Goal: Find specific page/section: Find specific page/section

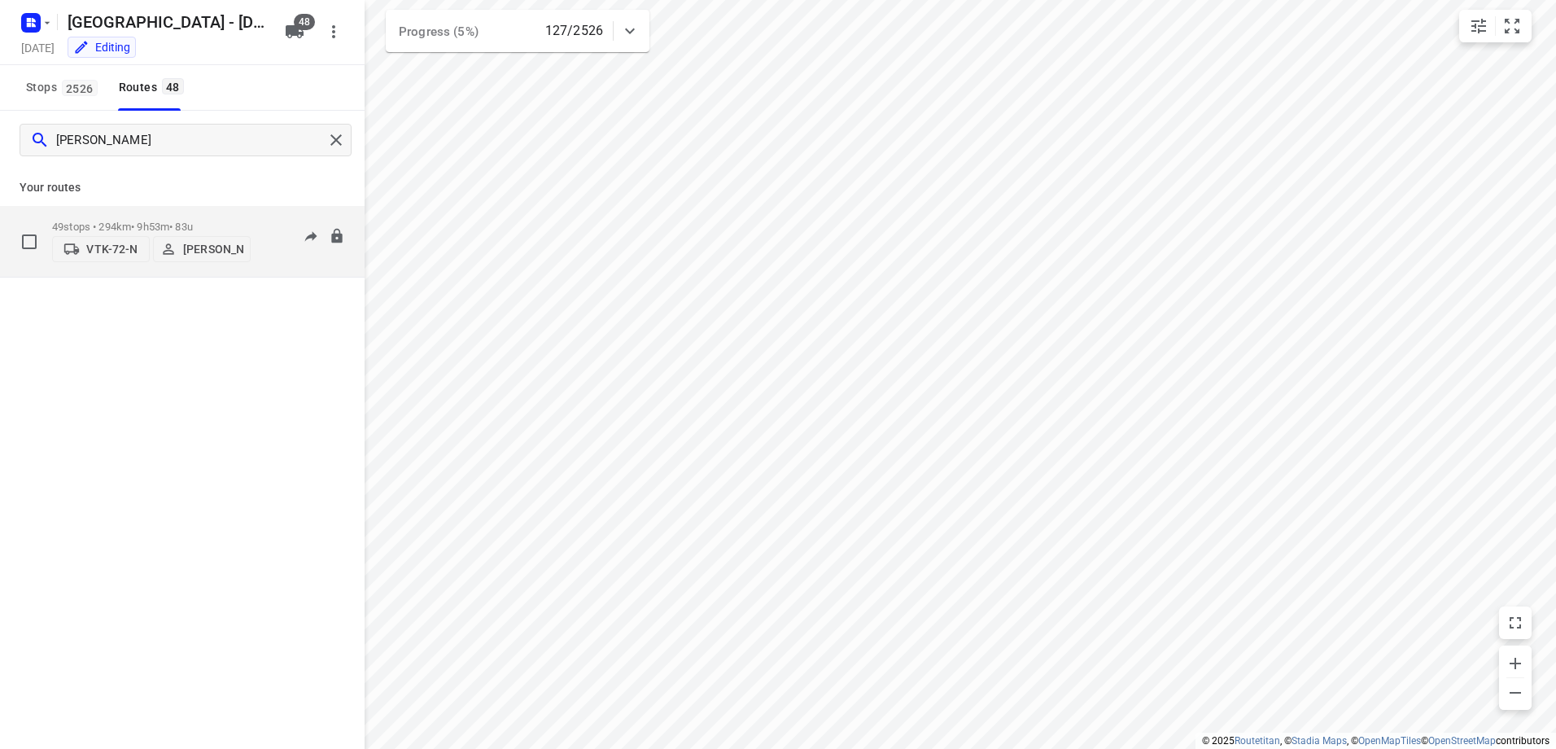
type input "[PERSON_NAME]"
click at [124, 215] on div "49 stops • 294km • 9h53m • 83u VTK-72-N [PERSON_NAME]" at bounding box center [151, 241] width 199 height 58
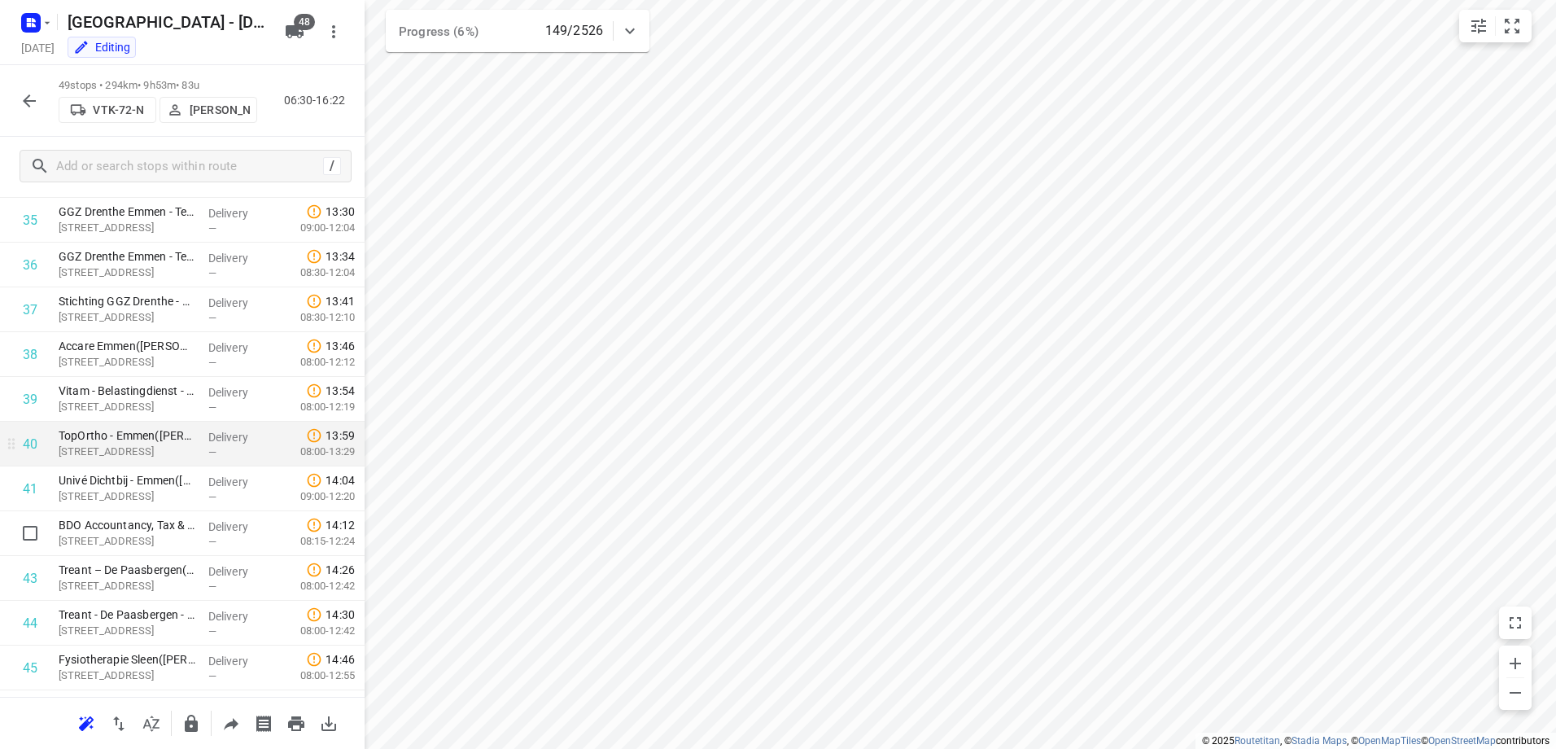
scroll to position [1818, 0]
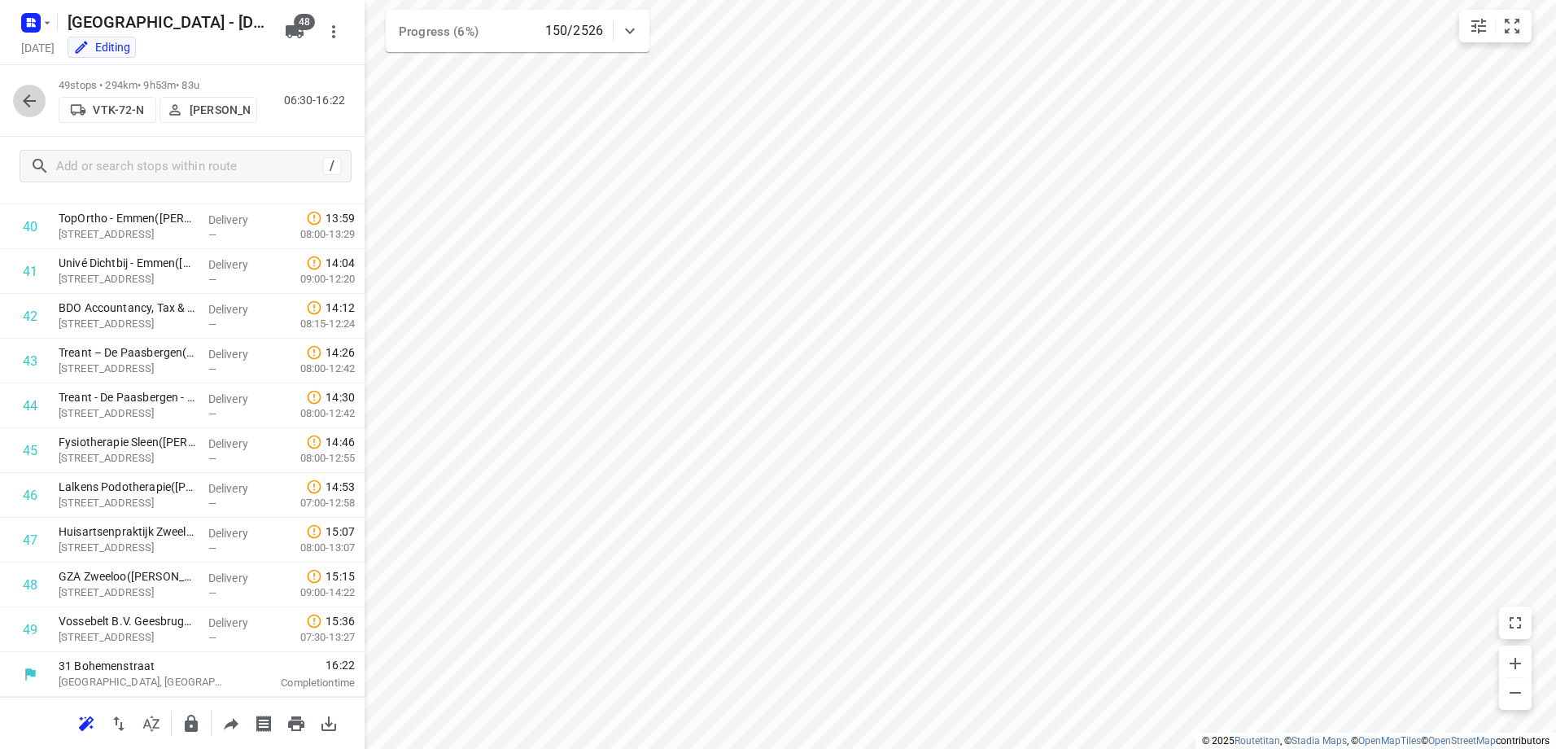
click at [25, 91] on icon "button" at bounding box center [30, 101] width 20 height 20
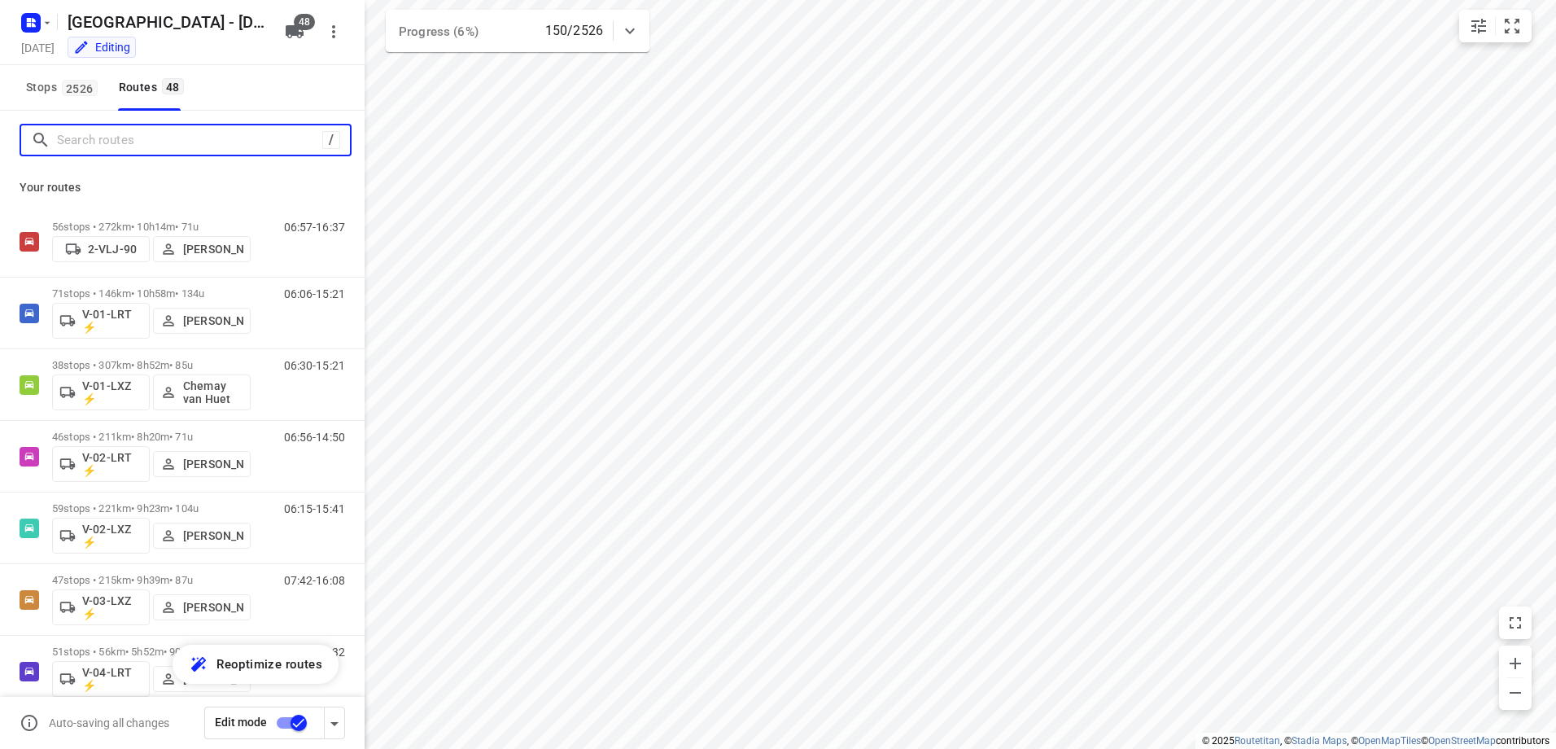
click at [221, 145] on input "Search routes" at bounding box center [189, 140] width 265 height 25
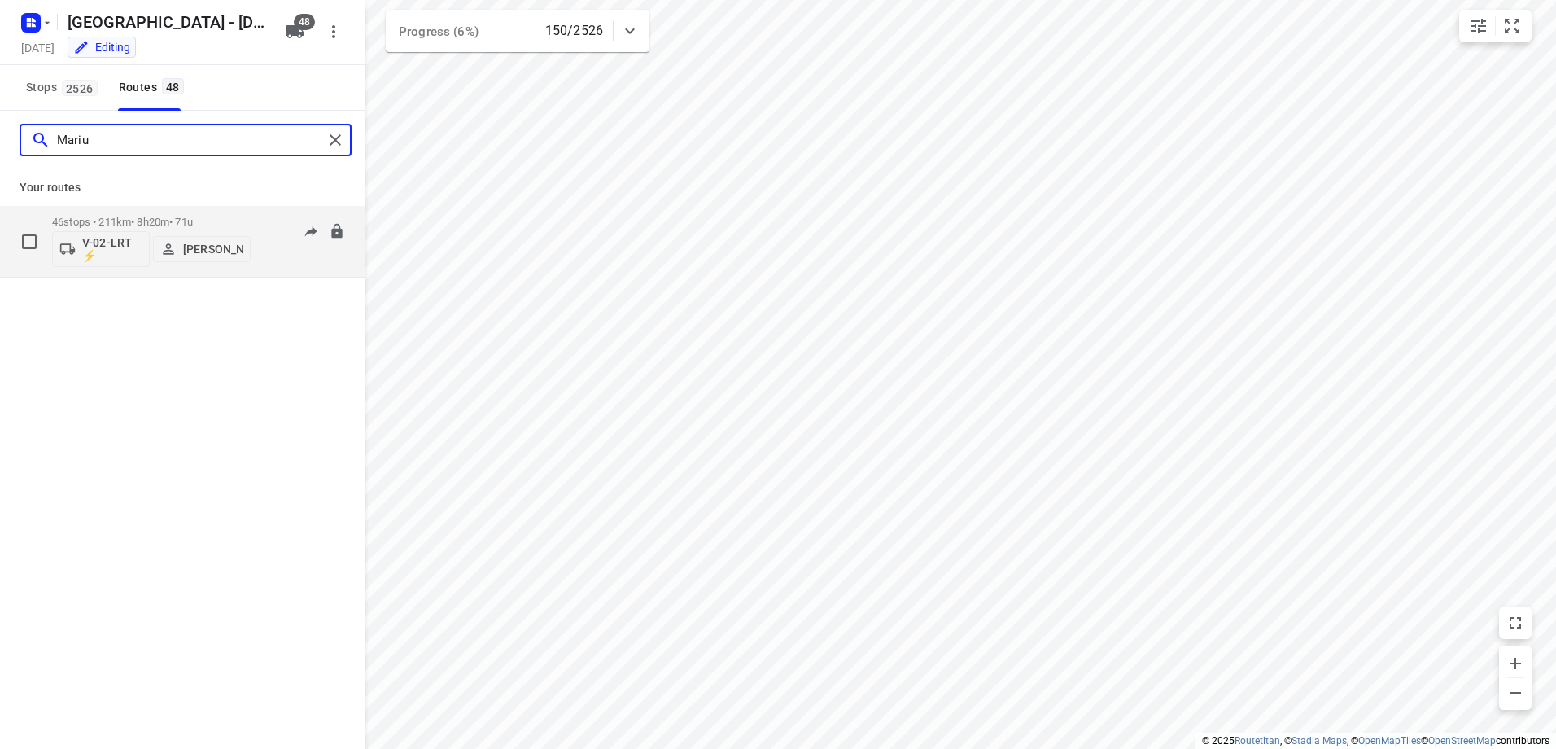
type input "Mariu"
click at [147, 221] on p "46 stops • 211km • 8h20m • 71u" at bounding box center [151, 222] width 199 height 12
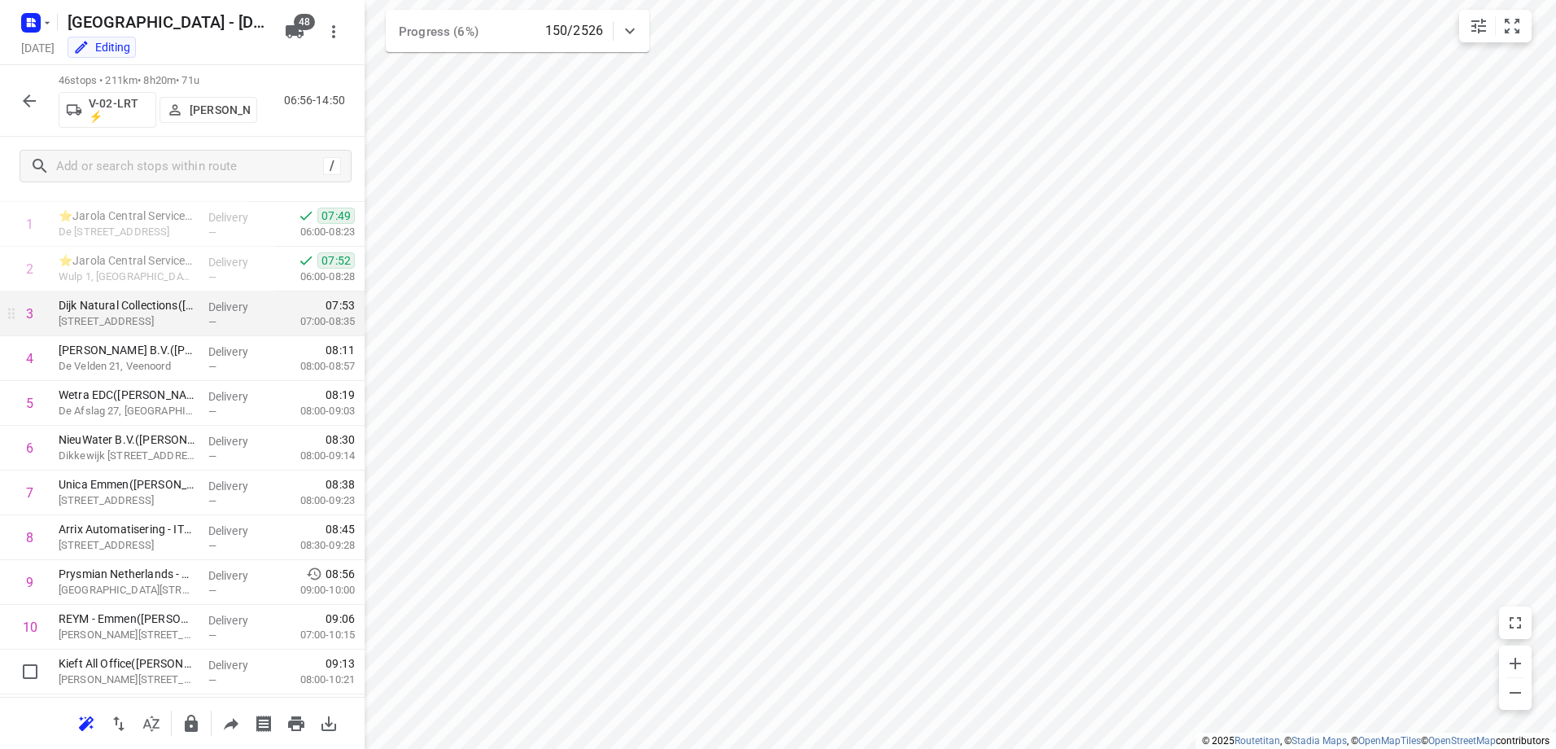
scroll to position [0, 0]
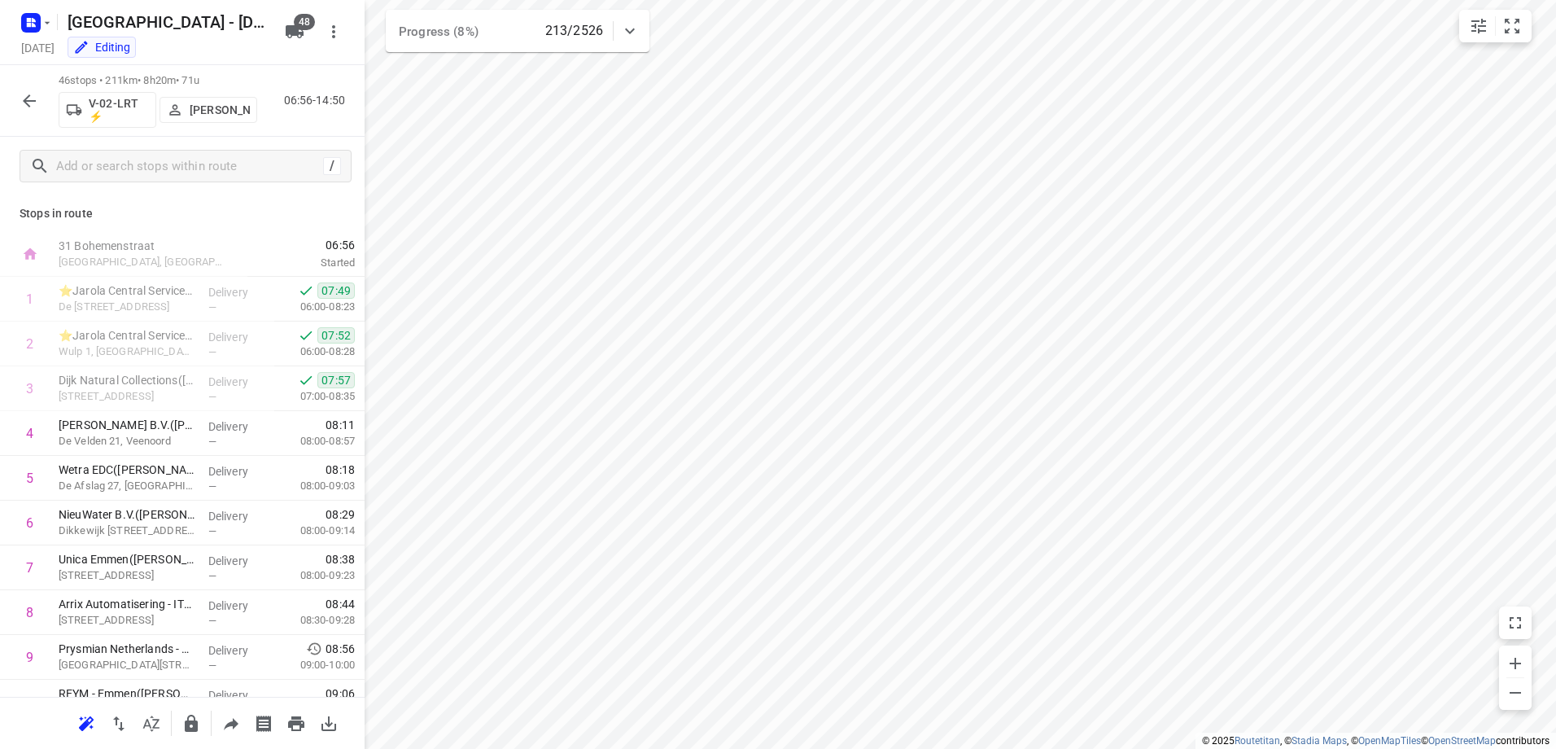
click at [33, 99] on icon "button" at bounding box center [30, 101] width 20 height 20
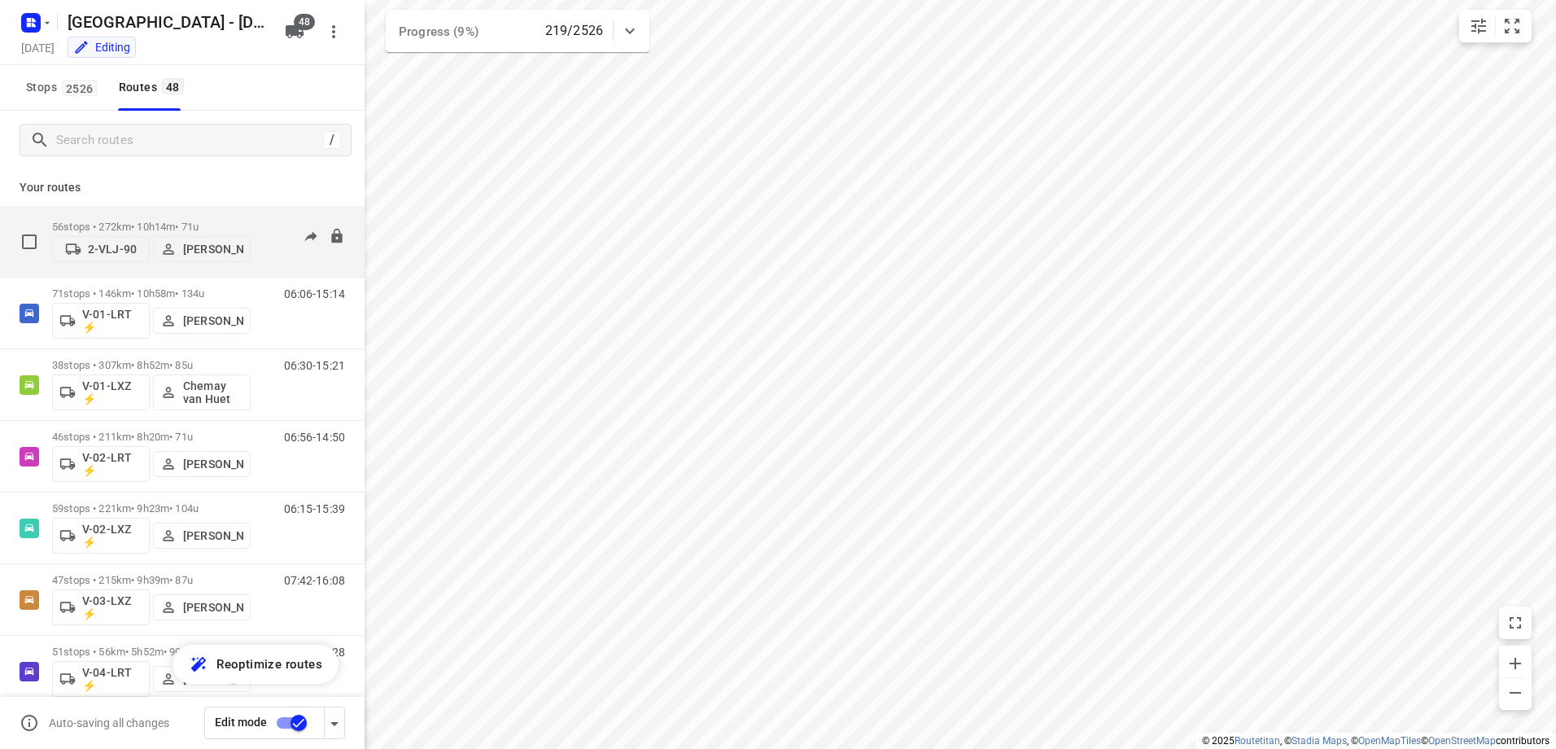
click at [142, 219] on div "56 stops • 272km • 10h14m • 71u 2-VLJ-90 [PERSON_NAME]" at bounding box center [151, 241] width 199 height 58
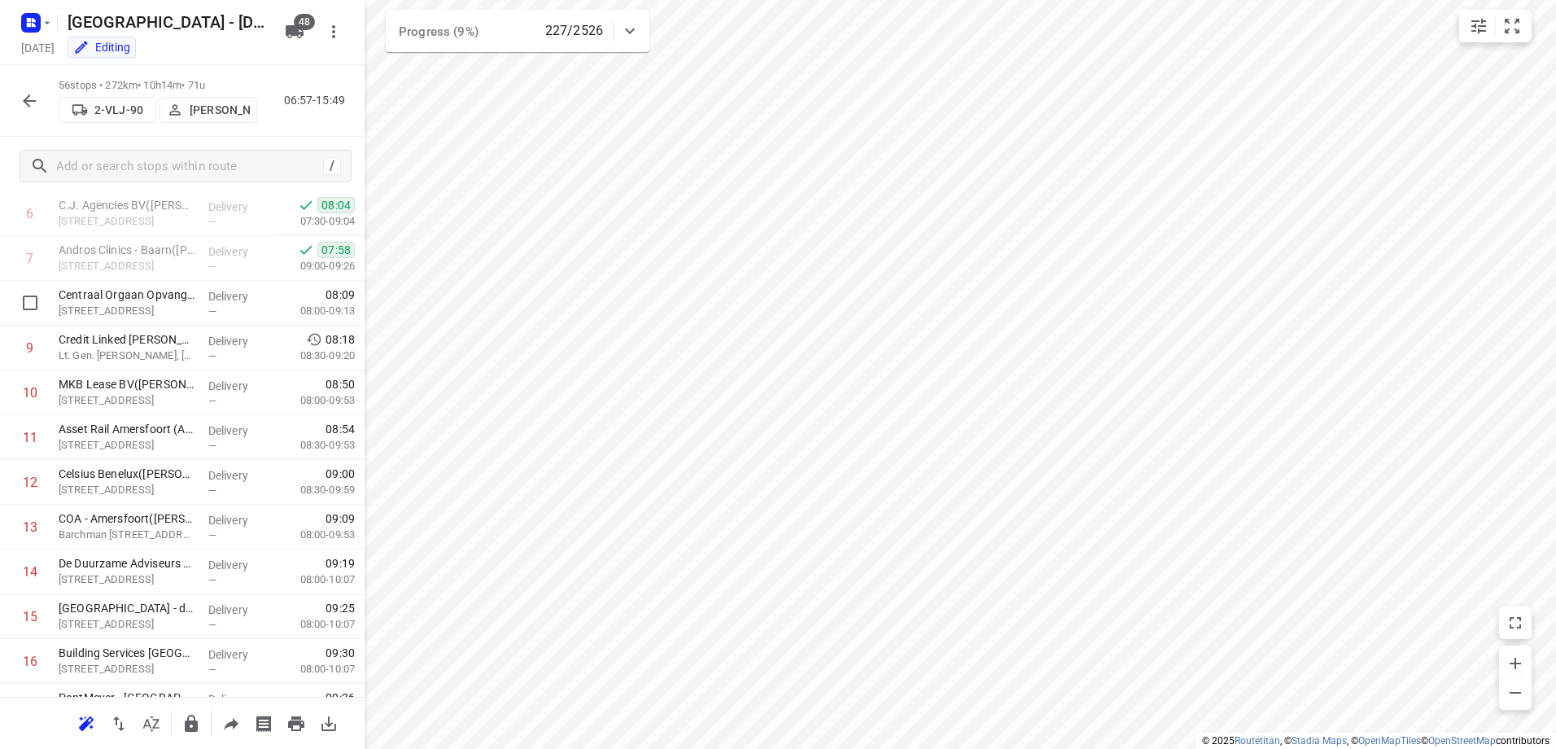
scroll to position [178, 0]
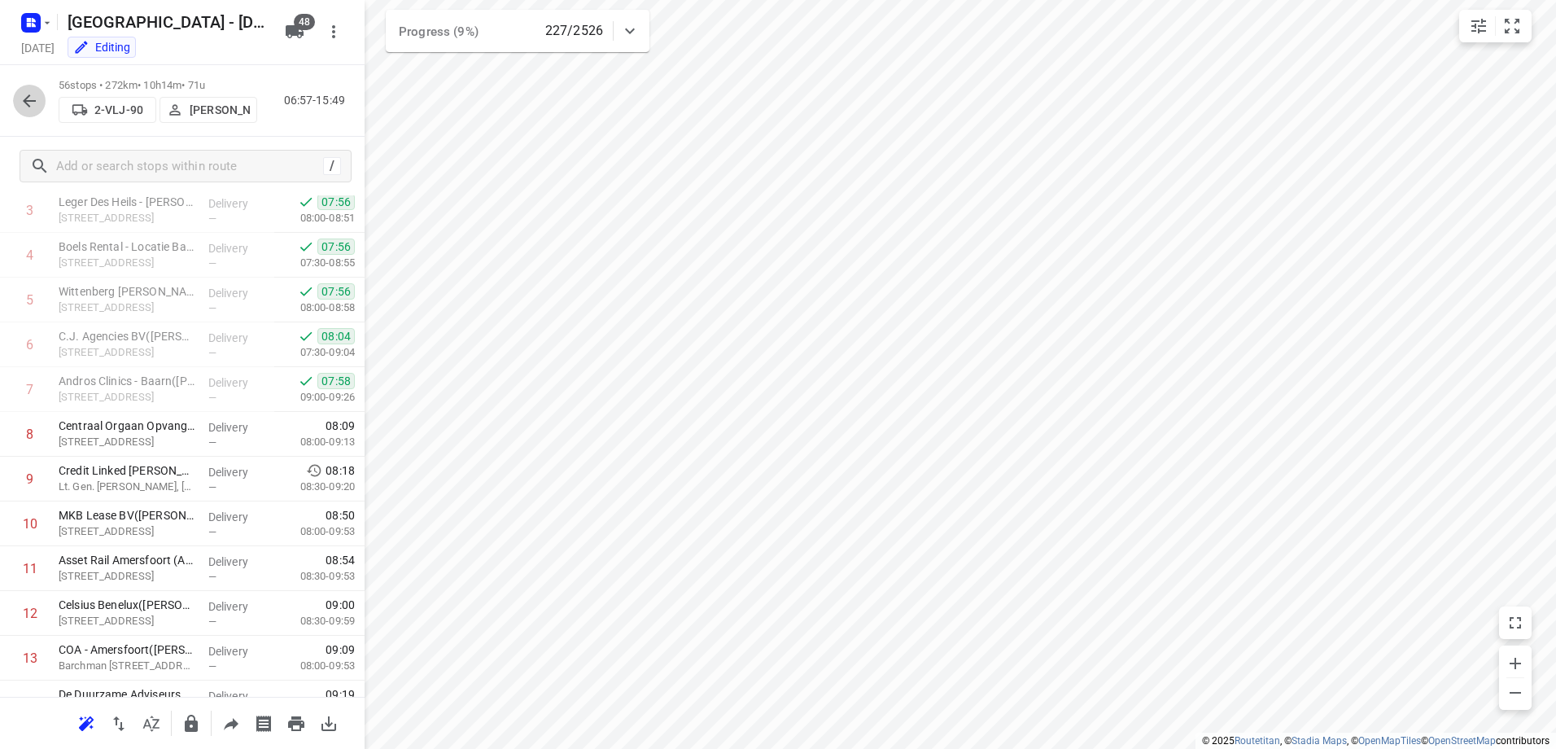
click at [33, 95] on icon "button" at bounding box center [30, 101] width 20 height 20
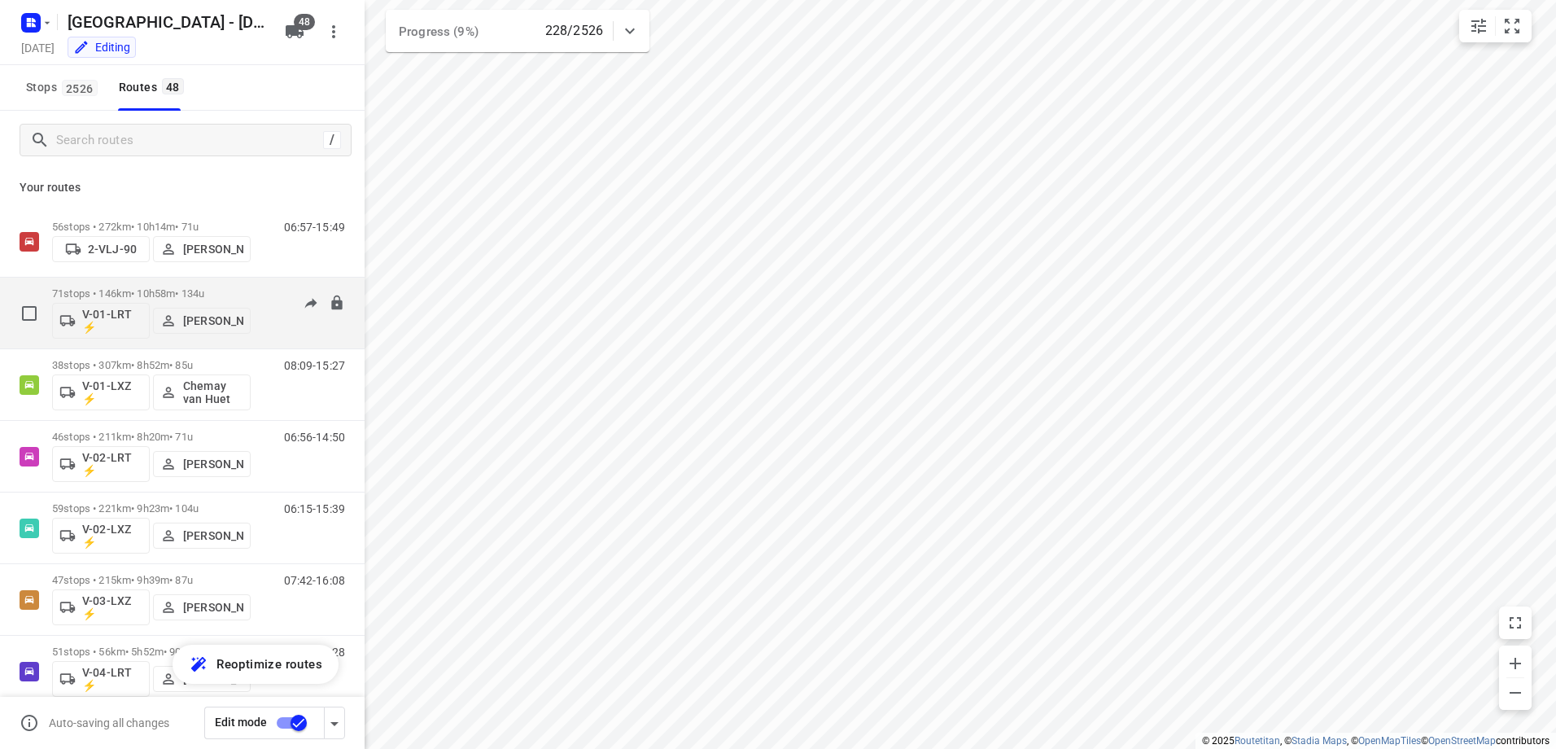
click at [144, 286] on div "71 stops • 146km • 10h58m • 134u V-01-LRT ⚡ [PERSON_NAME]" at bounding box center [151, 313] width 199 height 68
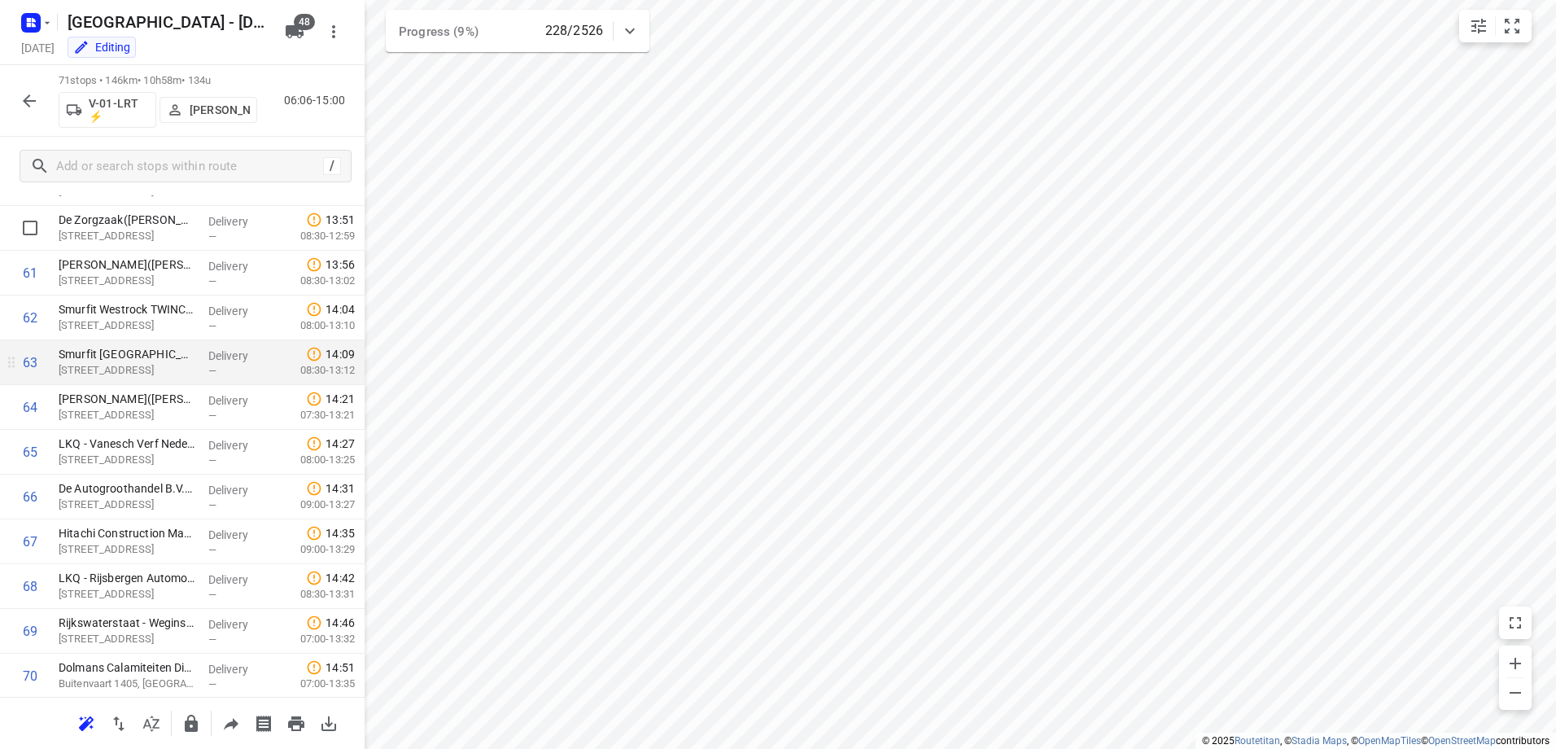
scroll to position [2803, 0]
click at [28, 98] on icon "button" at bounding box center [29, 100] width 13 height 13
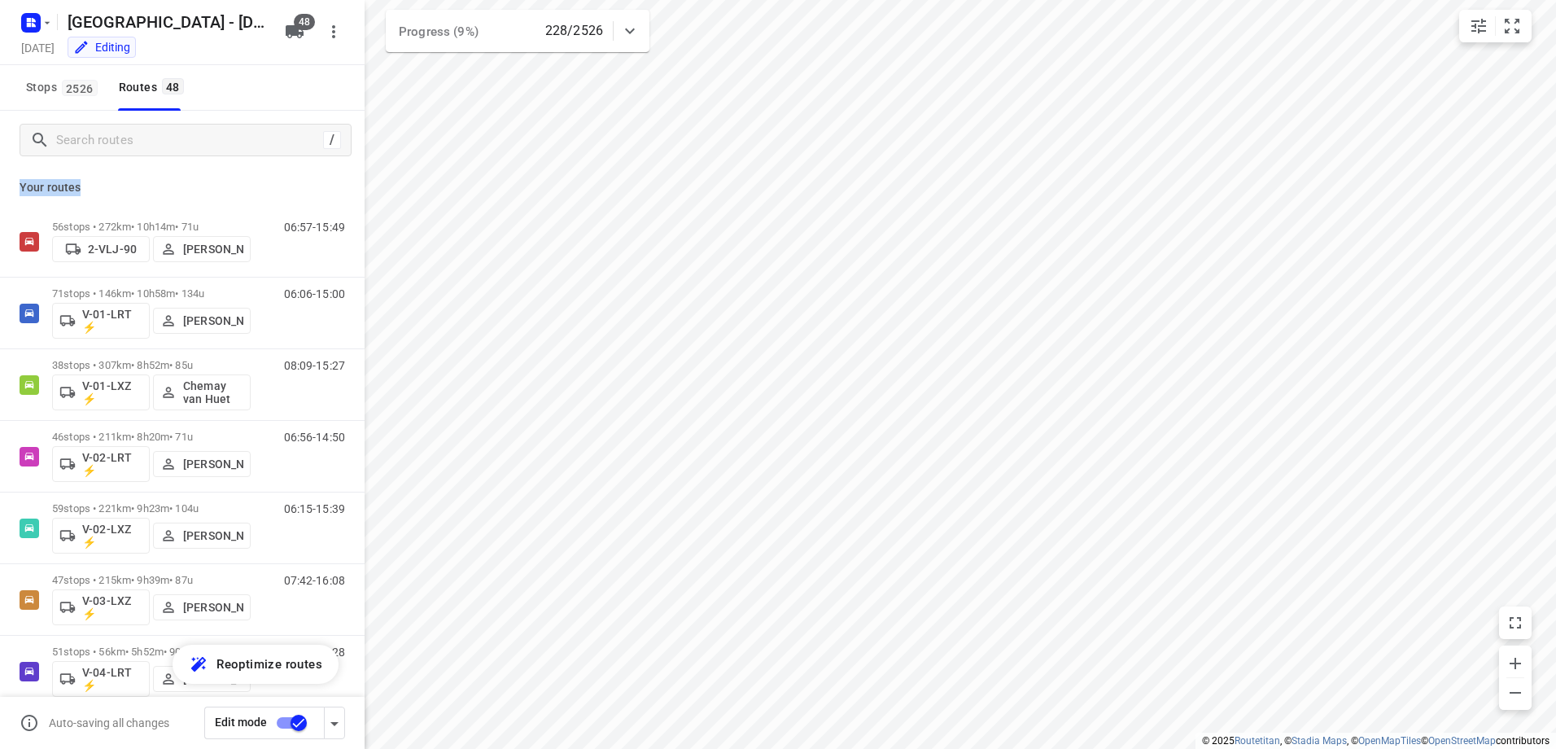
drag, startPoint x: 105, startPoint y: 185, endPoint x: 15, endPoint y: 185, distance: 89.5
click at [15, 185] on div "Your routes 56 stops • 272km • 10h14m • 71u 2-VLJ-90 Fikri Mizaz 06:57-15:49 71…" at bounding box center [182, 481] width 365 height 625
drag, startPoint x: 15, startPoint y: 185, endPoint x: 155, endPoint y: 180, distance: 139.3
click at [155, 180] on p "Your routes" at bounding box center [183, 187] width 326 height 17
click at [179, 150] on input "Search routes" at bounding box center [189, 140] width 265 height 25
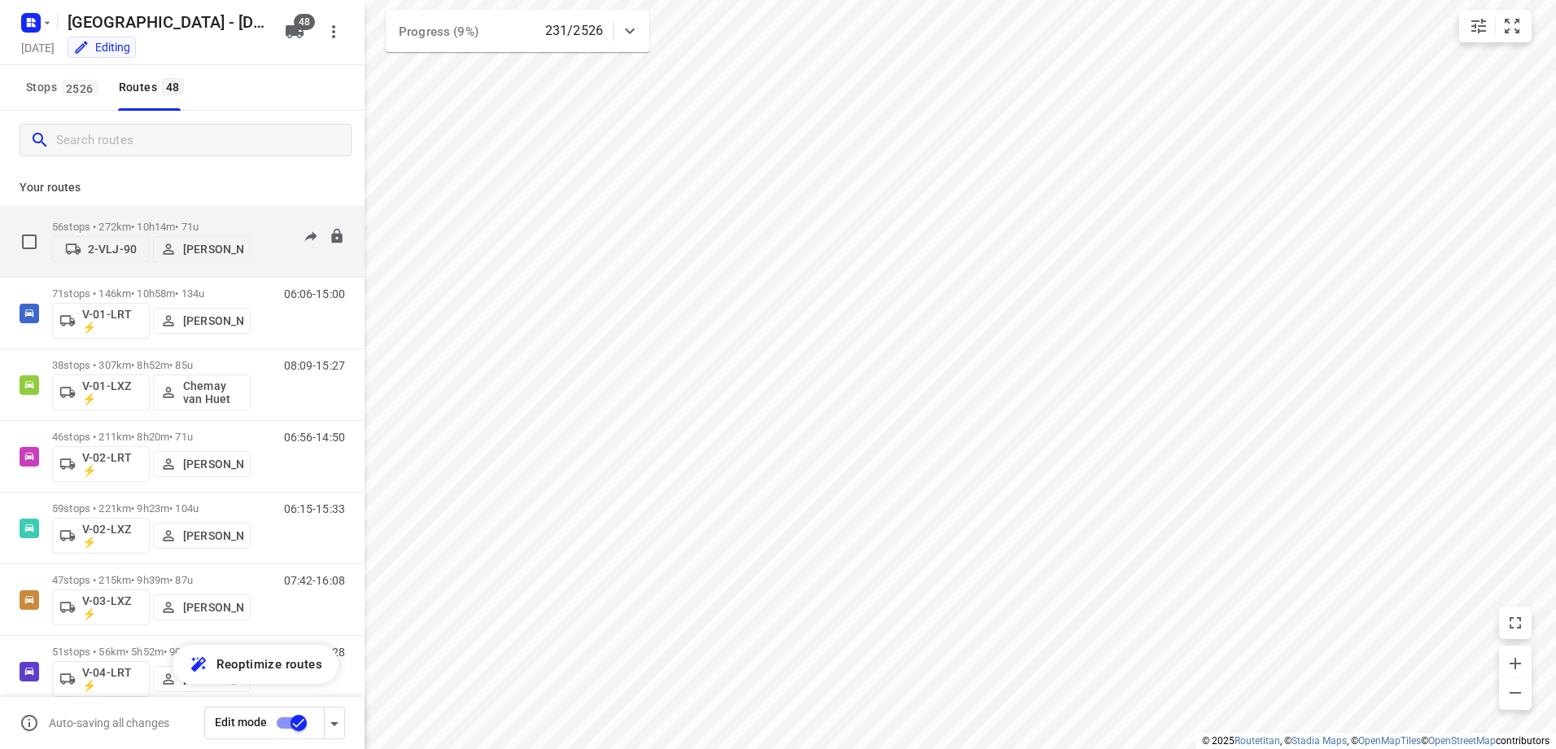
click at [154, 224] on p "56 stops • 272km • 10h14m • 71u" at bounding box center [151, 227] width 199 height 12
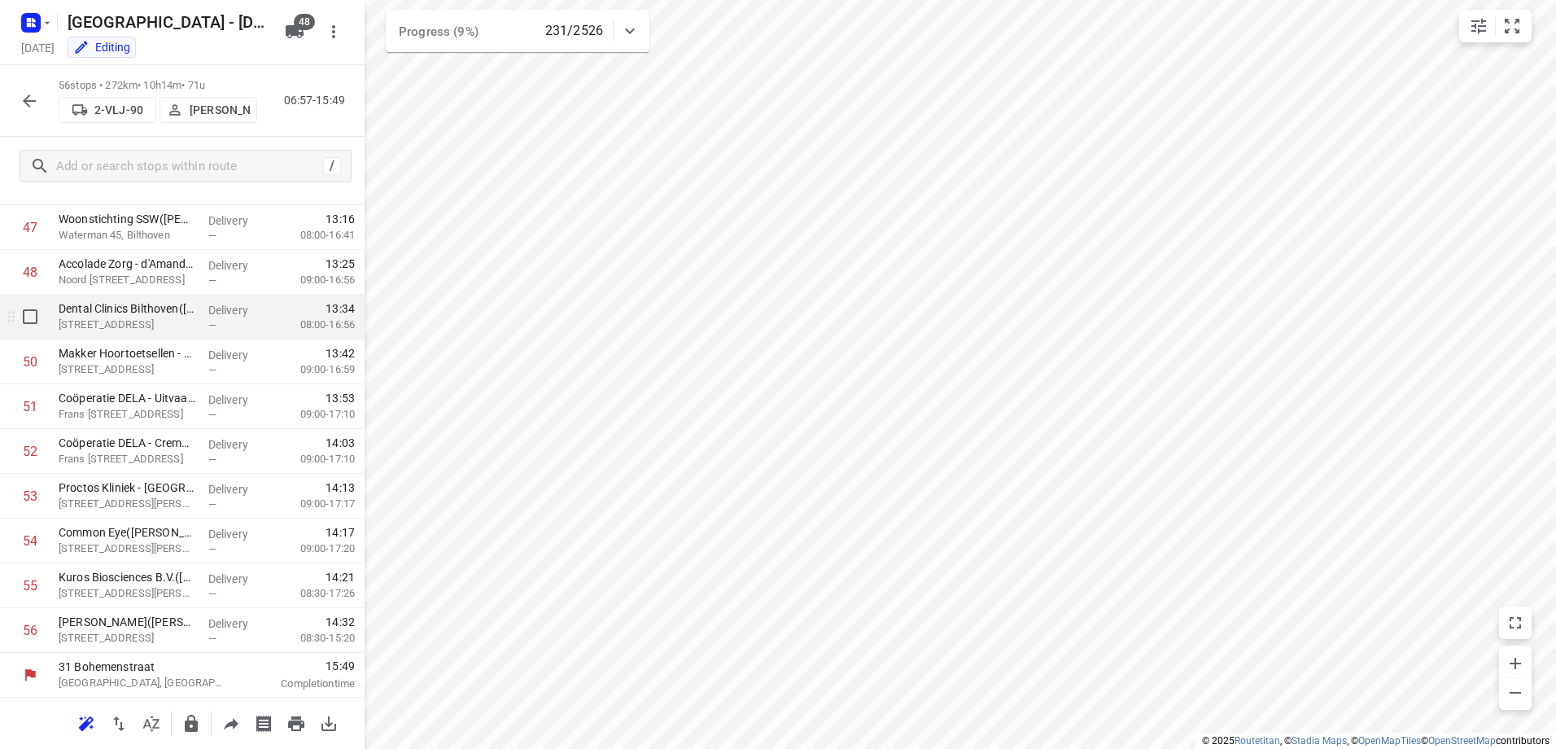
scroll to position [2132, 0]
click at [19, 96] on button "button" at bounding box center [29, 101] width 33 height 33
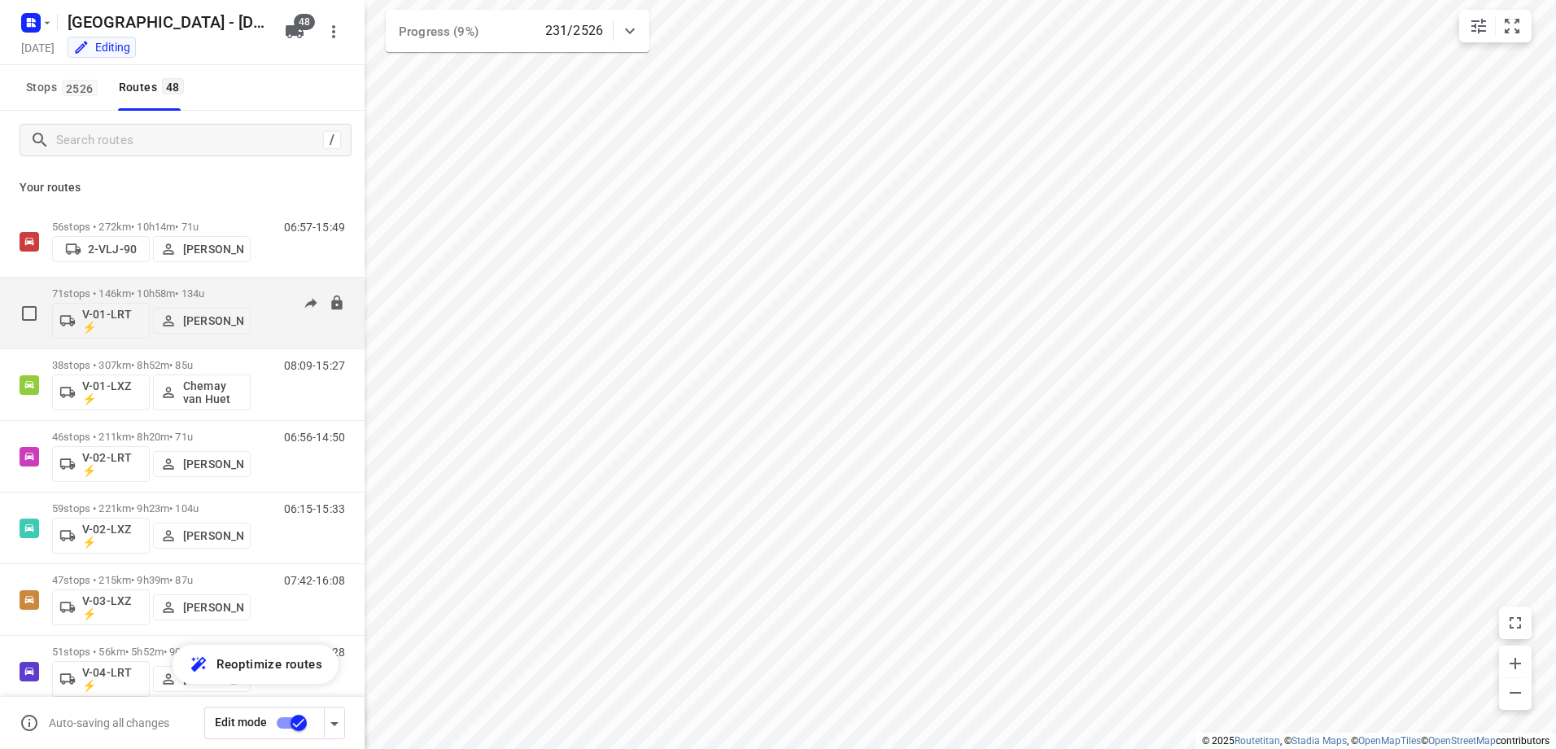
click at [151, 298] on p "71 stops • 146km • 10h58m • 134u" at bounding box center [151, 293] width 199 height 12
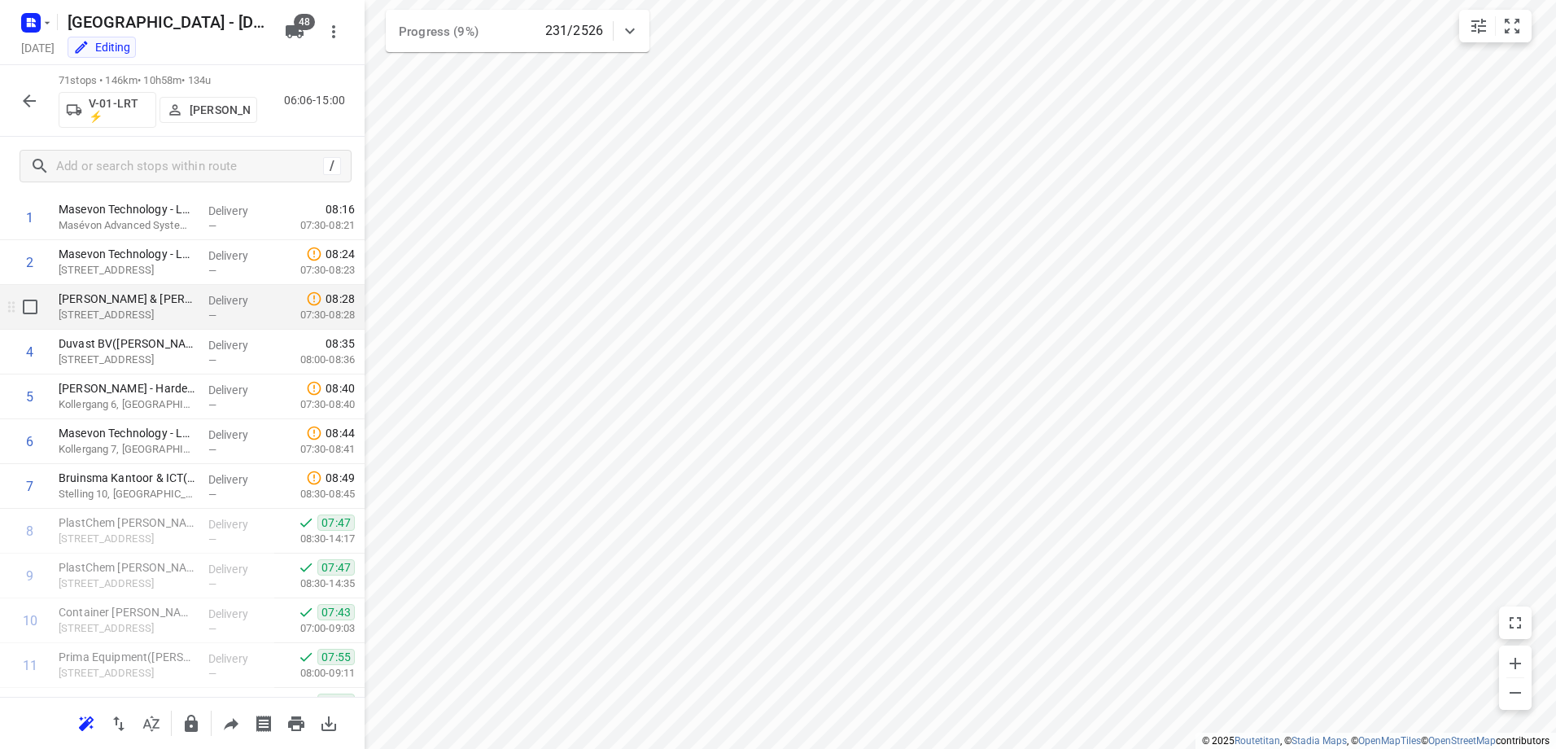
scroll to position [244, 0]
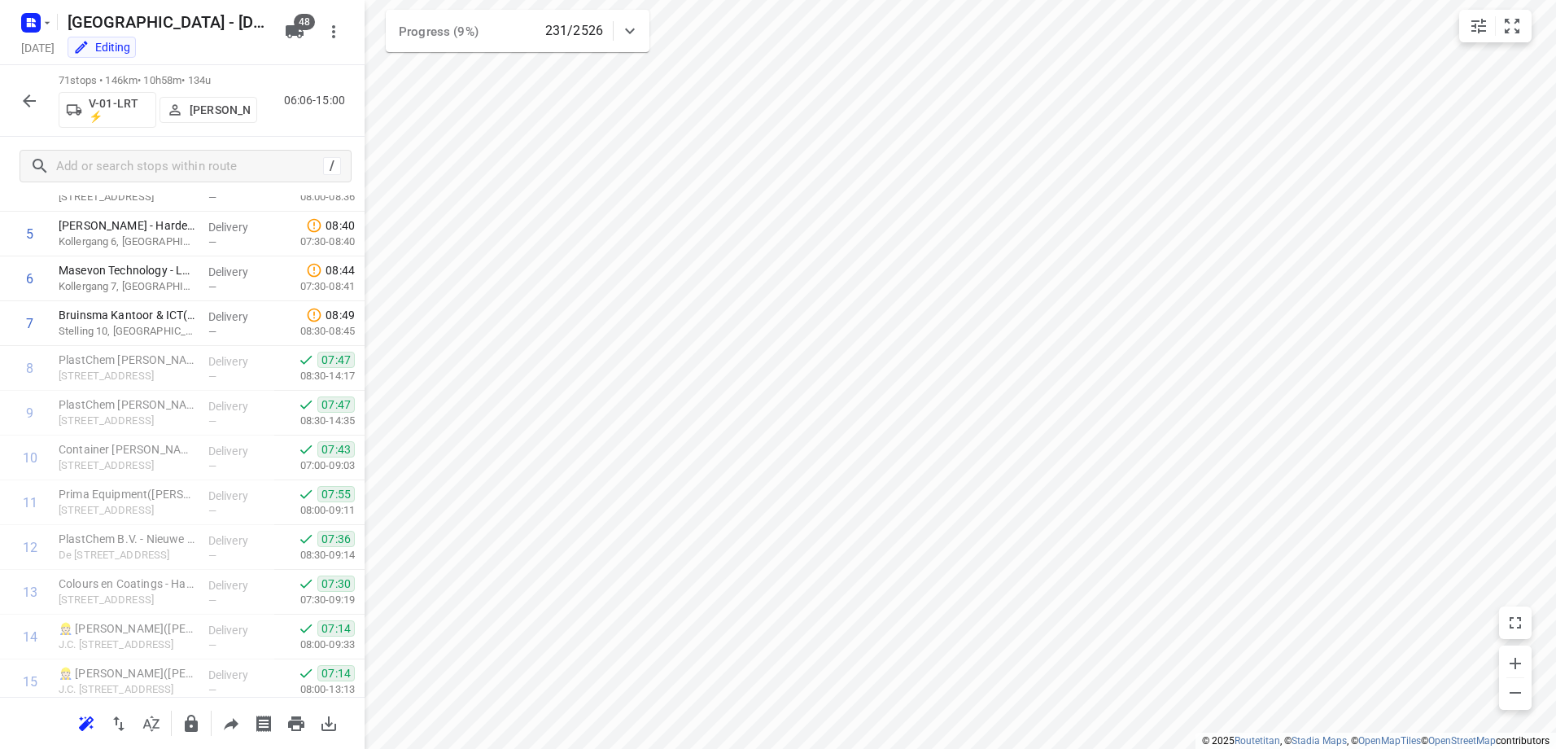
click at [24, 98] on icon "button" at bounding box center [30, 101] width 20 height 20
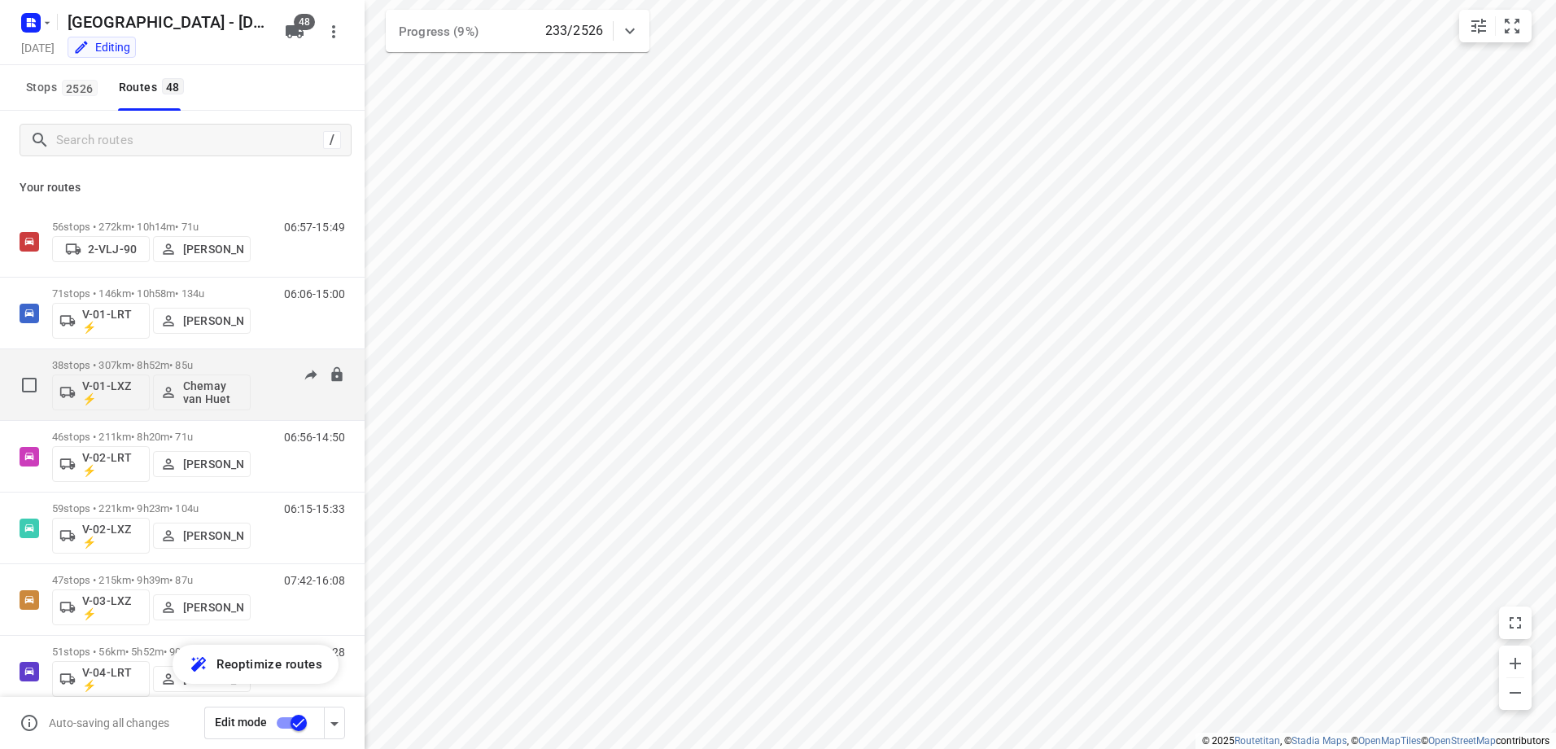
click at [146, 362] on p "38 stops • 307km • 8h52m • 85u" at bounding box center [151, 365] width 199 height 12
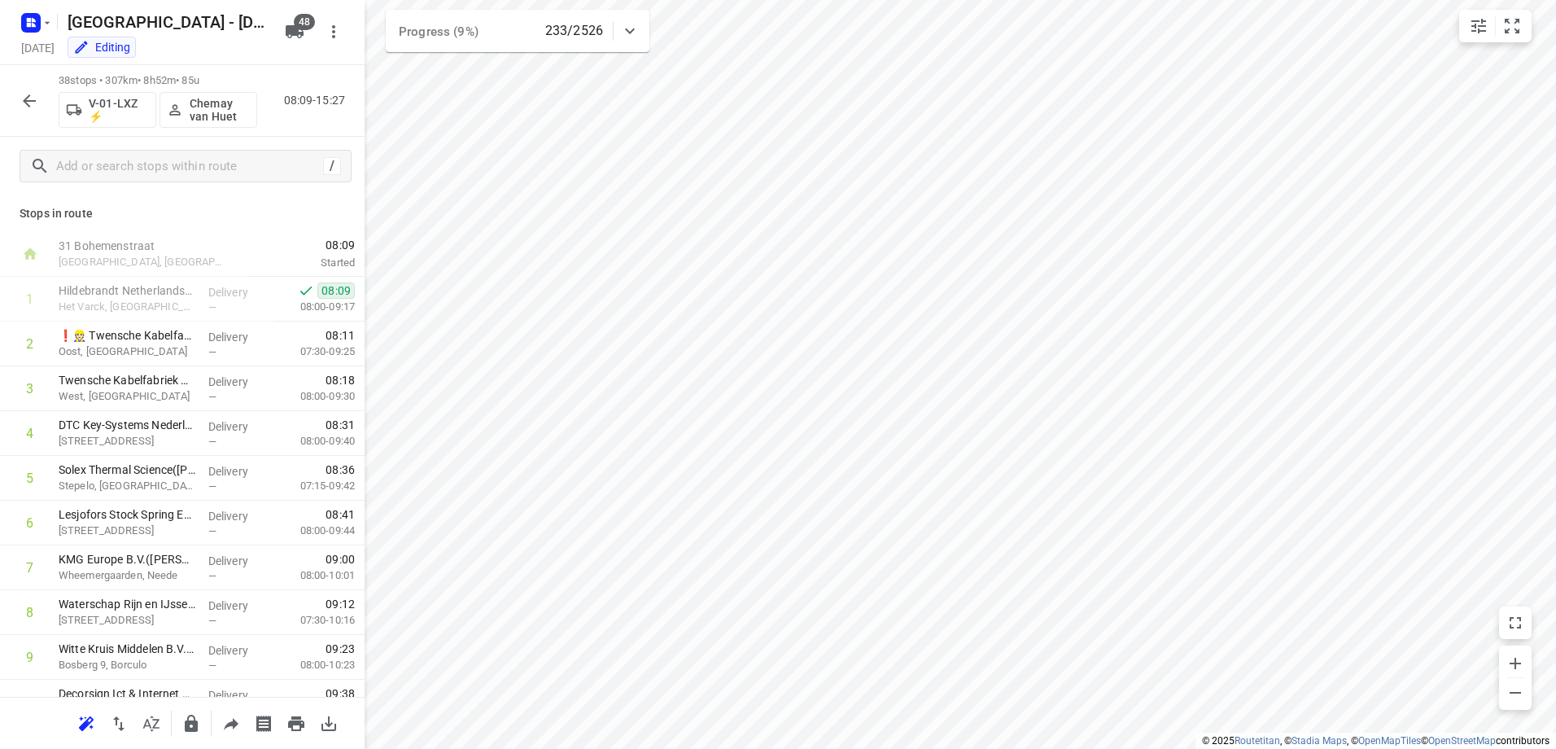
click at [16, 105] on button "button" at bounding box center [29, 101] width 33 height 33
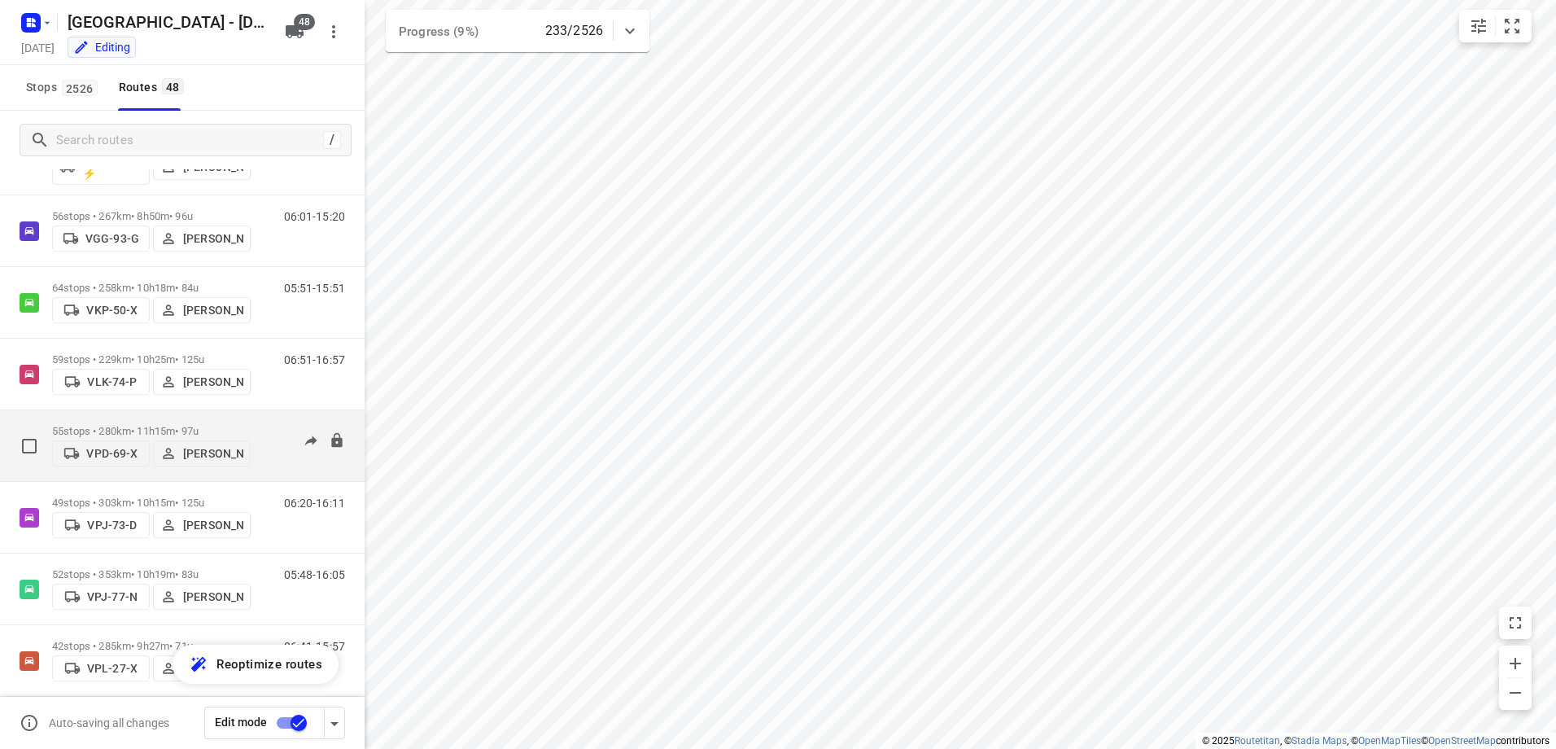
scroll to position [2686, 0]
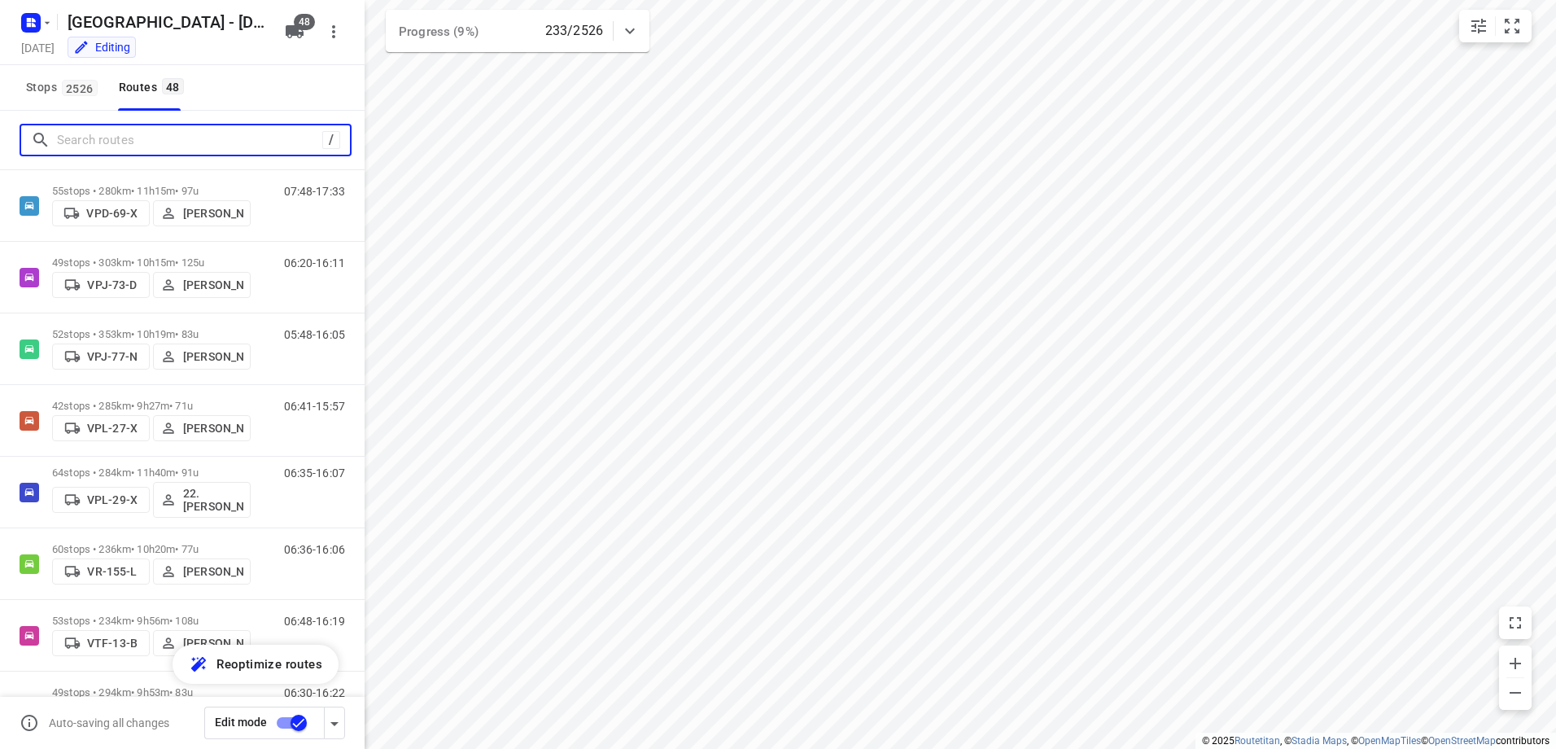
click at [160, 142] on input "Search routes" at bounding box center [189, 140] width 265 height 25
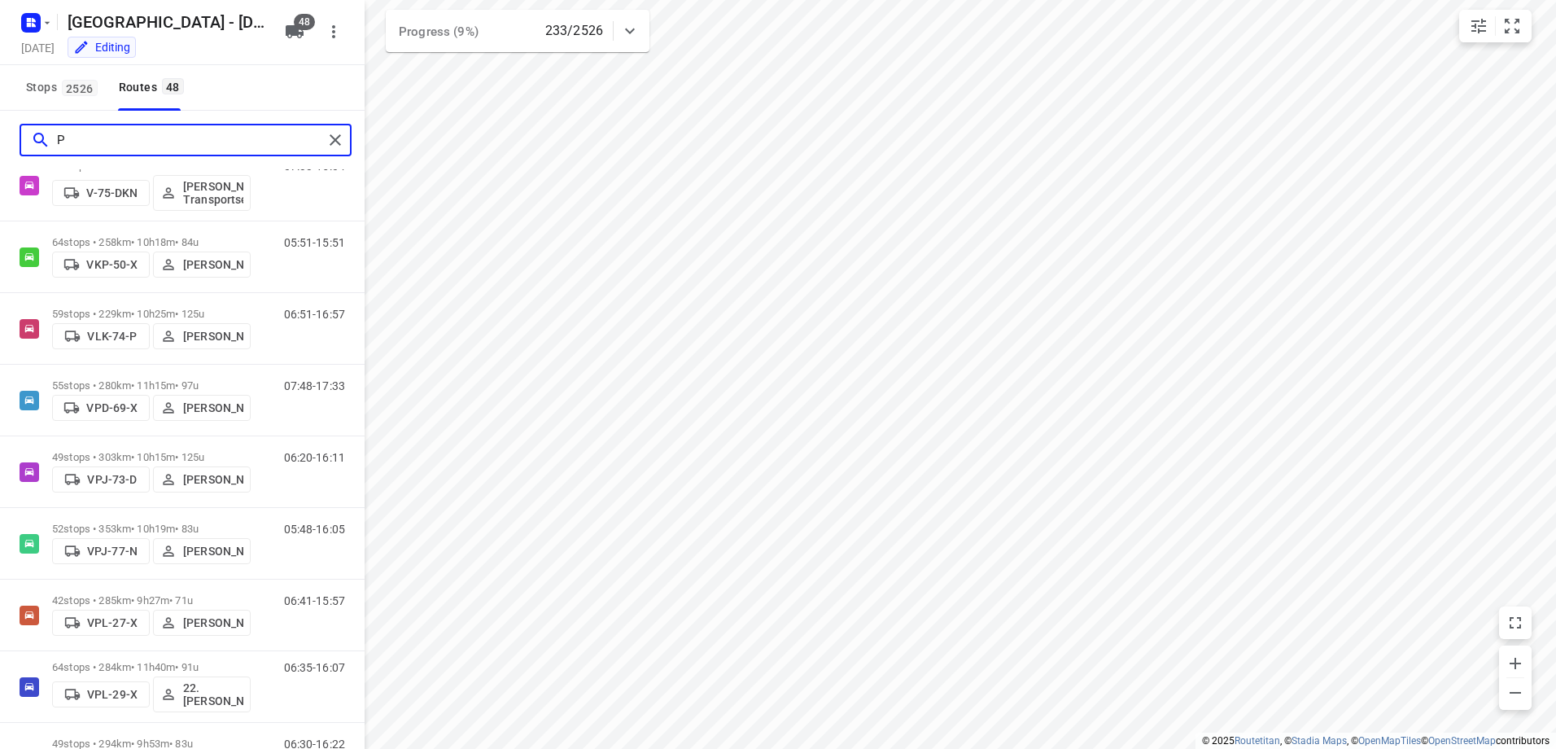
scroll to position [0, 0]
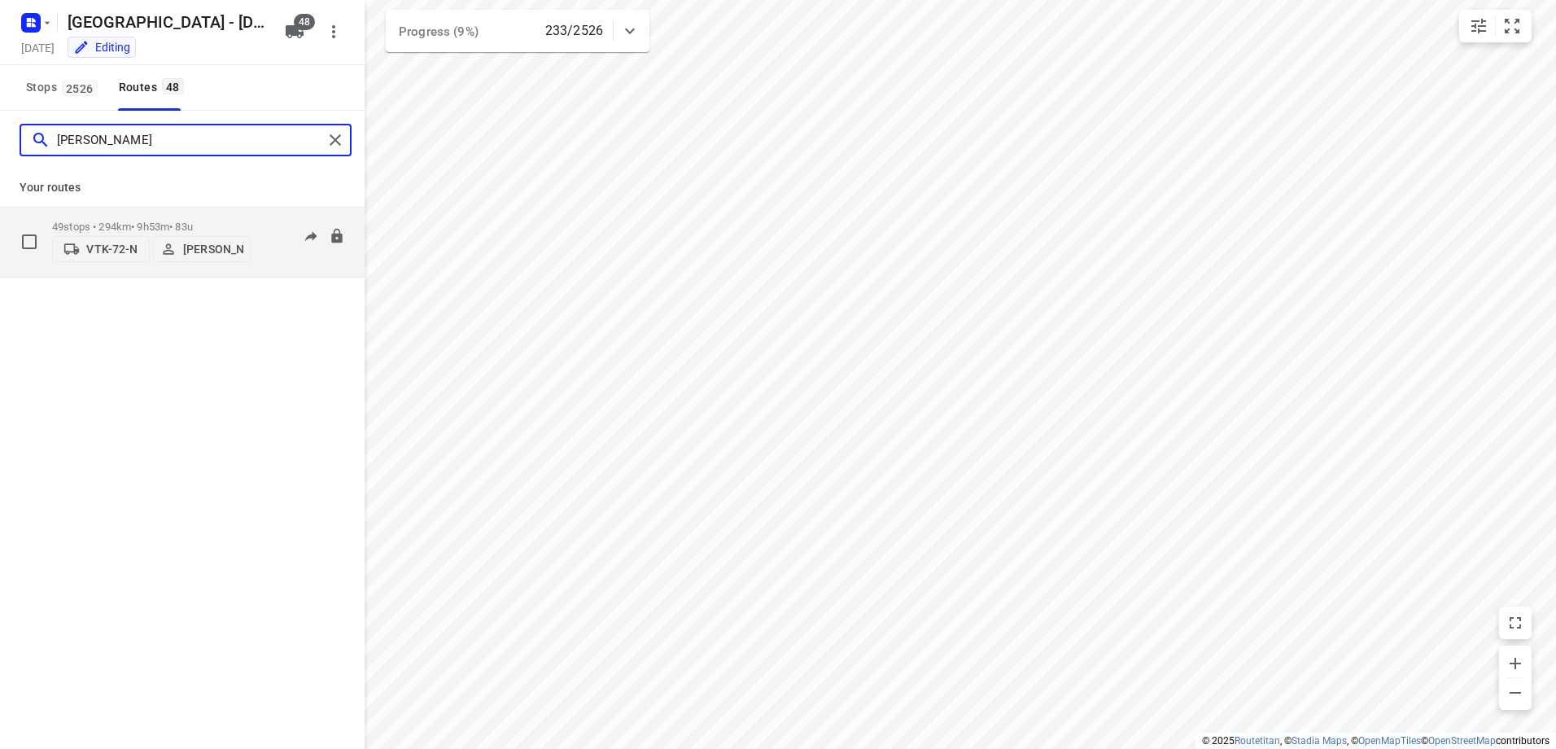
type input "[PERSON_NAME]"
click at [156, 221] on p "49 stops • 294km • 9h53m • 83u" at bounding box center [151, 227] width 199 height 12
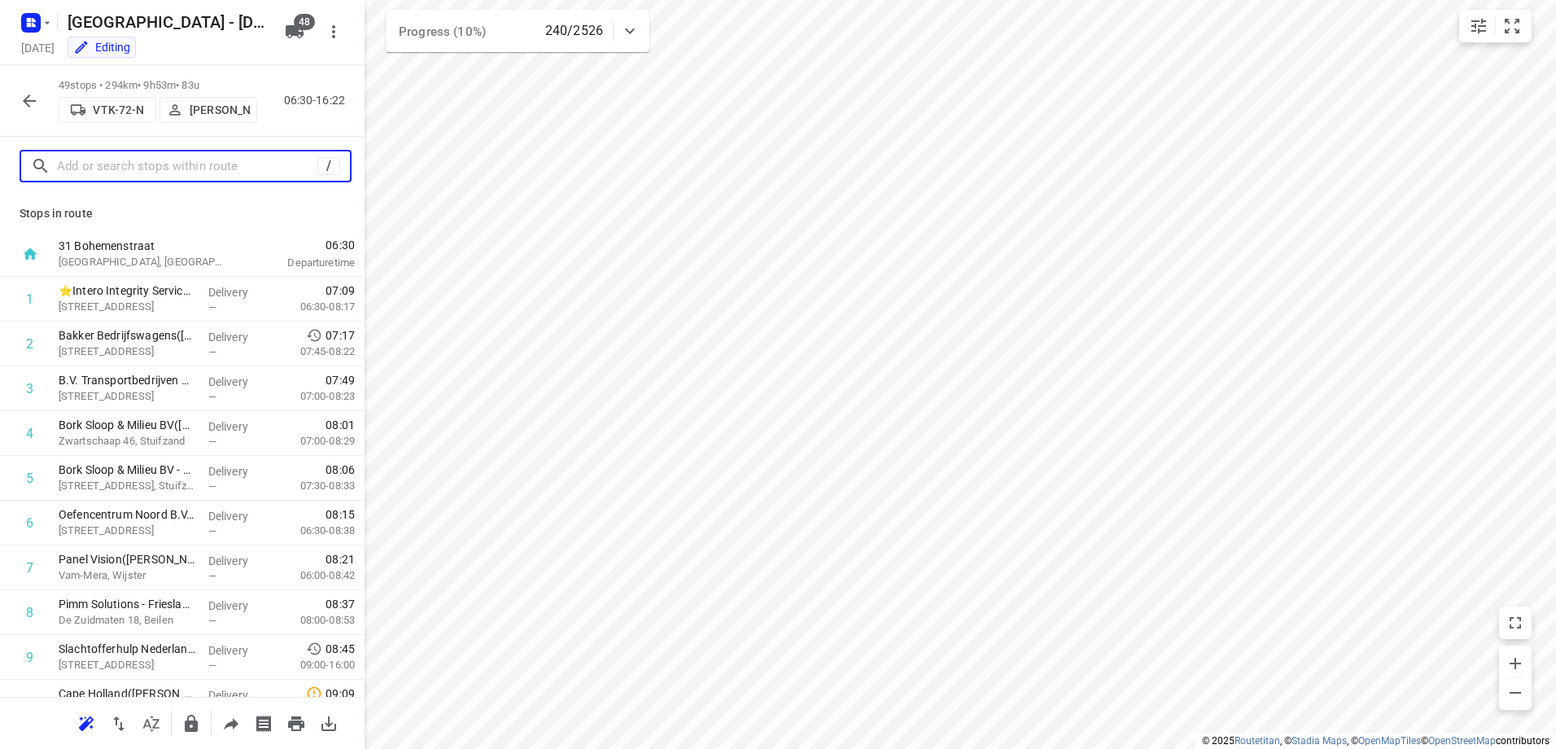
click at [202, 166] on input "text" at bounding box center [187, 166] width 260 height 25
drag, startPoint x: 103, startPoint y: 220, endPoint x: 16, endPoint y: 215, distance: 86.4
click at [16, 215] on div "Stops in route 31 Bohemenstraat [GEOGRAPHIC_DATA], [GEOGRAPHIC_DATA] 06:30 Depa…" at bounding box center [182, 445] width 365 height 501
drag, startPoint x: 16, startPoint y: 215, endPoint x: 93, endPoint y: 215, distance: 76.5
click at [93, 215] on p "Stops in route" at bounding box center [183, 213] width 326 height 17
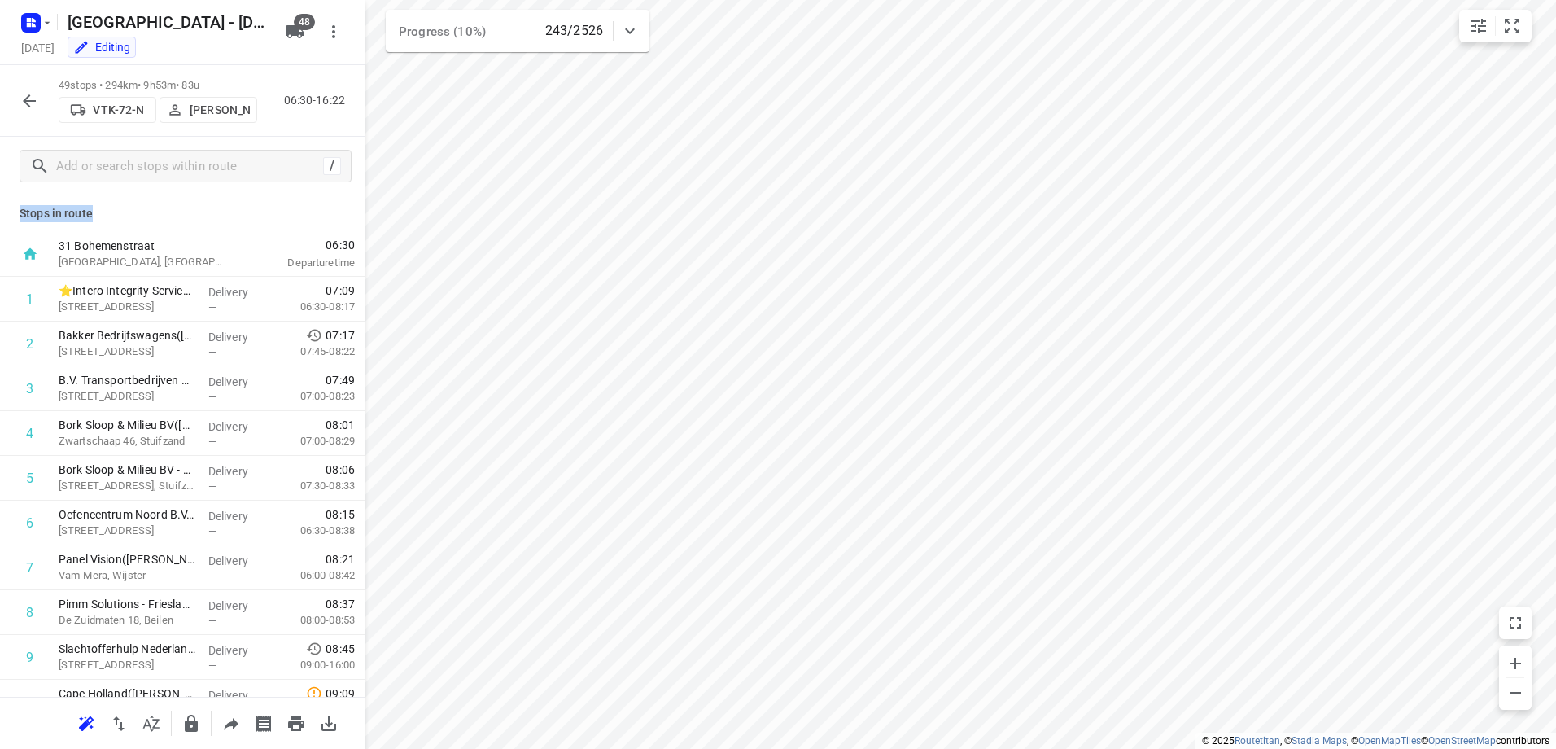
drag, startPoint x: 93, startPoint y: 215, endPoint x: 11, endPoint y: 216, distance: 81.4
click at [11, 216] on div "Stops in route 31 Bohemenstraat [GEOGRAPHIC_DATA], [GEOGRAPHIC_DATA] 06:30 Depa…" at bounding box center [182, 445] width 365 height 501
drag, startPoint x: 11, startPoint y: 216, endPoint x: 132, endPoint y: 214, distance: 120.5
click at [132, 214] on p "Stops in route" at bounding box center [183, 213] width 326 height 17
drag, startPoint x: 97, startPoint y: 208, endPoint x: 21, endPoint y: 216, distance: 76.0
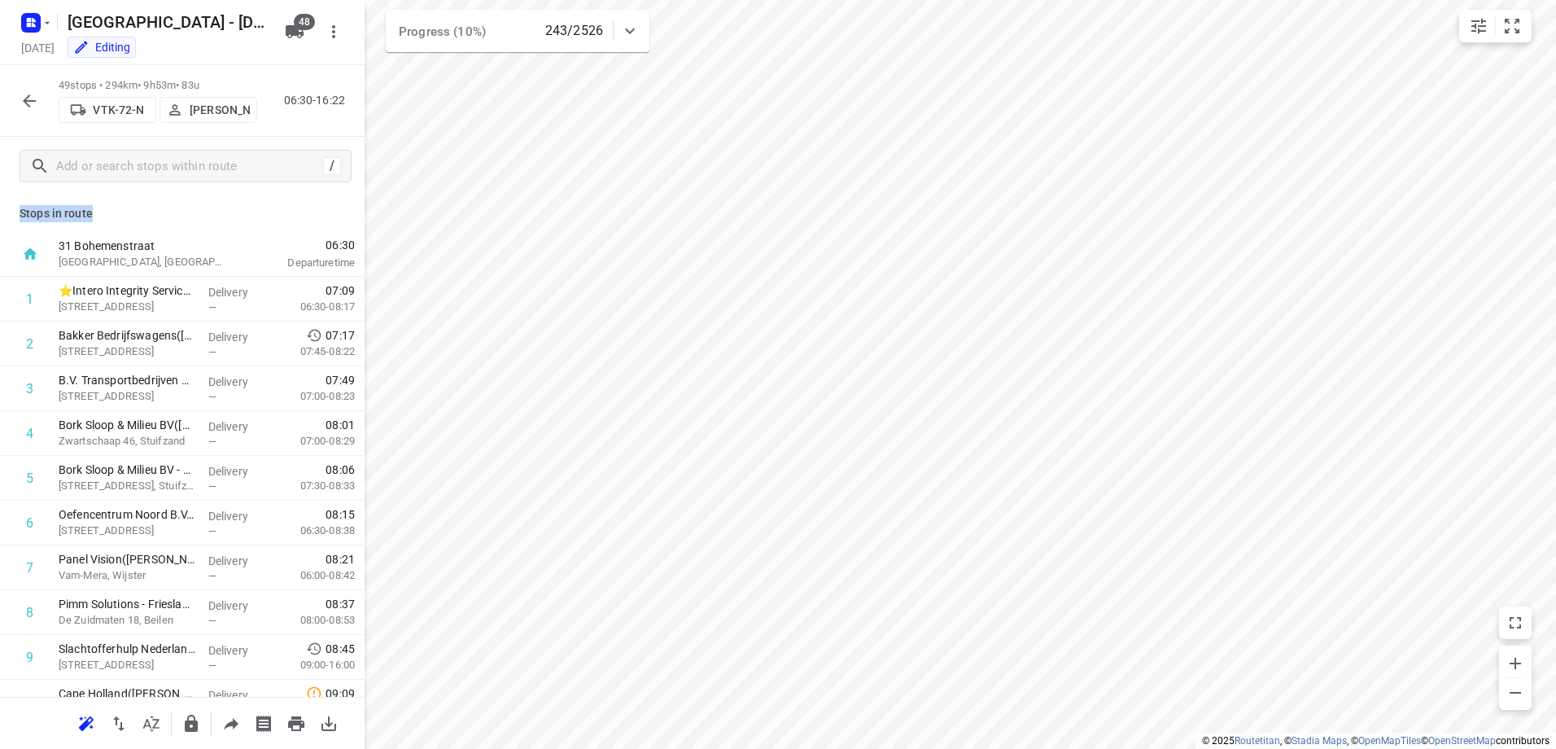
click at [21, 216] on p "Stops in route" at bounding box center [183, 213] width 326 height 17
drag, startPoint x: 21, startPoint y: 216, endPoint x: 120, endPoint y: 216, distance: 99.3
click at [120, 216] on p "Stops in route" at bounding box center [183, 213] width 326 height 17
click at [19, 98] on button "button" at bounding box center [29, 101] width 33 height 33
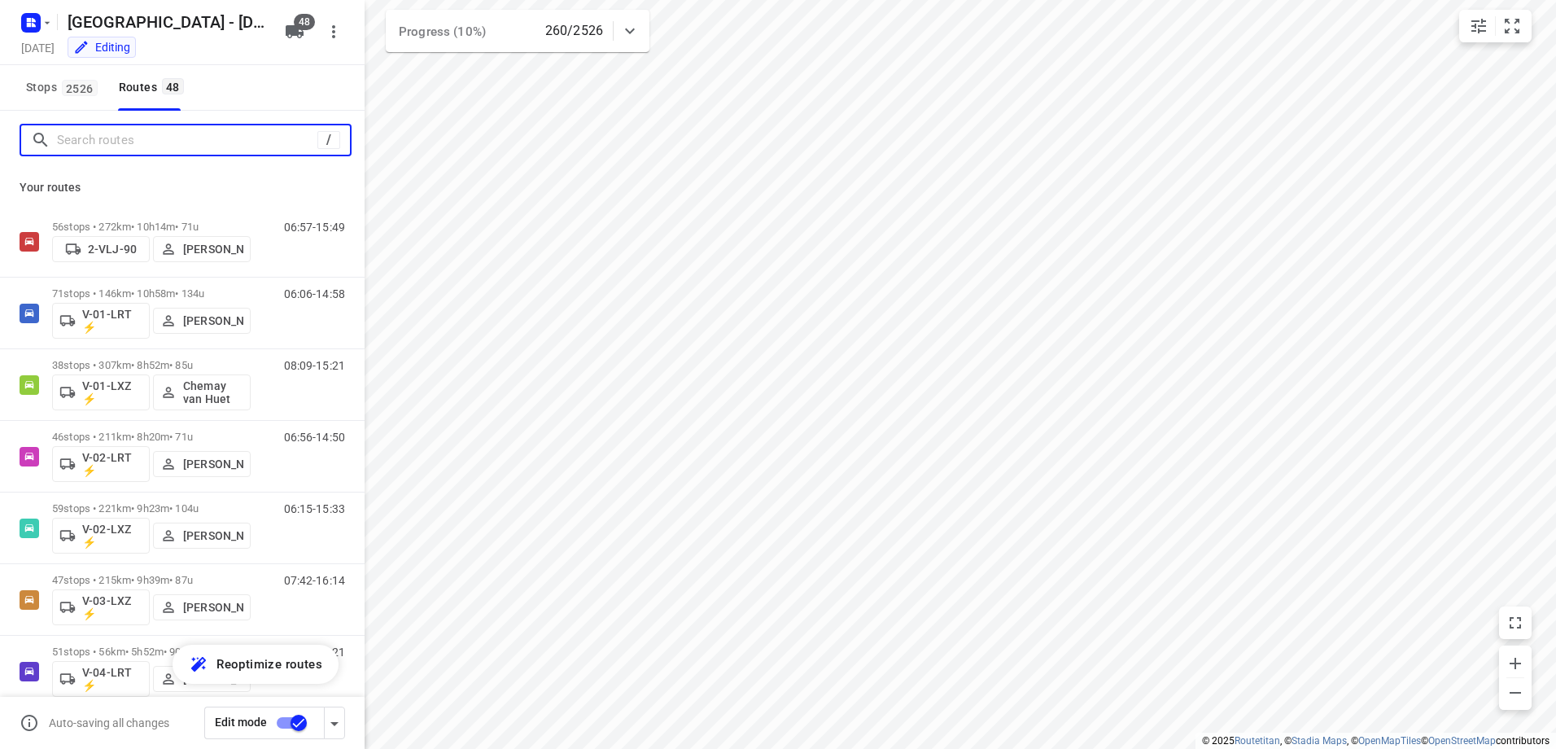
click at [138, 135] on input "Search routes" at bounding box center [187, 140] width 260 height 25
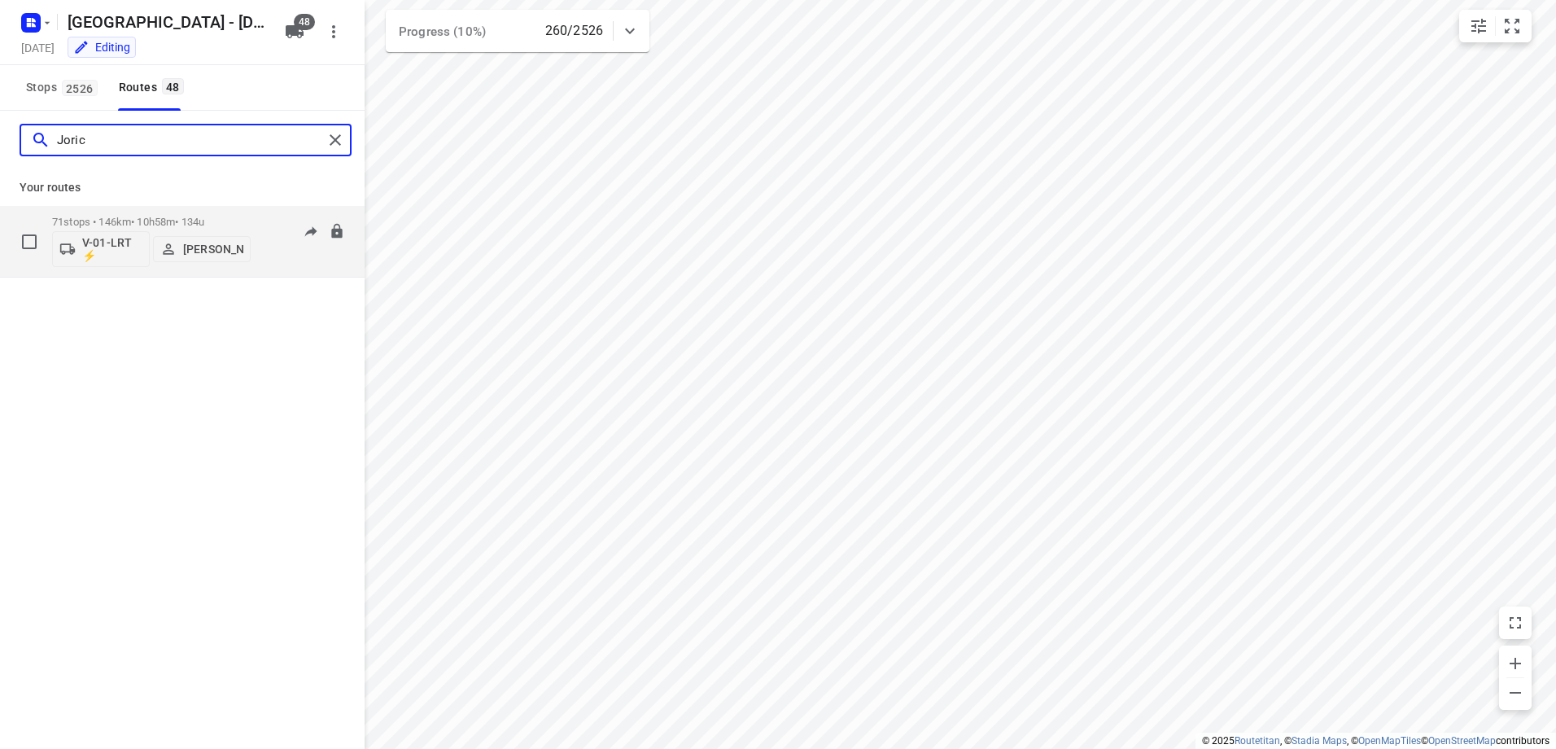
type input "Joric"
click at [146, 221] on p "71 stops • 146km • 10h58m • 134u" at bounding box center [151, 222] width 199 height 12
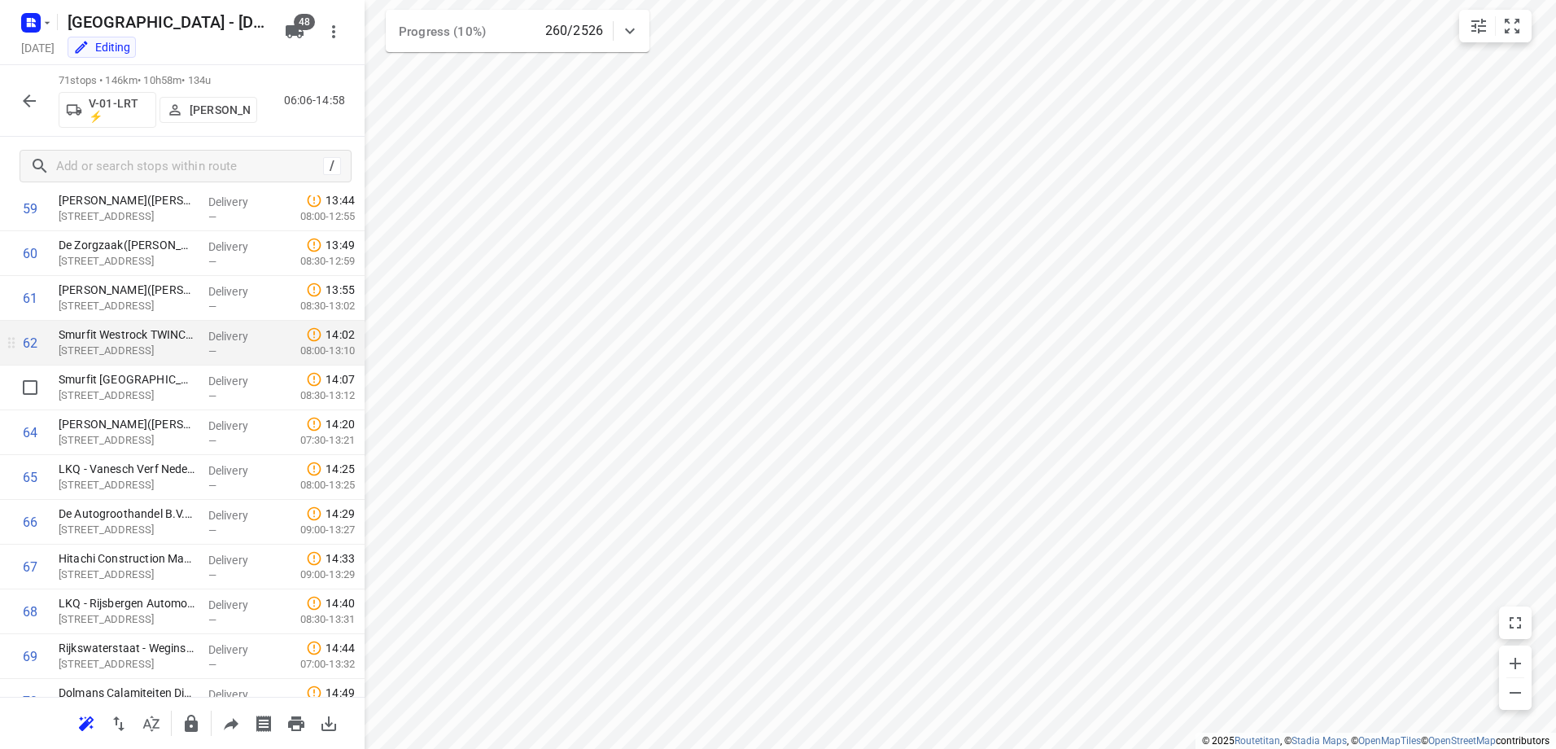
scroll to position [2803, 0]
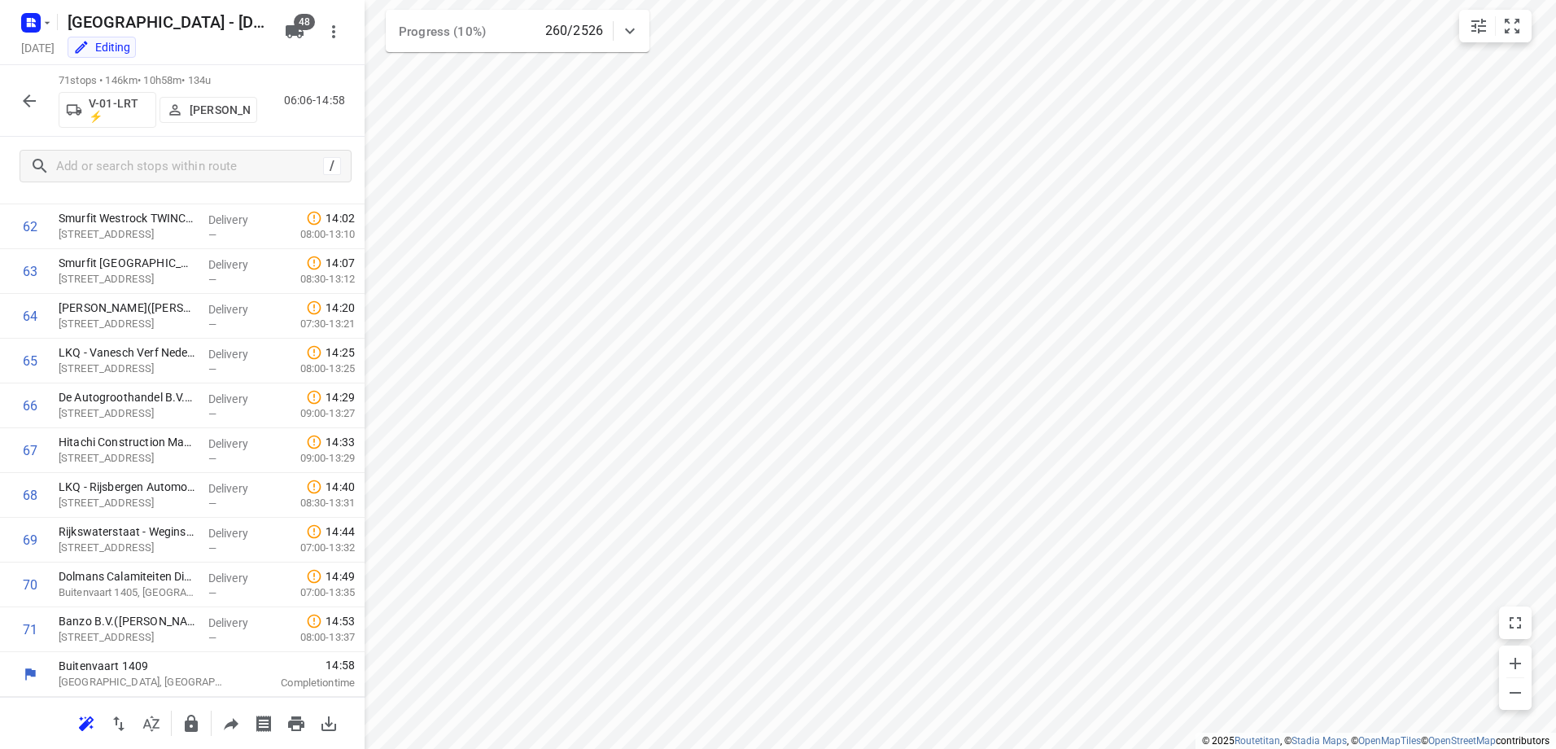
click at [28, 108] on icon "button" at bounding box center [30, 101] width 20 height 20
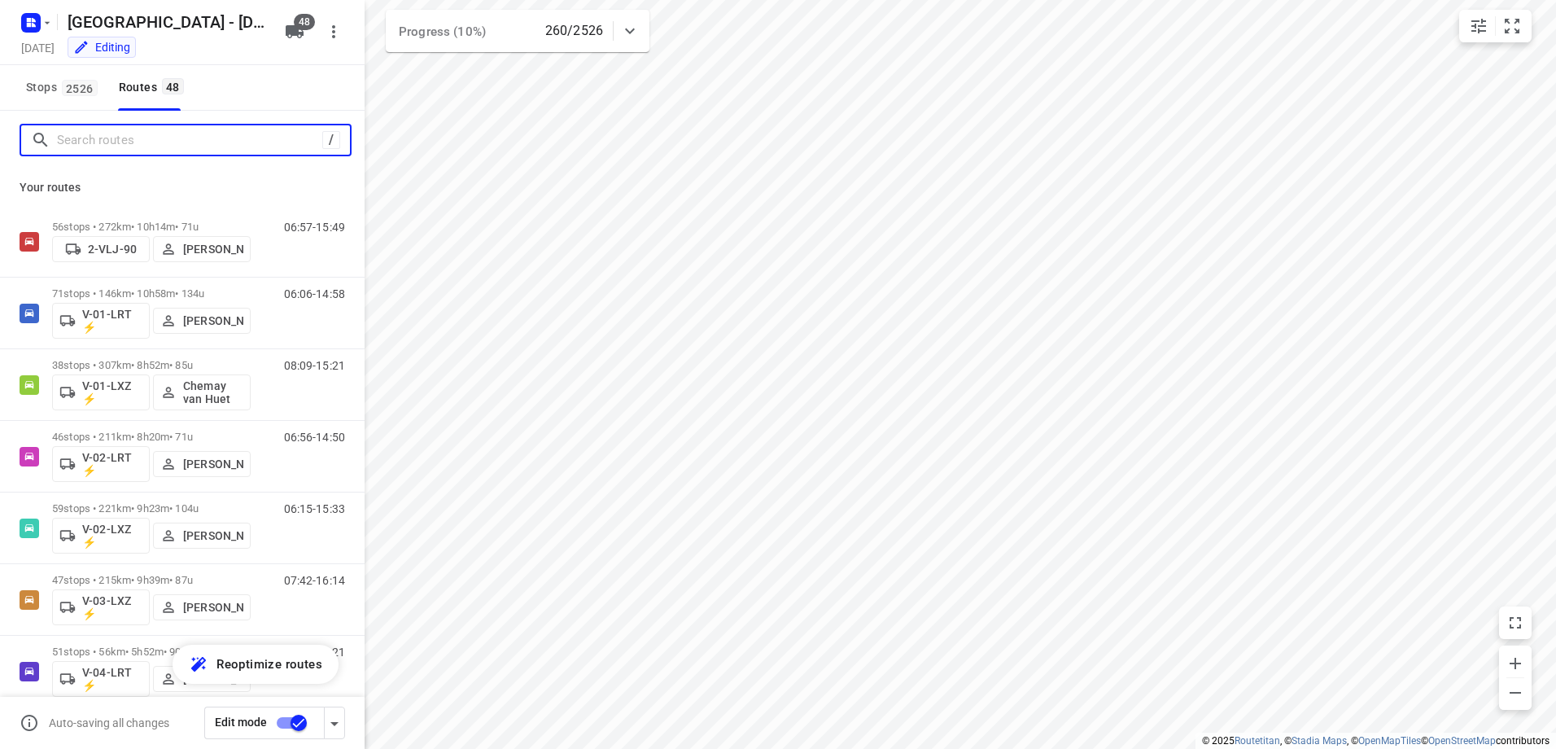
click at [163, 130] on input "Search routes" at bounding box center [189, 140] width 265 height 25
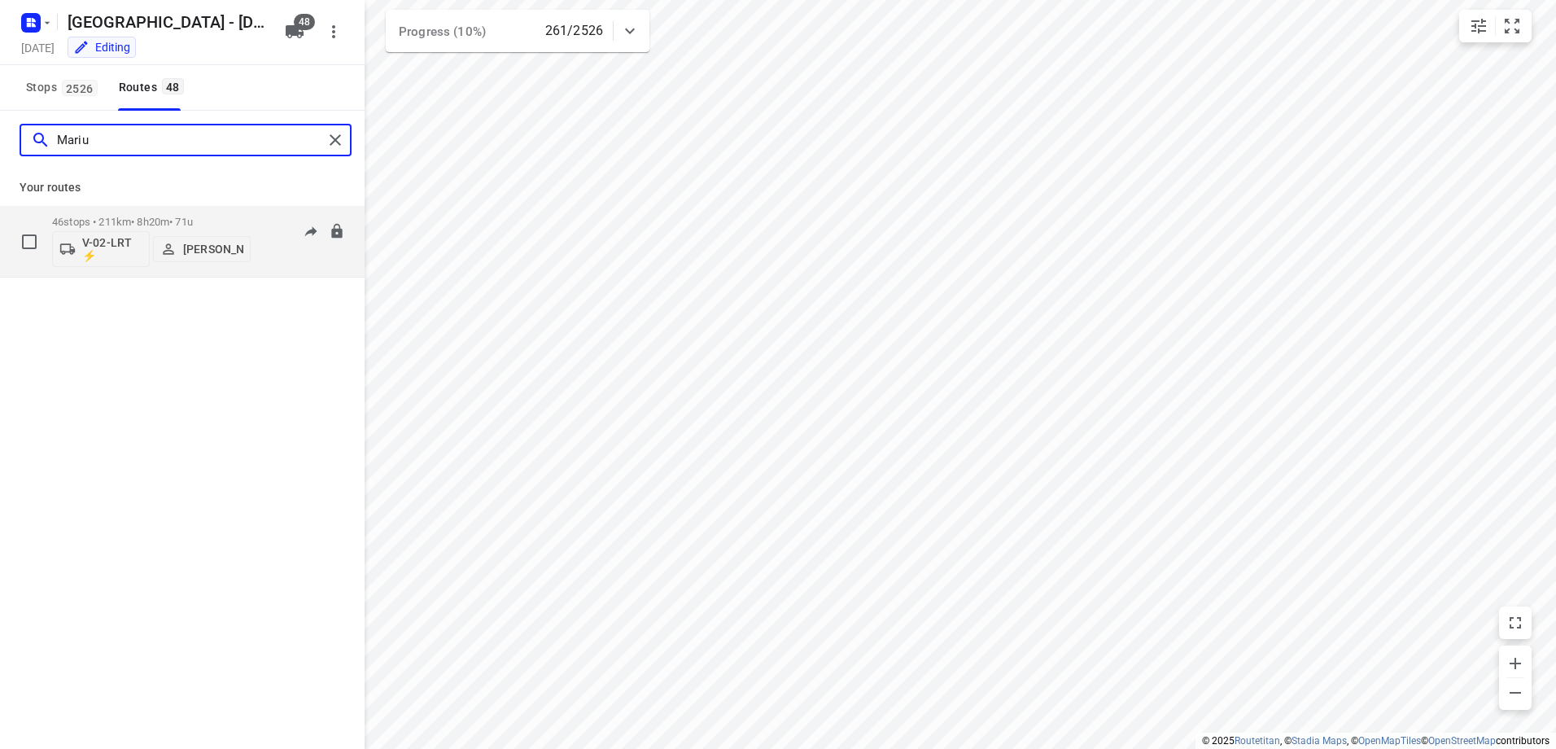
type input "Mariu"
click at [160, 215] on div "46 stops • 211km • 8h20m • 71u V-02-LRT ⚡ [PERSON_NAME]" at bounding box center [151, 242] width 199 height 68
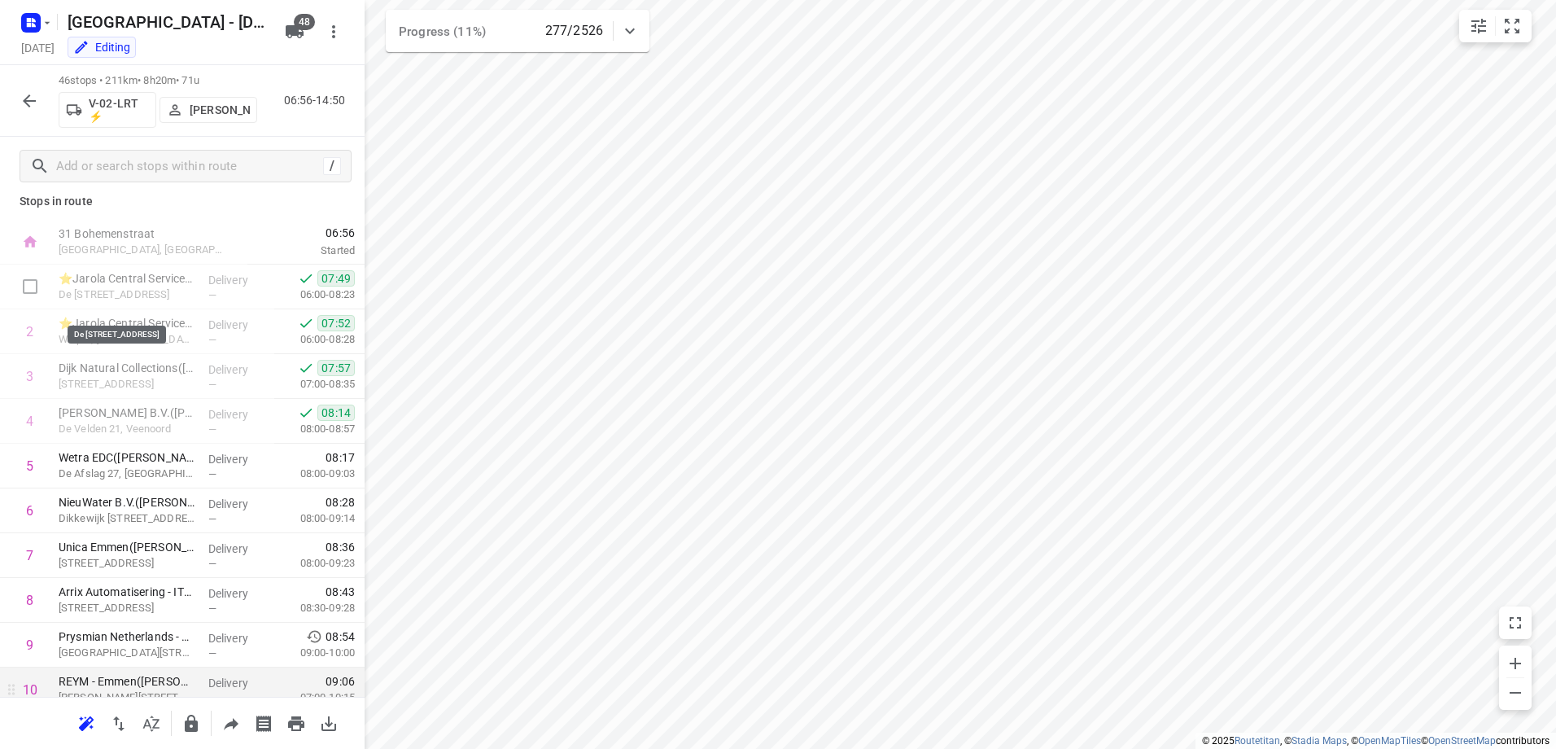
scroll to position [0, 0]
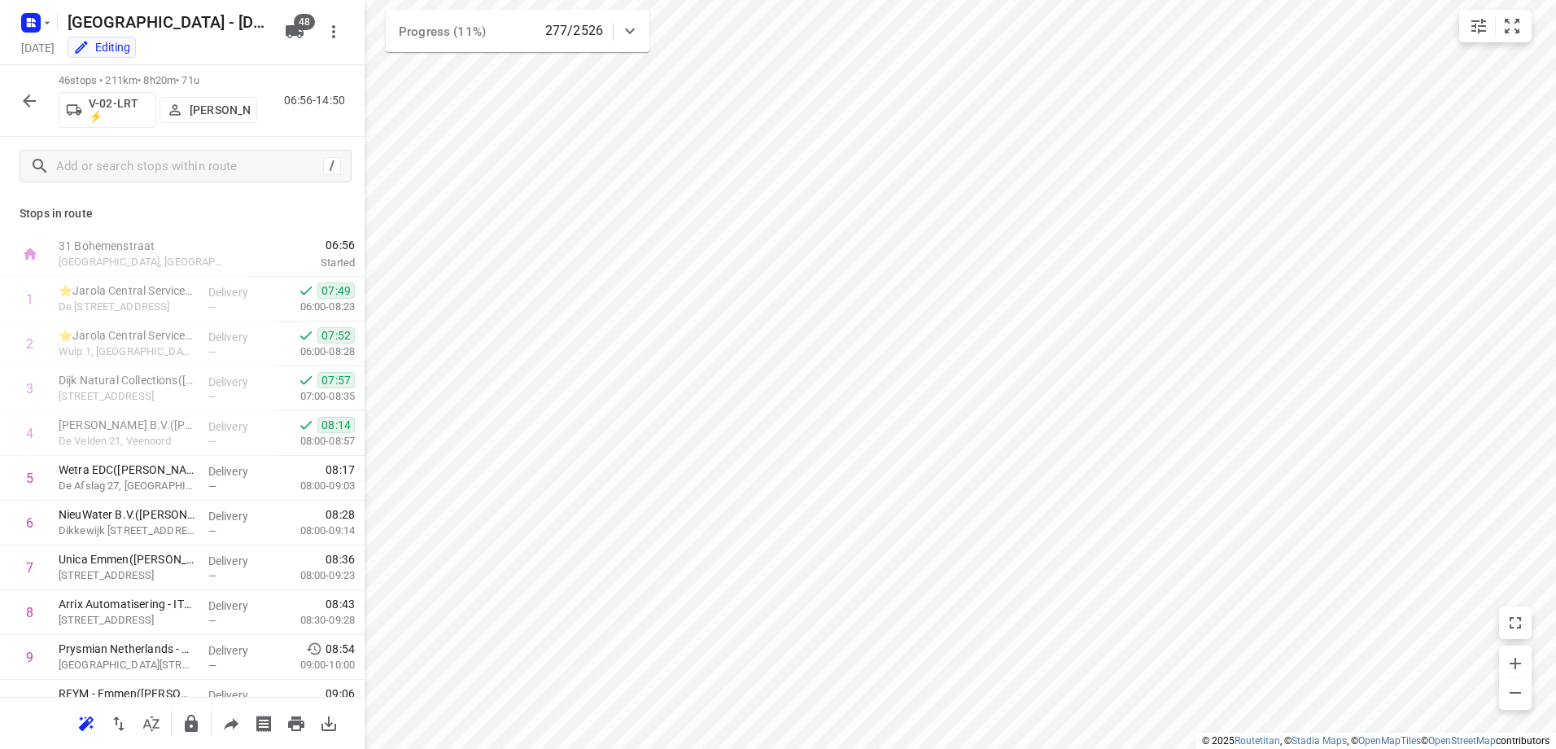
click at [41, 106] on button "button" at bounding box center [29, 101] width 33 height 33
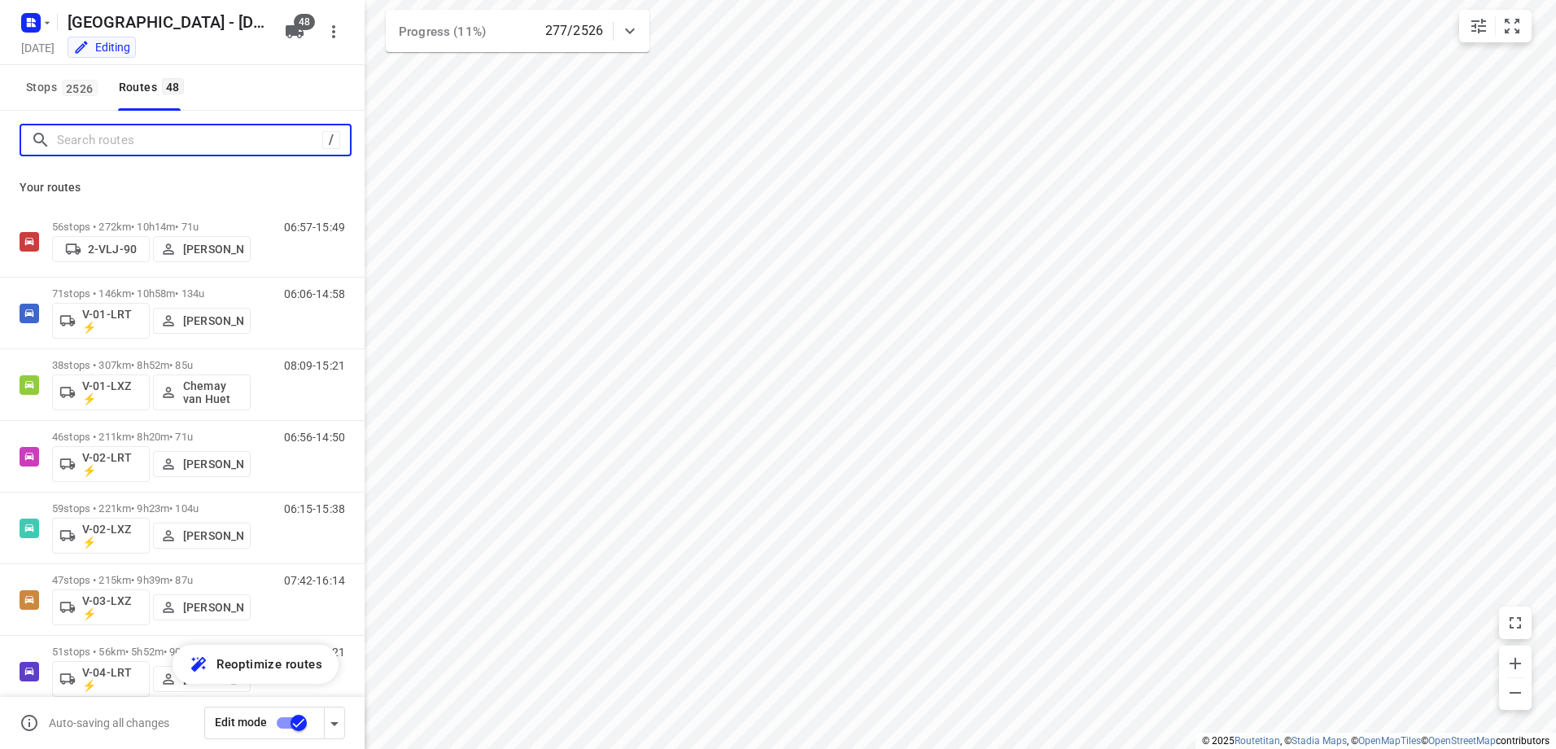
click at [98, 144] on input "Search routes" at bounding box center [189, 140] width 265 height 25
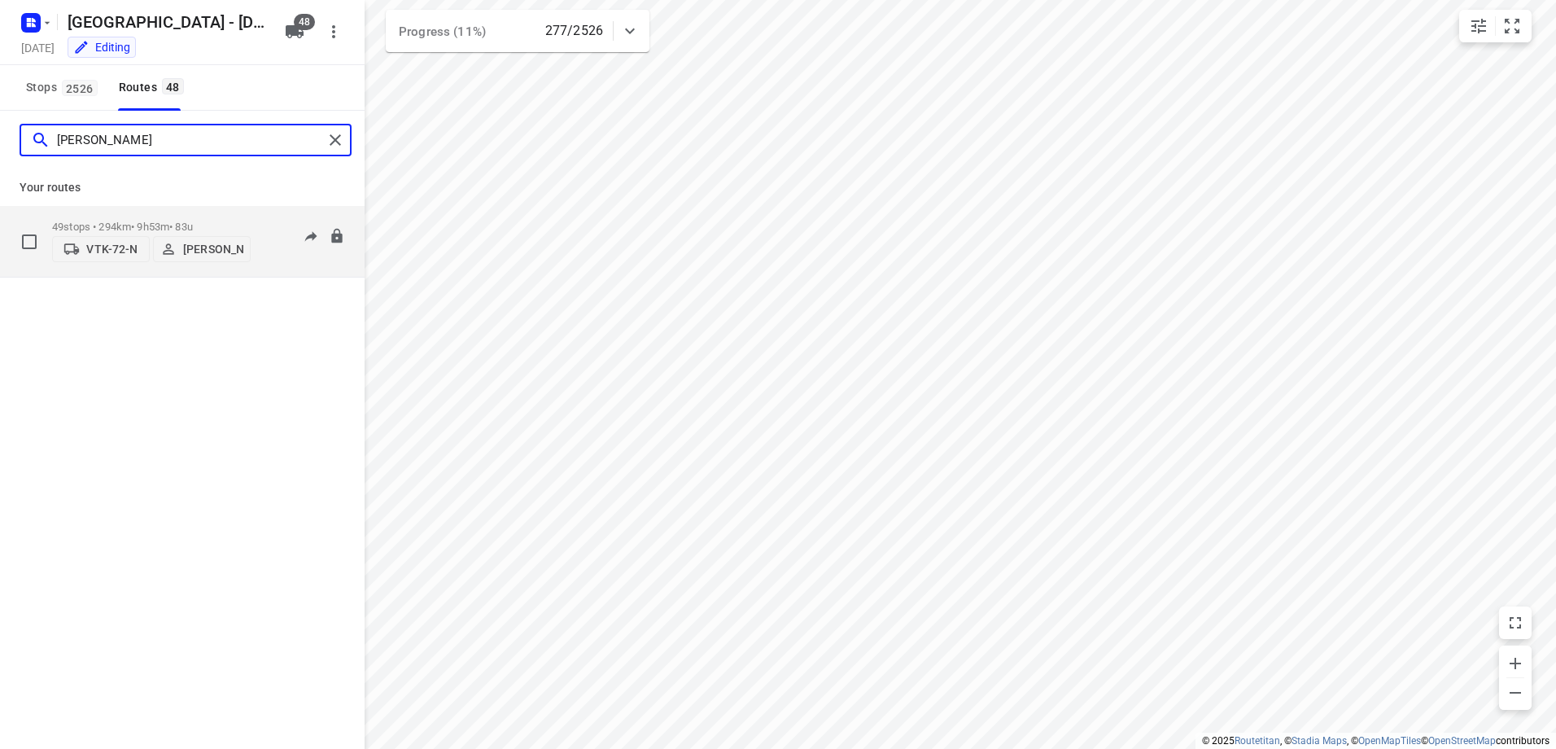
type input "[PERSON_NAME]"
click at [151, 224] on p "49 stops • 294km • 9h53m • 83u" at bounding box center [151, 227] width 199 height 12
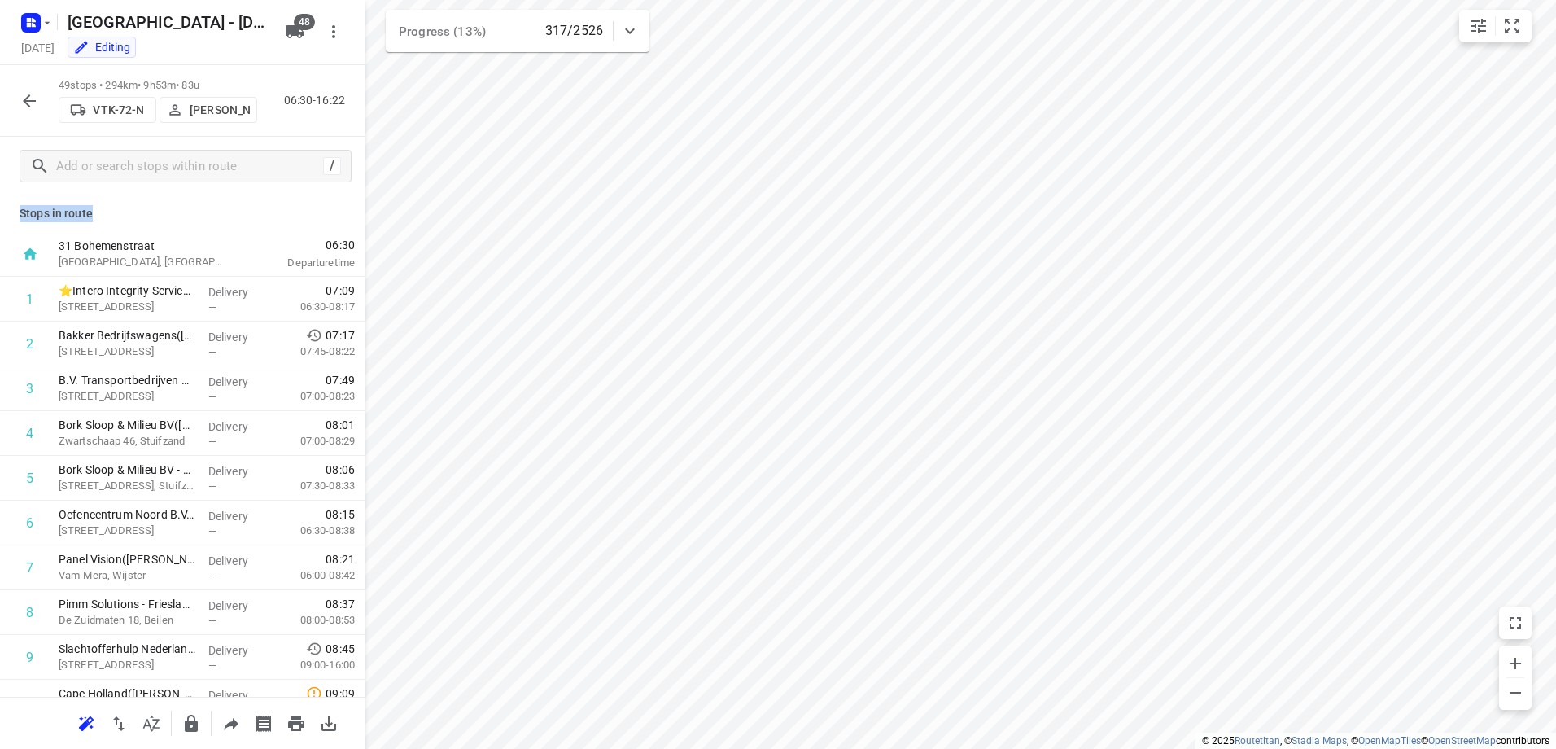
drag, startPoint x: 98, startPoint y: 216, endPoint x: 15, endPoint y: 207, distance: 83.6
click at [15, 207] on div "Stops in route 31 Bohemenstraat [GEOGRAPHIC_DATA], [GEOGRAPHIC_DATA] 06:30 Depa…" at bounding box center [182, 445] width 365 height 501
drag, startPoint x: 15, startPoint y: 207, endPoint x: 161, endPoint y: 221, distance: 146.4
click at [161, 221] on p "Stops in route" at bounding box center [183, 213] width 326 height 17
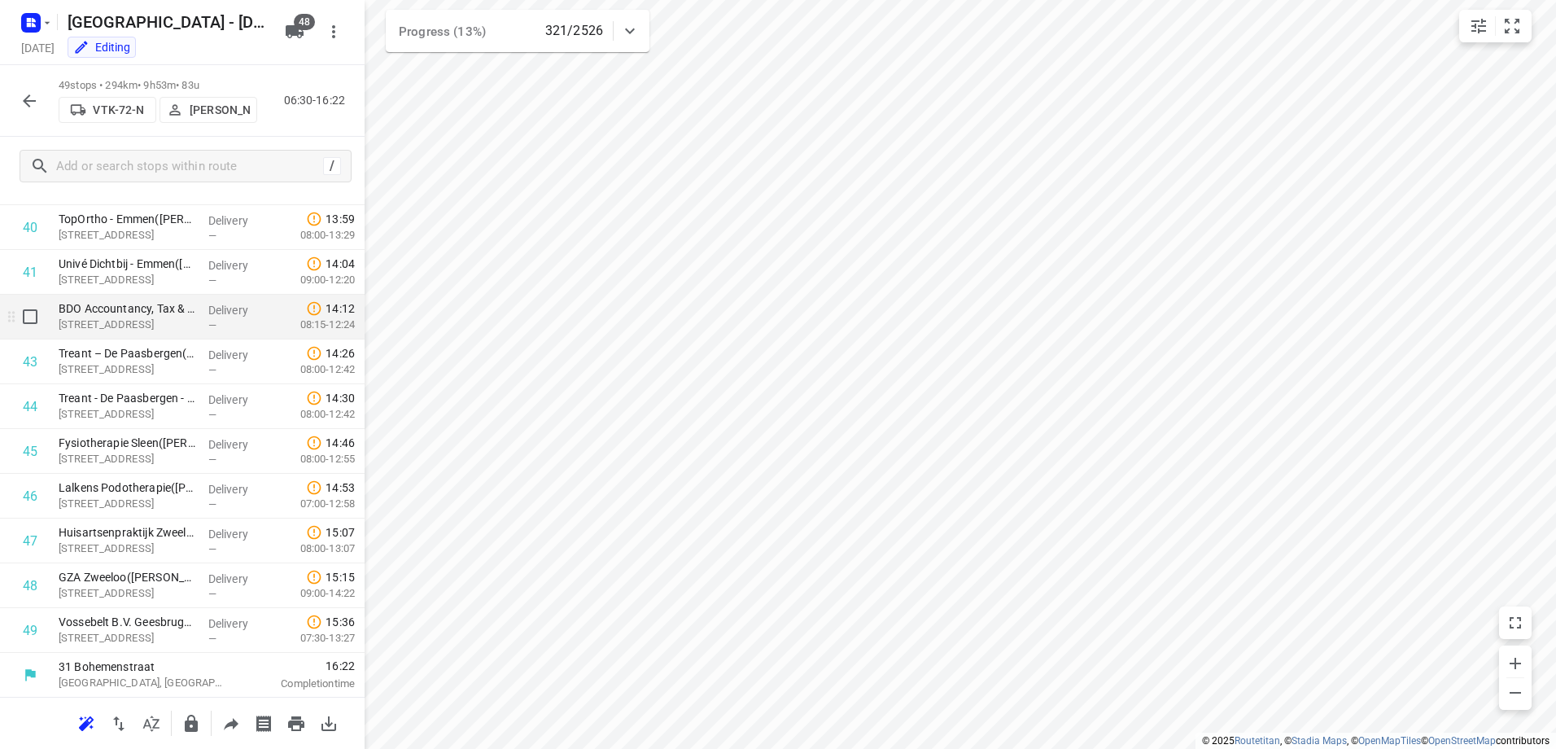
scroll to position [1818, 0]
click at [33, 97] on icon "button" at bounding box center [30, 101] width 20 height 20
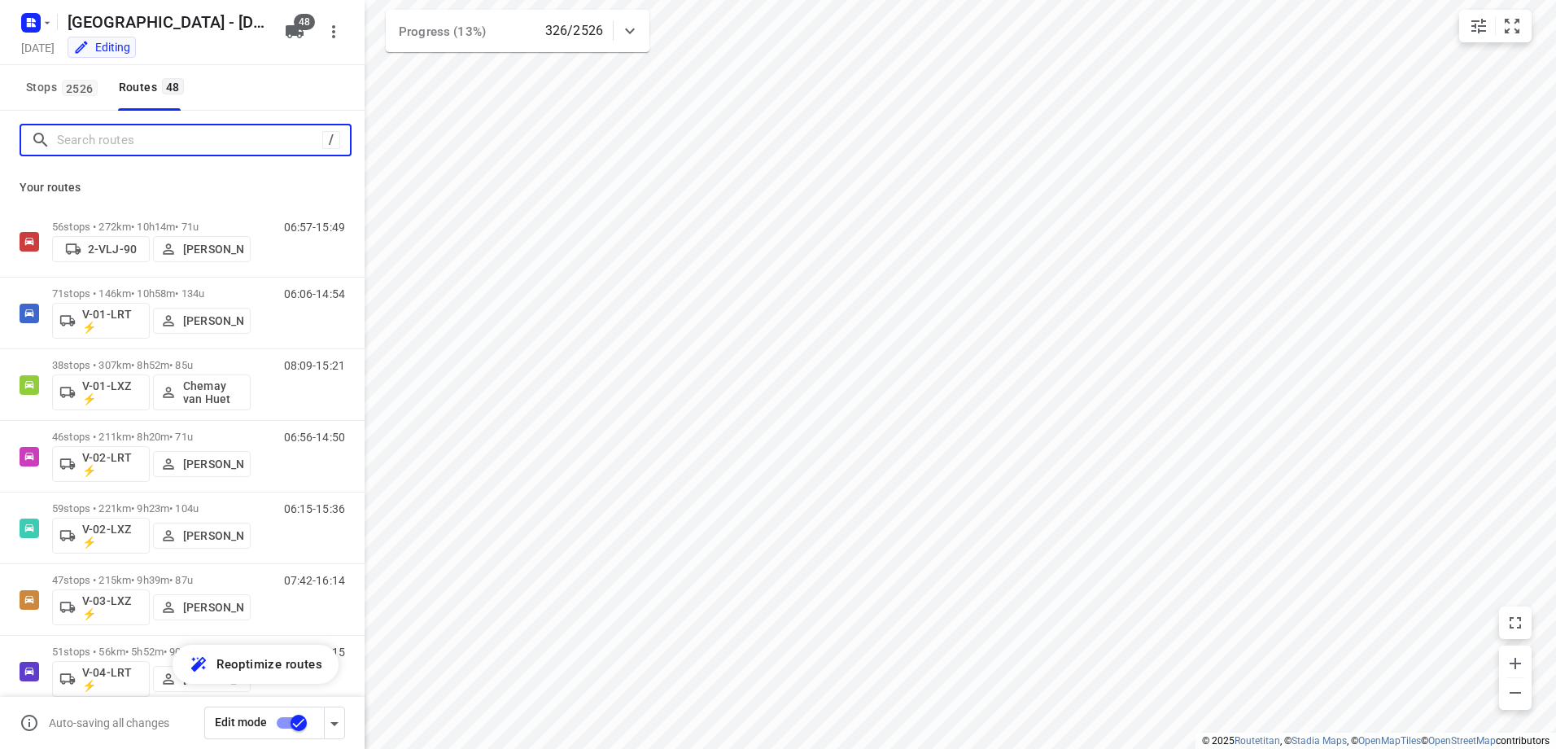
click at [185, 144] on input "Search routes" at bounding box center [189, 140] width 265 height 25
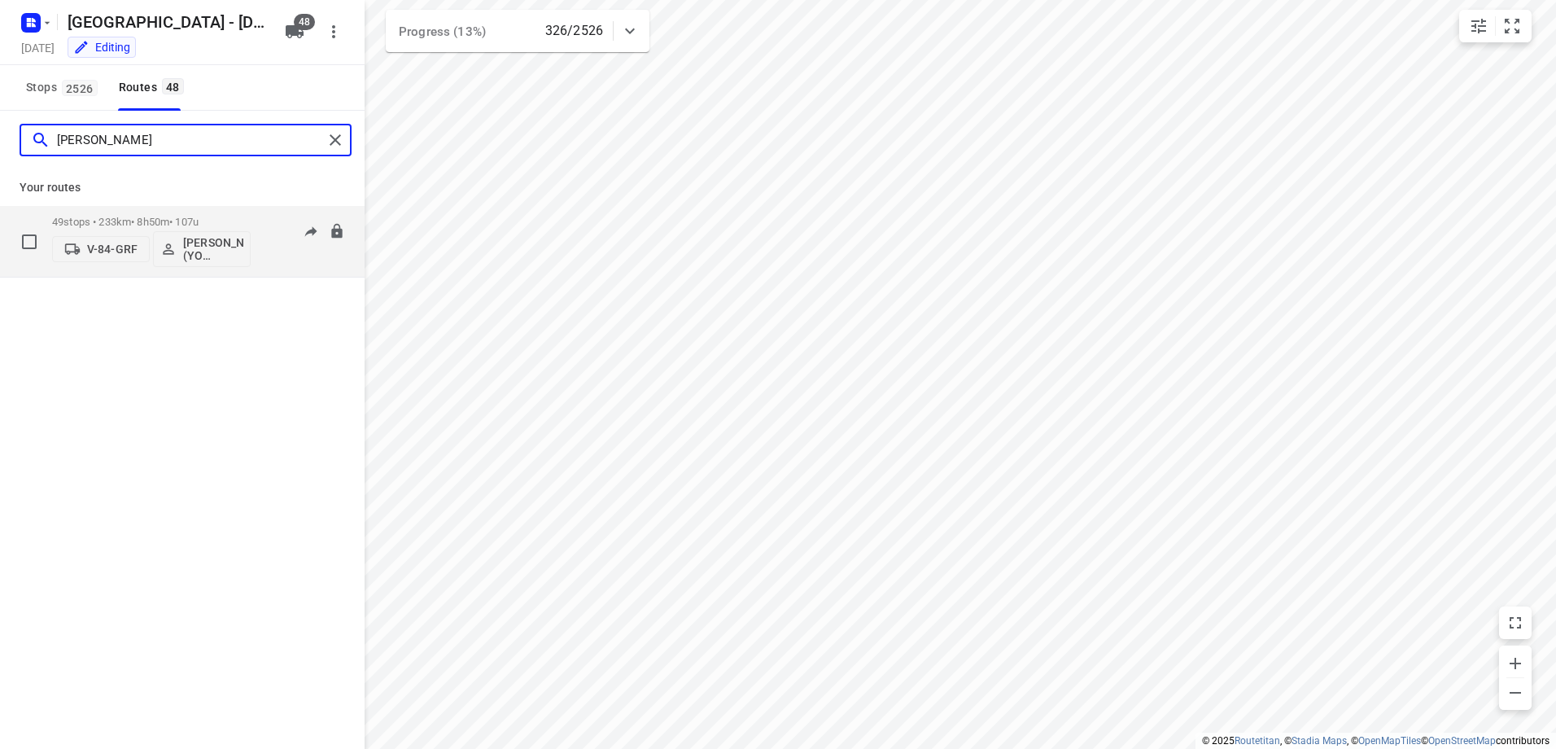
type input "[PERSON_NAME]"
click at [147, 216] on p "49 stops • 233km • 8h50m • 107u" at bounding box center [151, 222] width 199 height 12
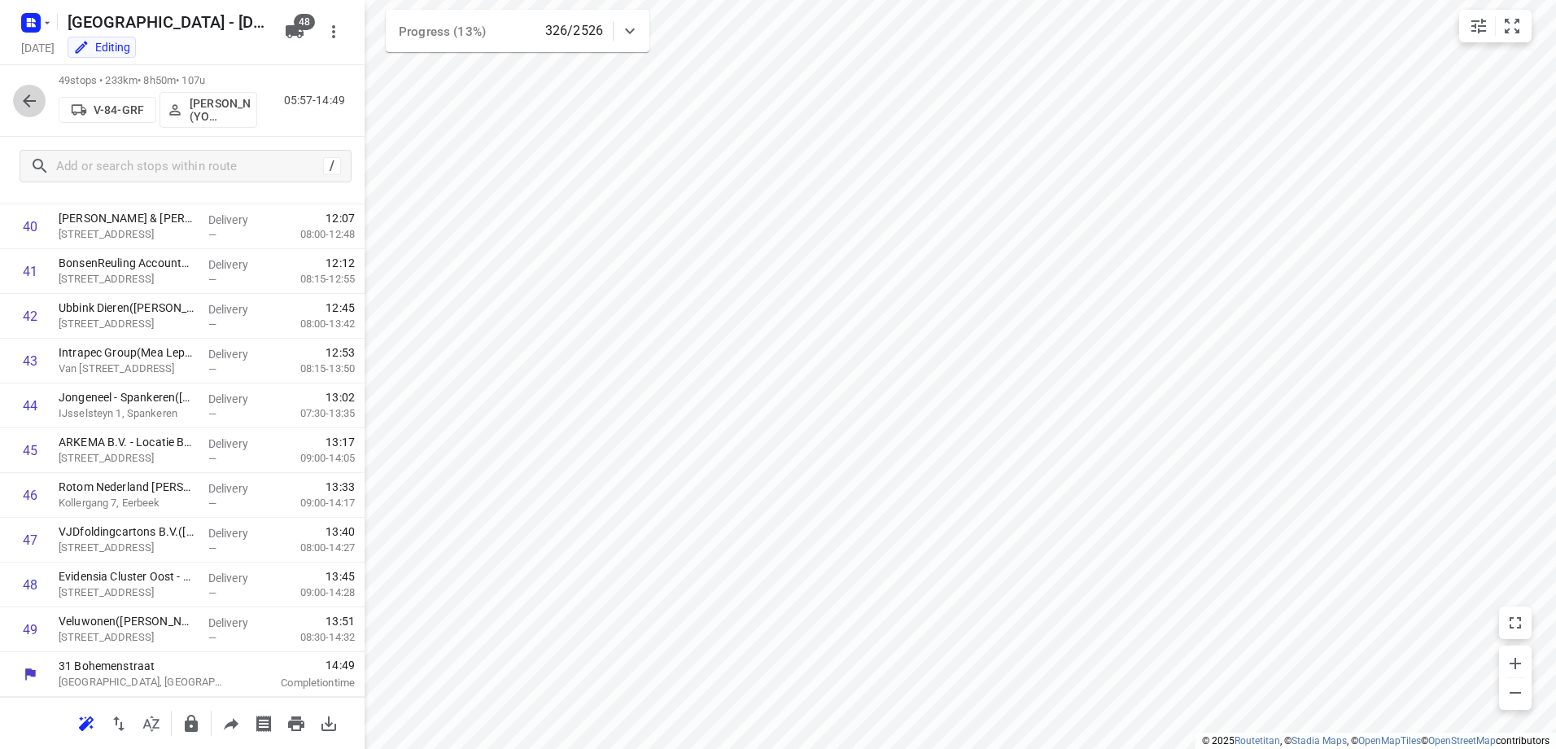
click at [35, 96] on icon "button" at bounding box center [30, 101] width 20 height 20
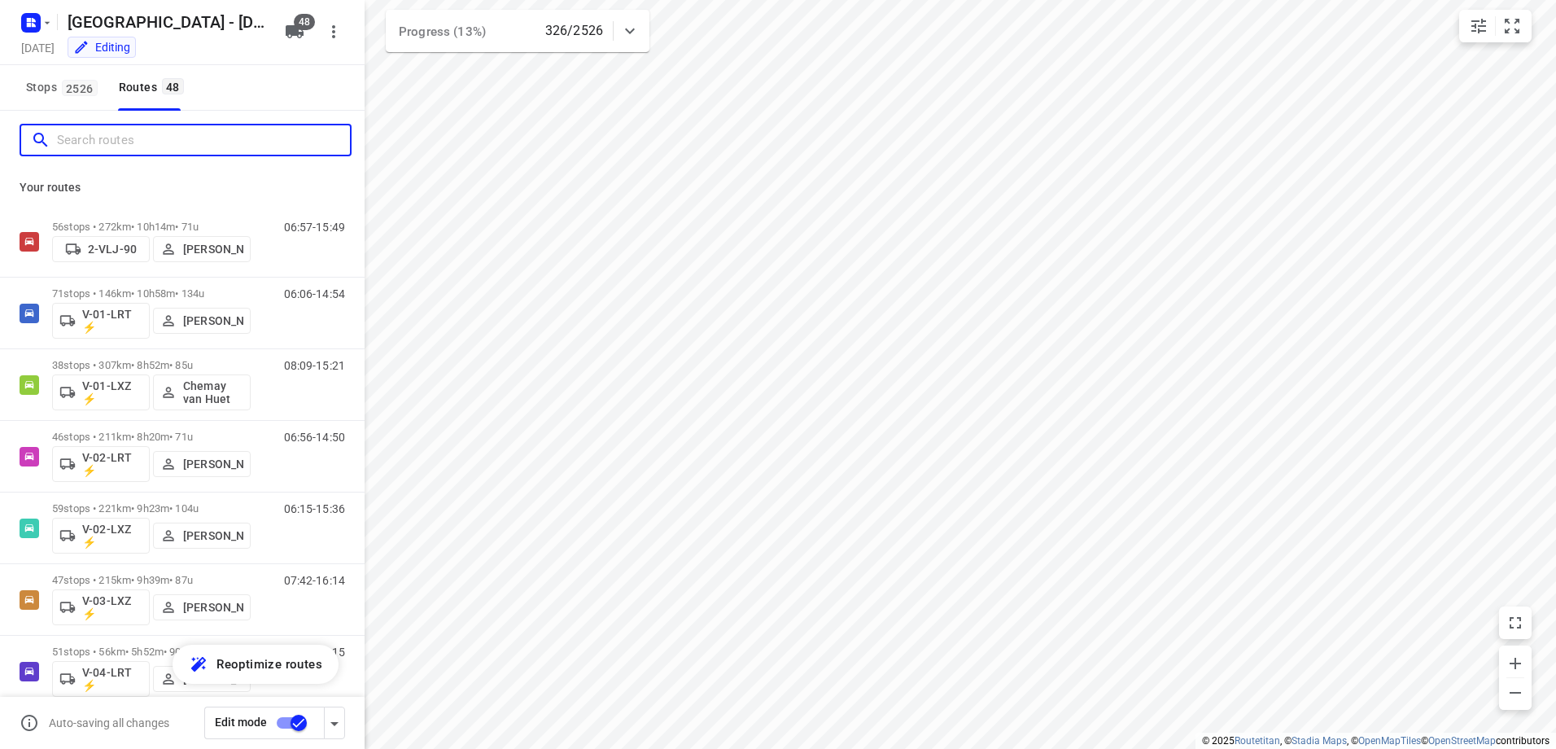
click at [112, 140] on input "Search routes" at bounding box center [203, 140] width 293 height 25
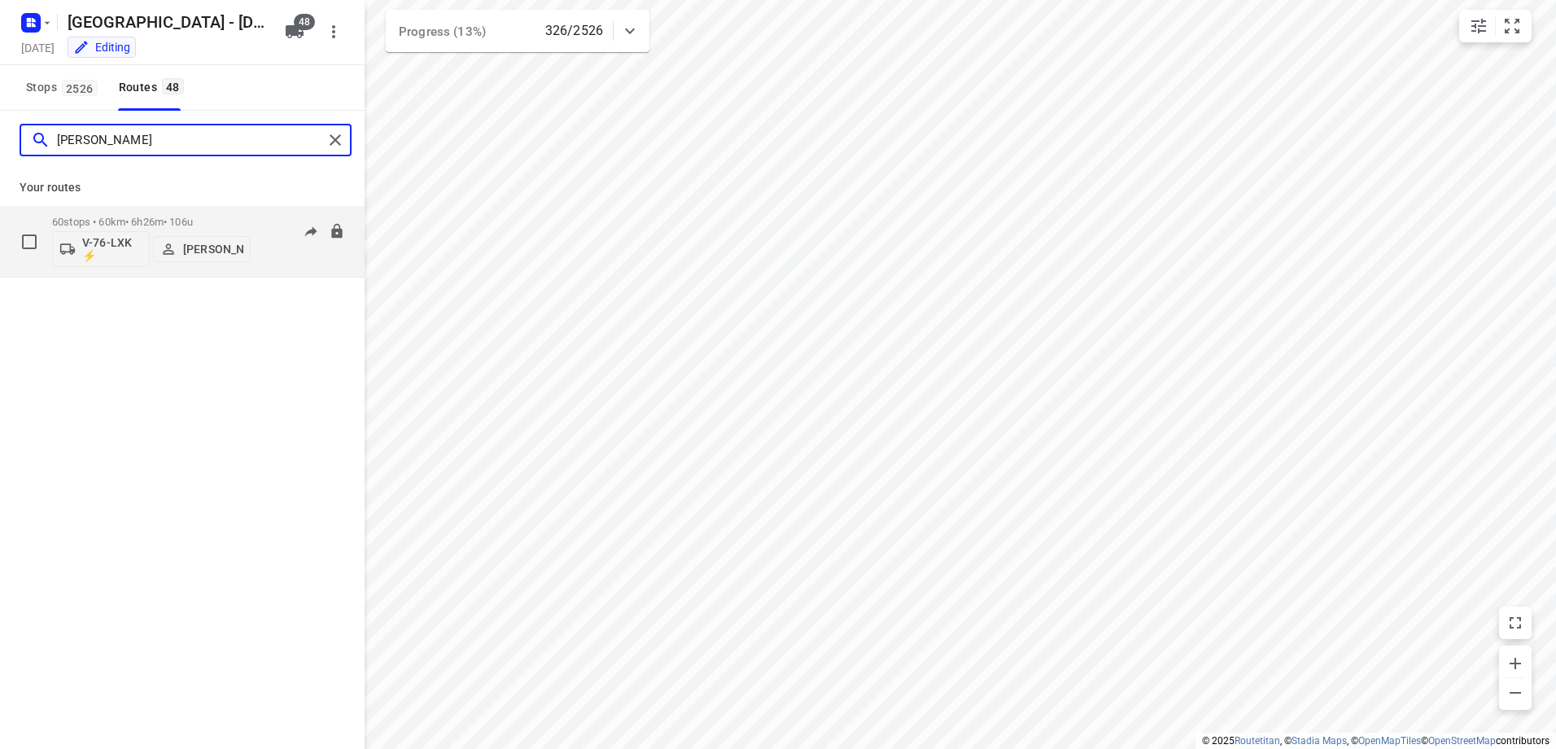
type input "[PERSON_NAME]"
click at [133, 221] on p "60 stops • 60km • 6h26m • 106u" at bounding box center [151, 222] width 199 height 12
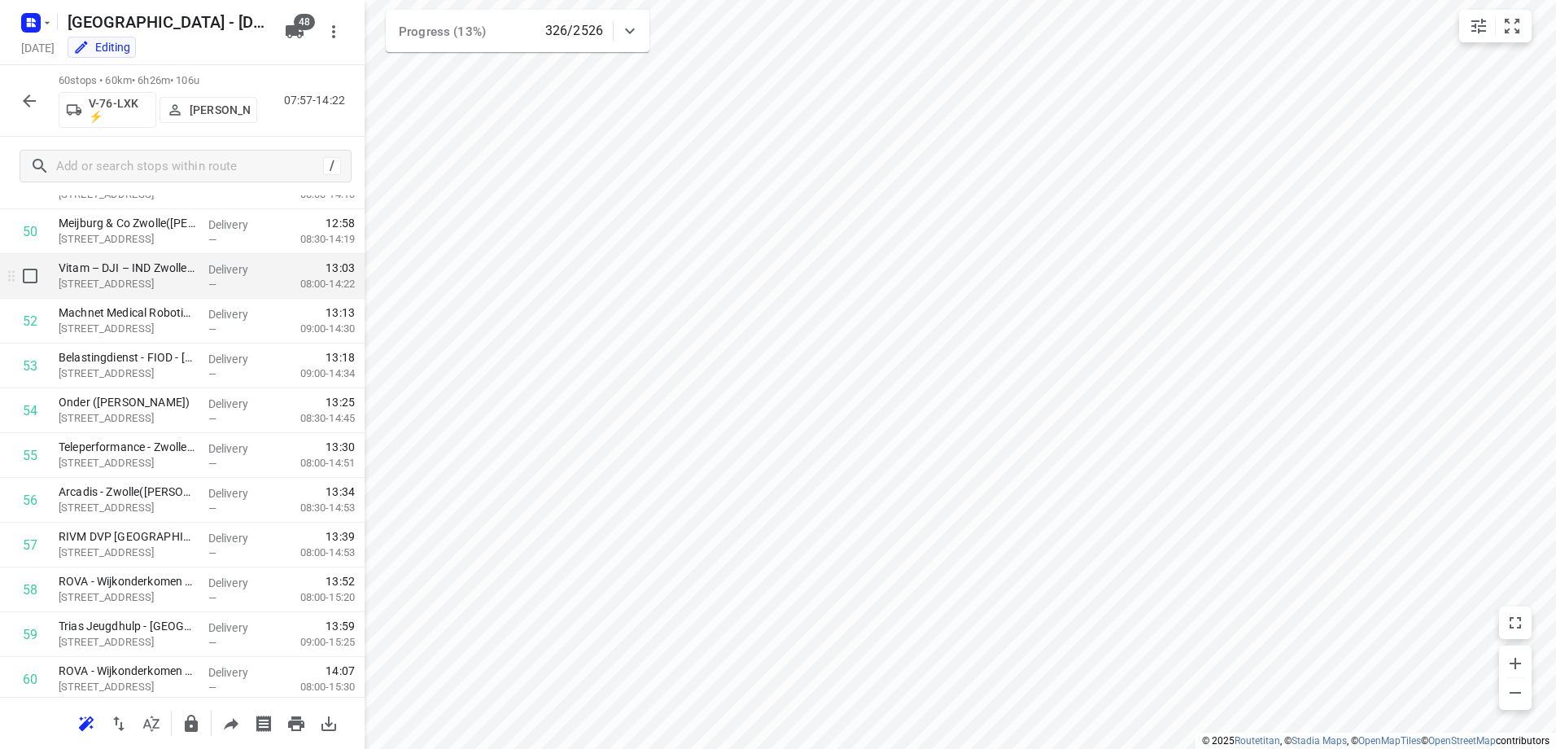
scroll to position [2311, 0]
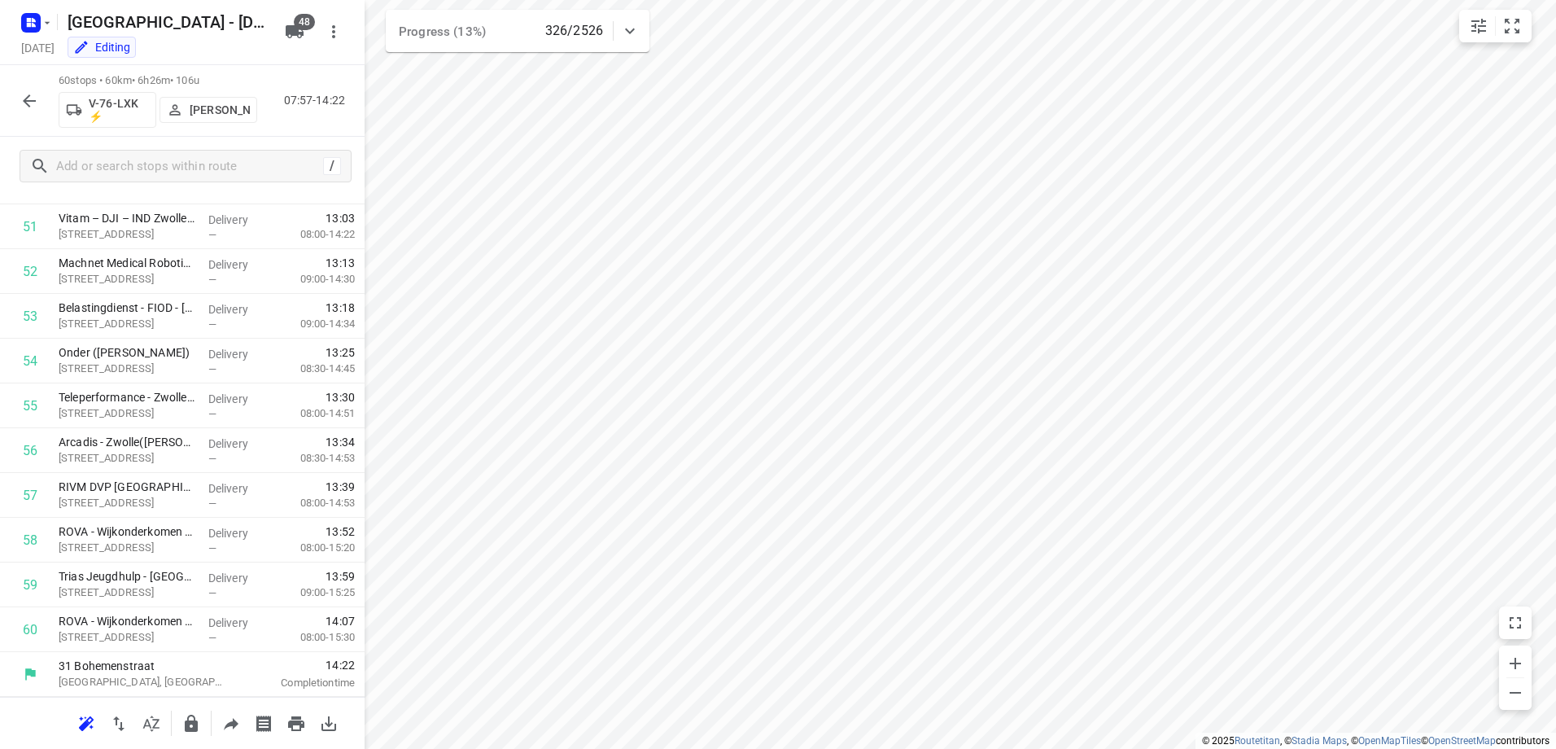
click at [28, 103] on icon "button" at bounding box center [30, 101] width 20 height 20
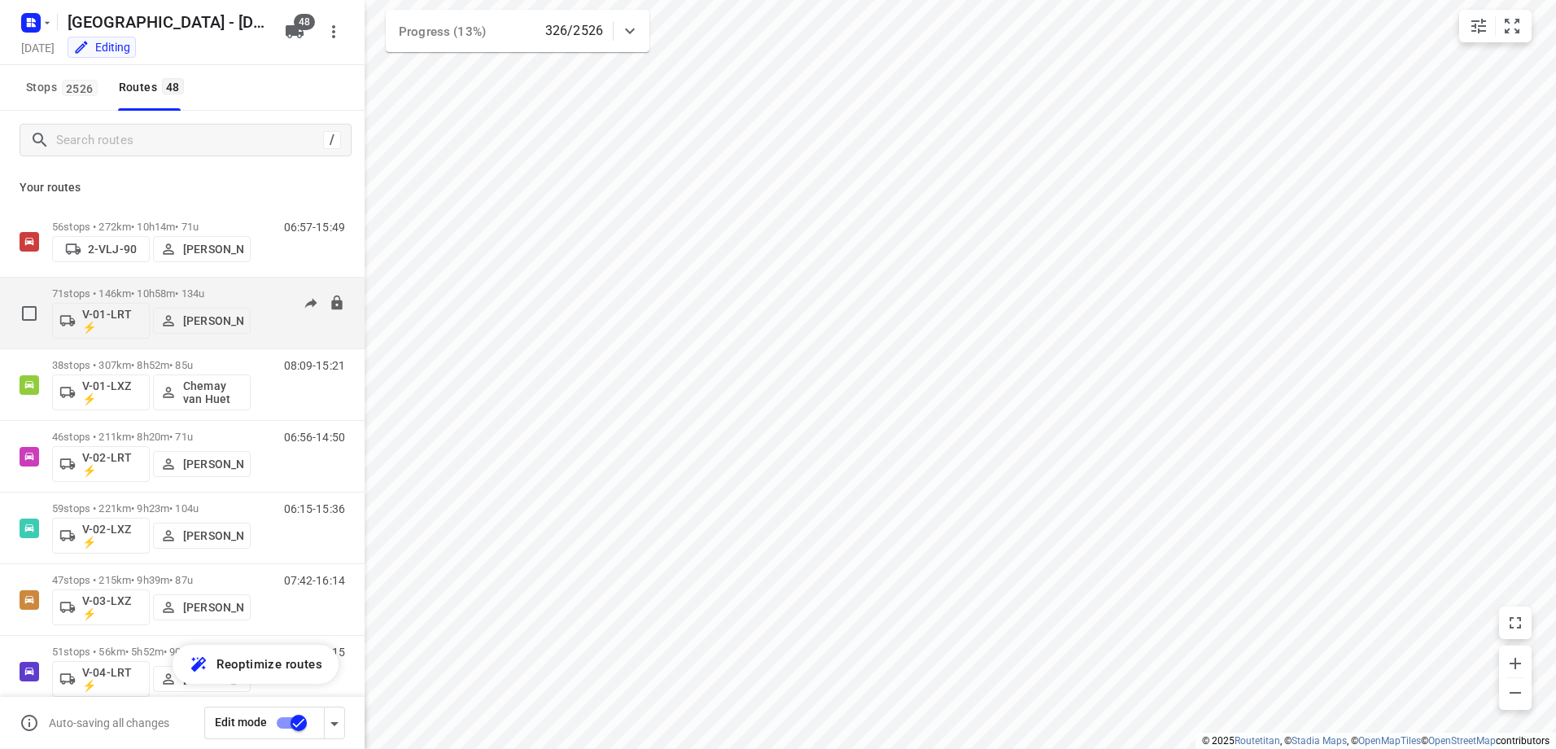
click at [162, 288] on p "71 stops • 146km • 10h58m • 134u" at bounding box center [151, 293] width 199 height 12
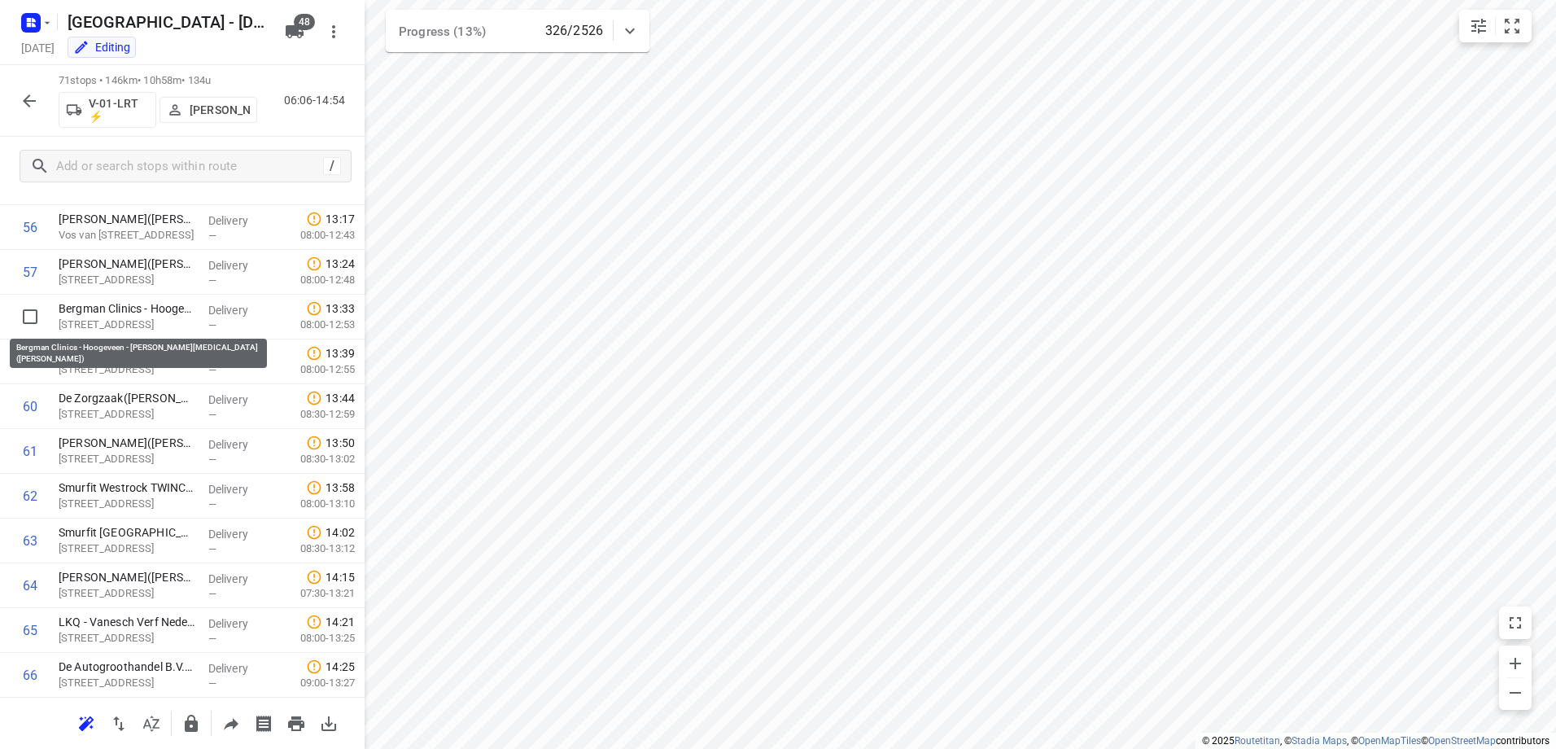
scroll to position [2803, 0]
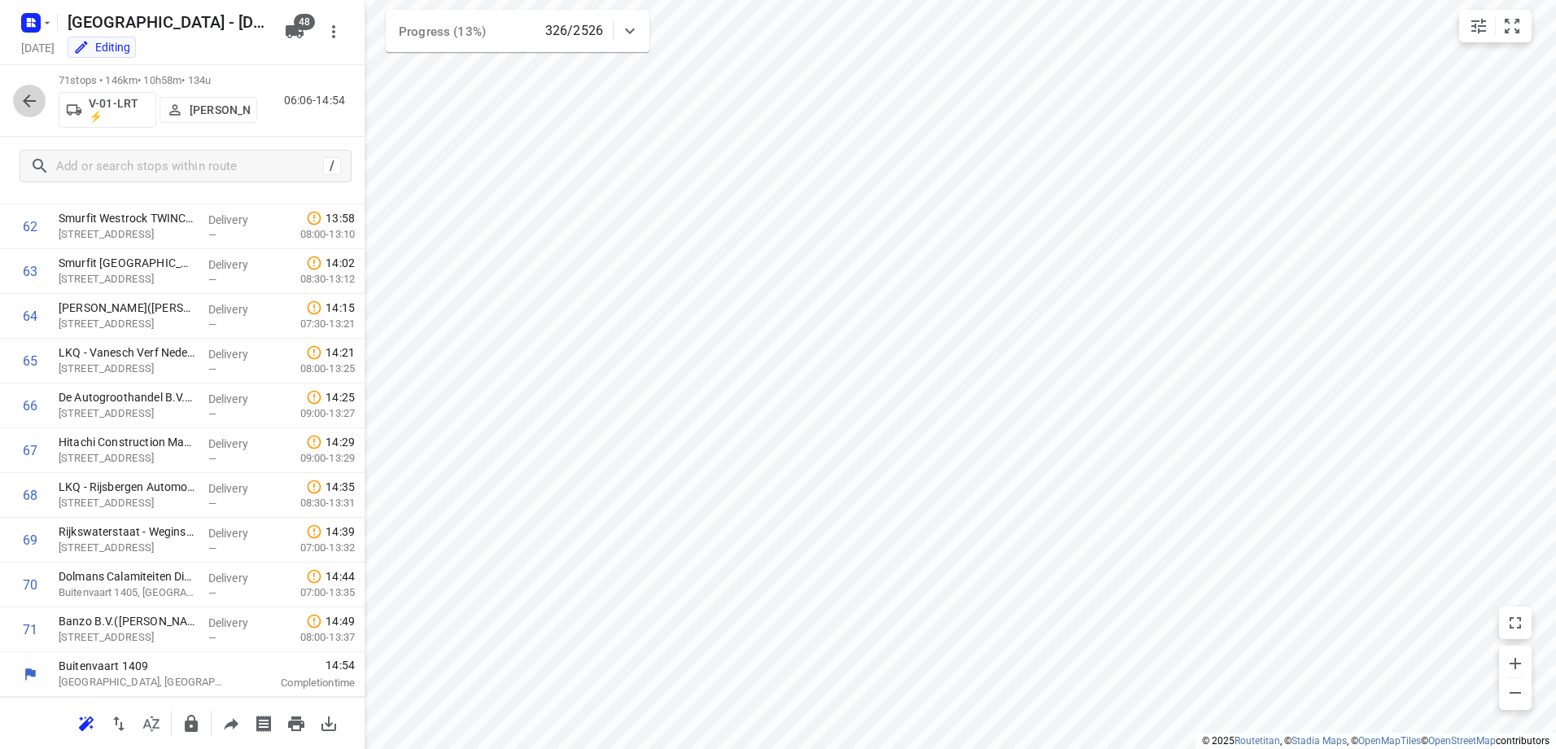
click at [30, 89] on button "button" at bounding box center [29, 101] width 33 height 33
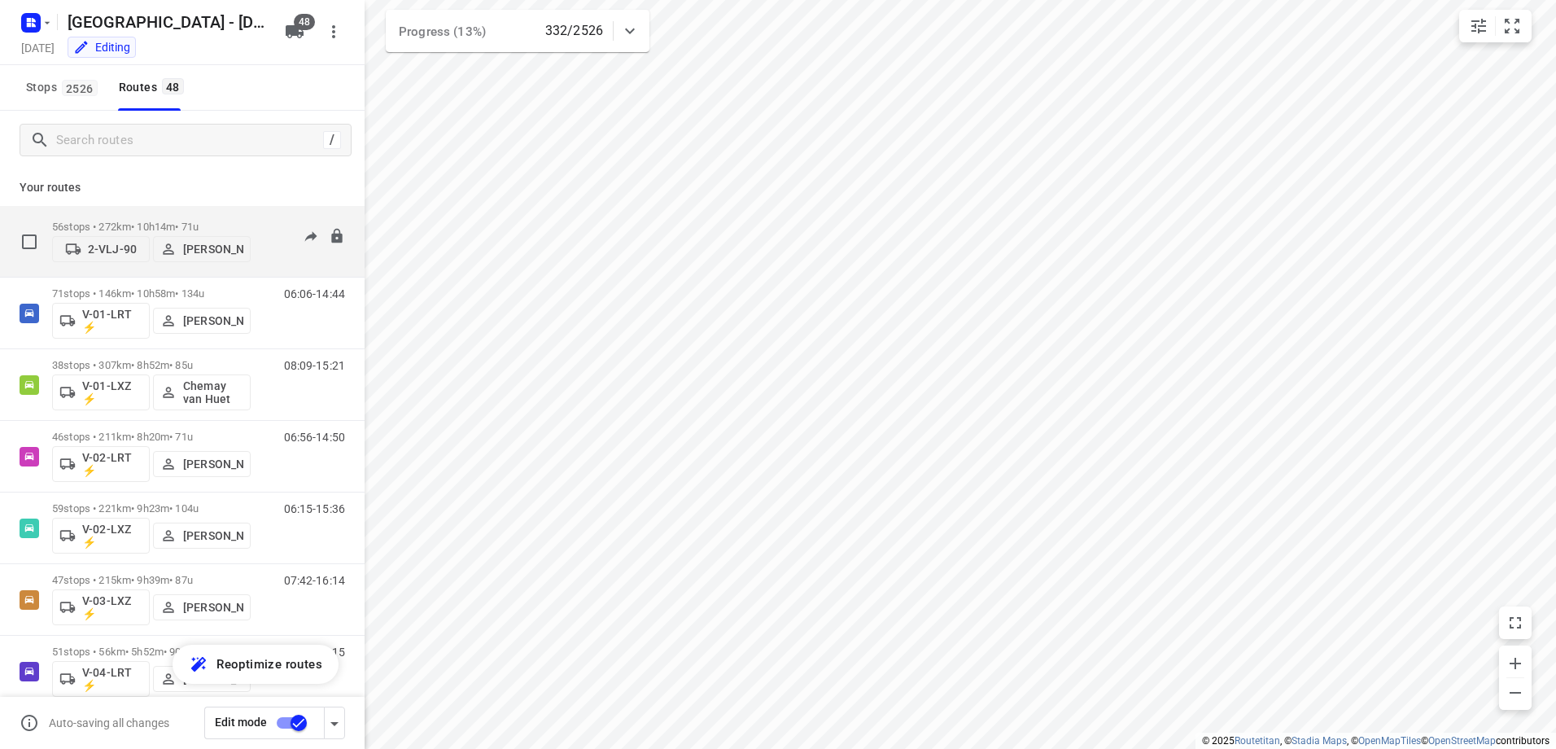
click at [140, 228] on p "56 stops • 272km • 10h14m • 71u" at bounding box center [151, 227] width 199 height 12
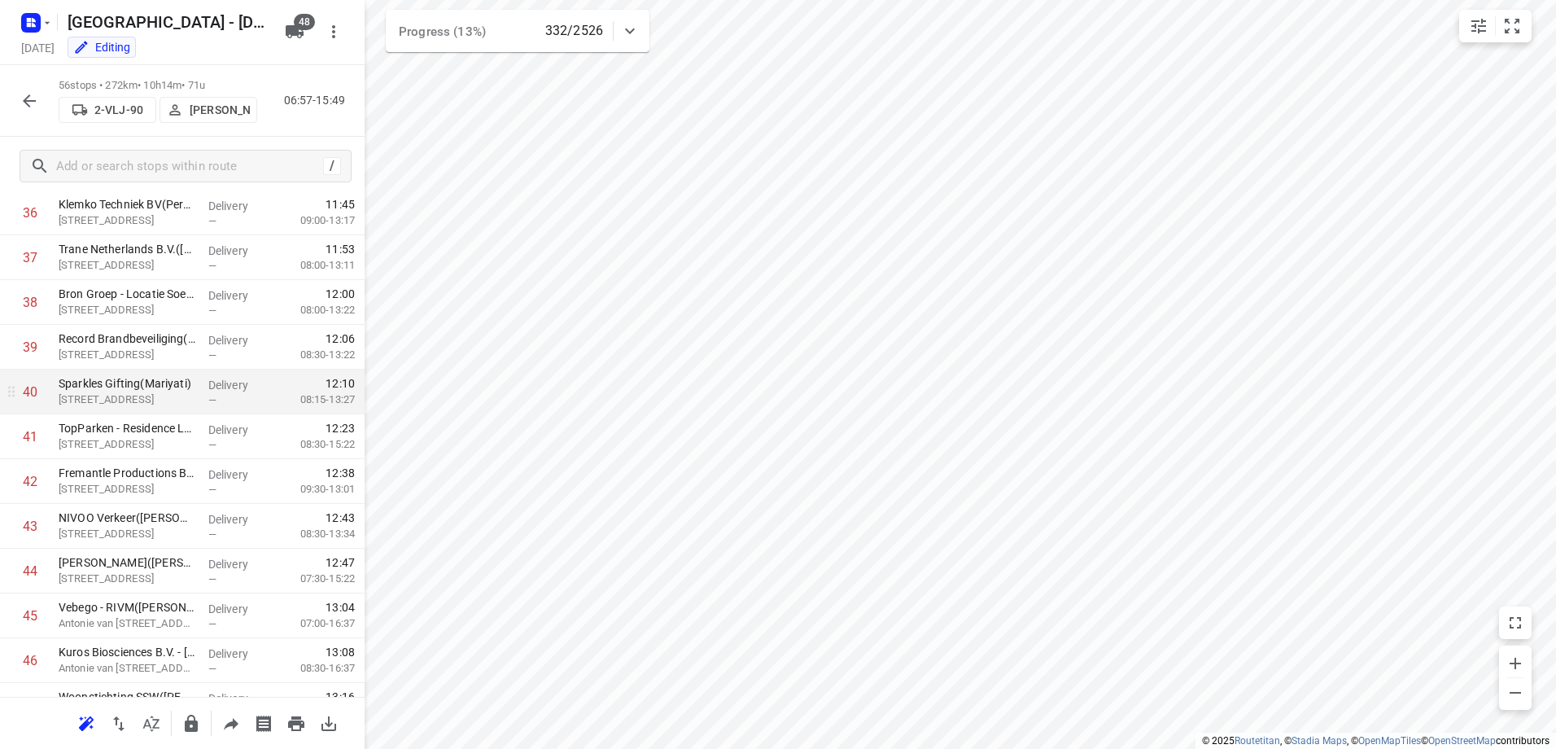
scroll to position [1791, 0]
click at [20, 98] on icon "button" at bounding box center [30, 101] width 20 height 20
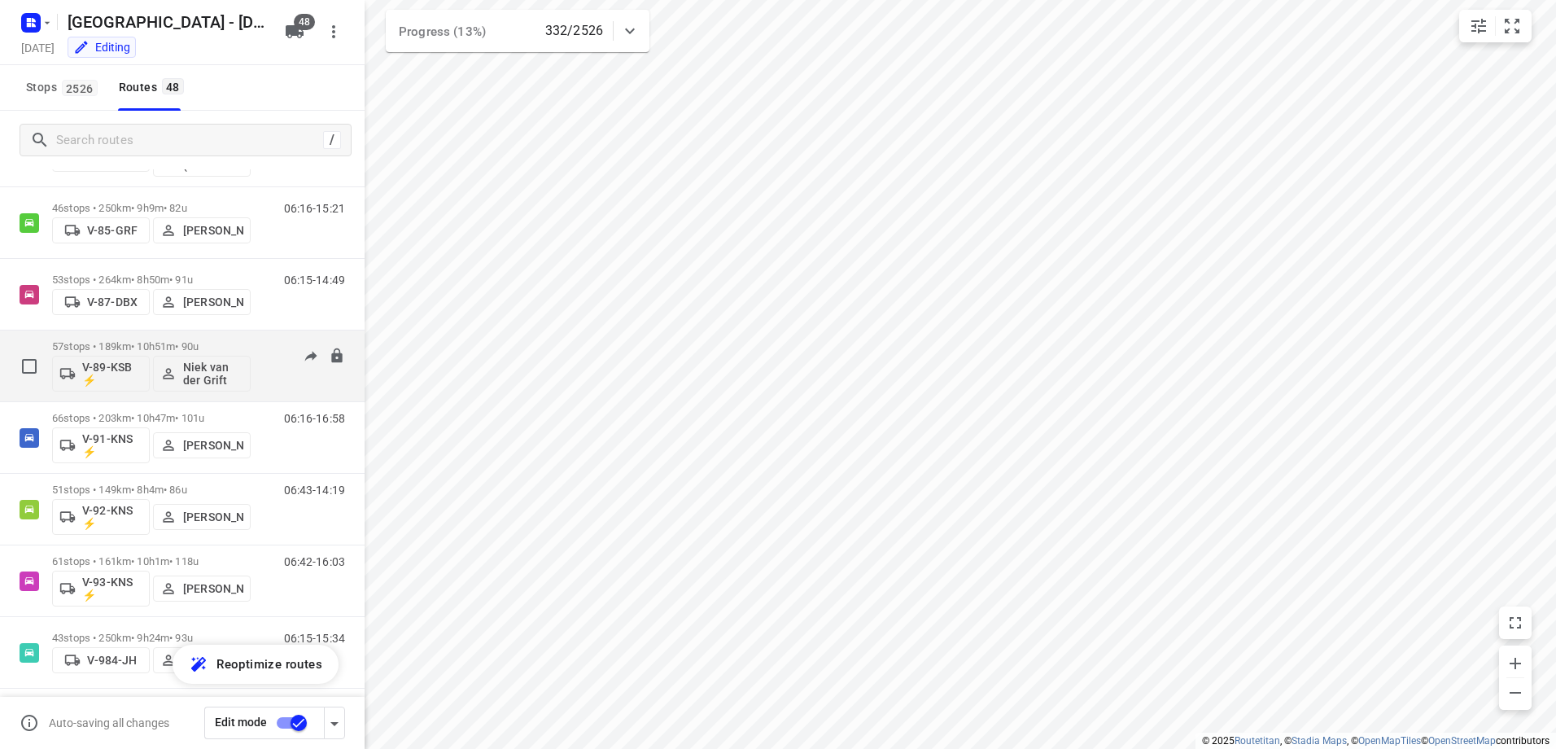
scroll to position [2035, 0]
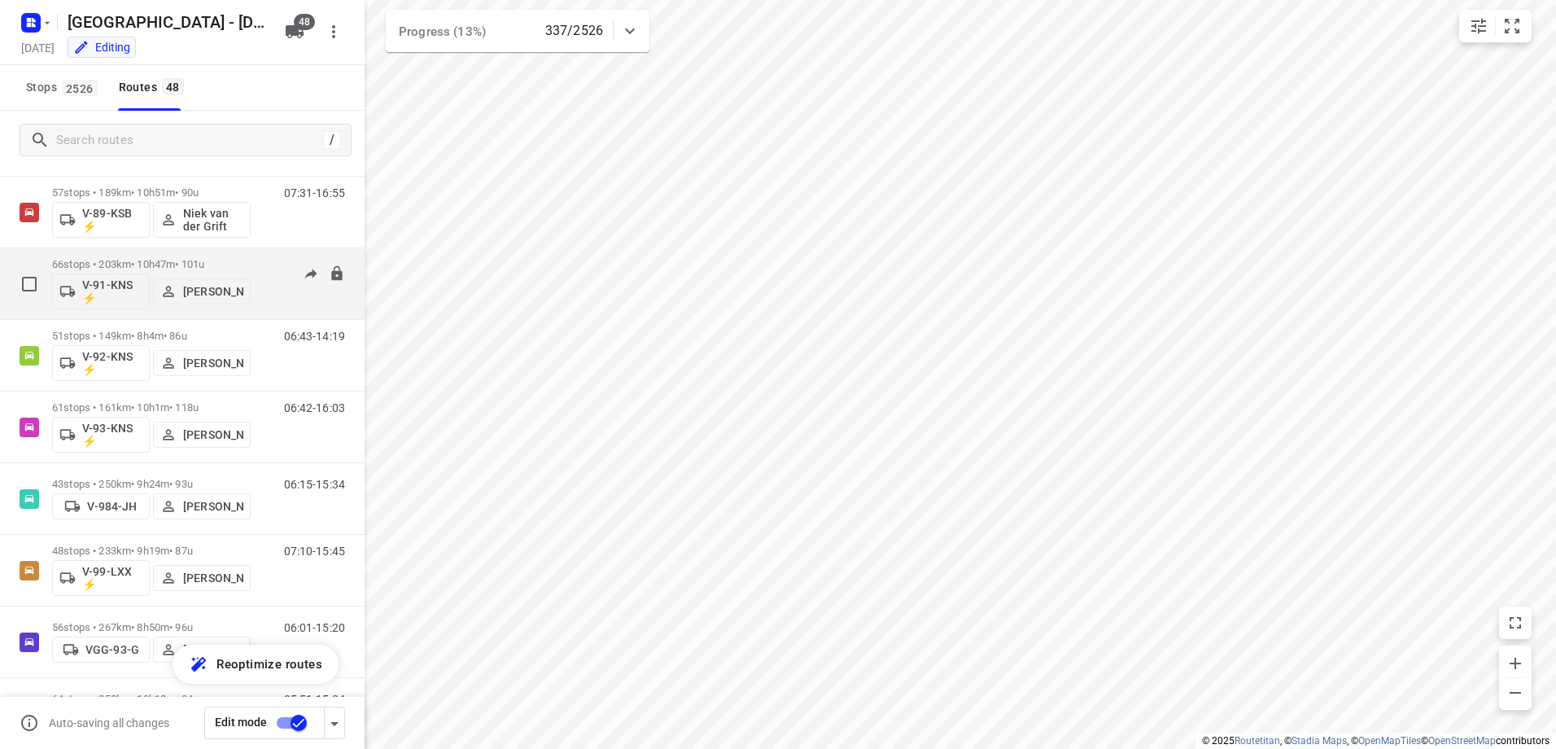
click at [146, 263] on p "66 stops • 203km • 10h47m • 101u" at bounding box center [151, 264] width 199 height 12
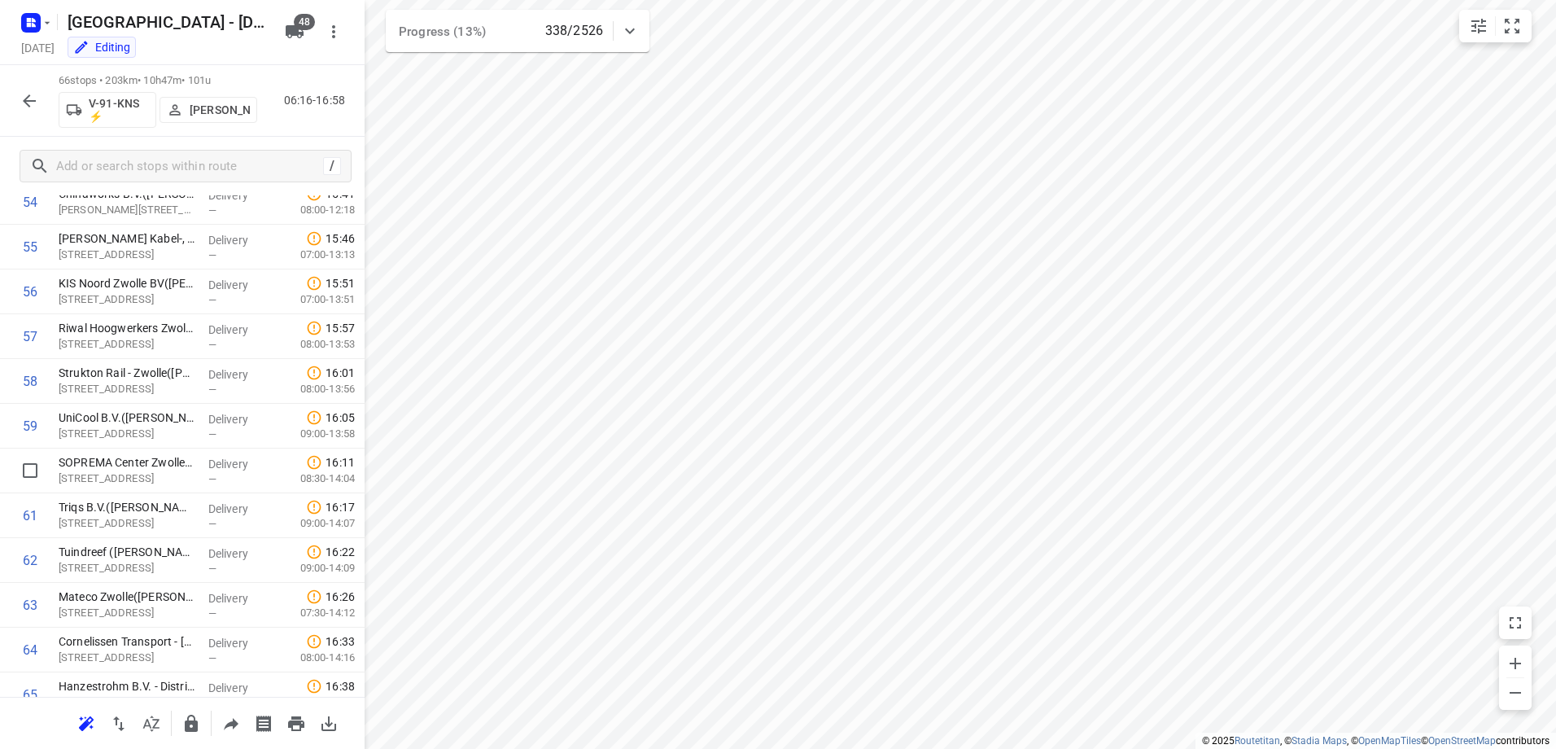
scroll to position [2579, 0]
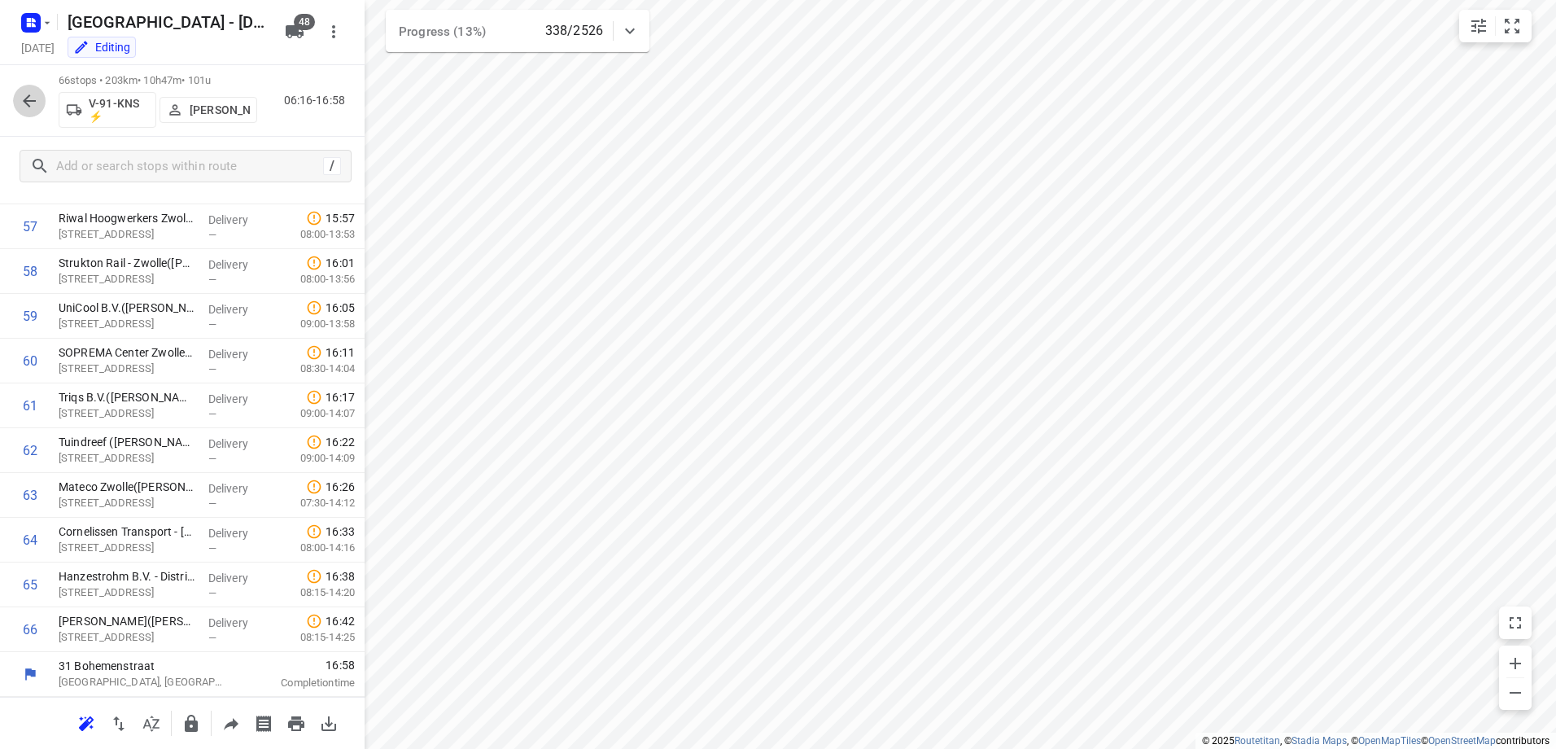
click at [29, 94] on icon "button" at bounding box center [29, 100] width 13 height 13
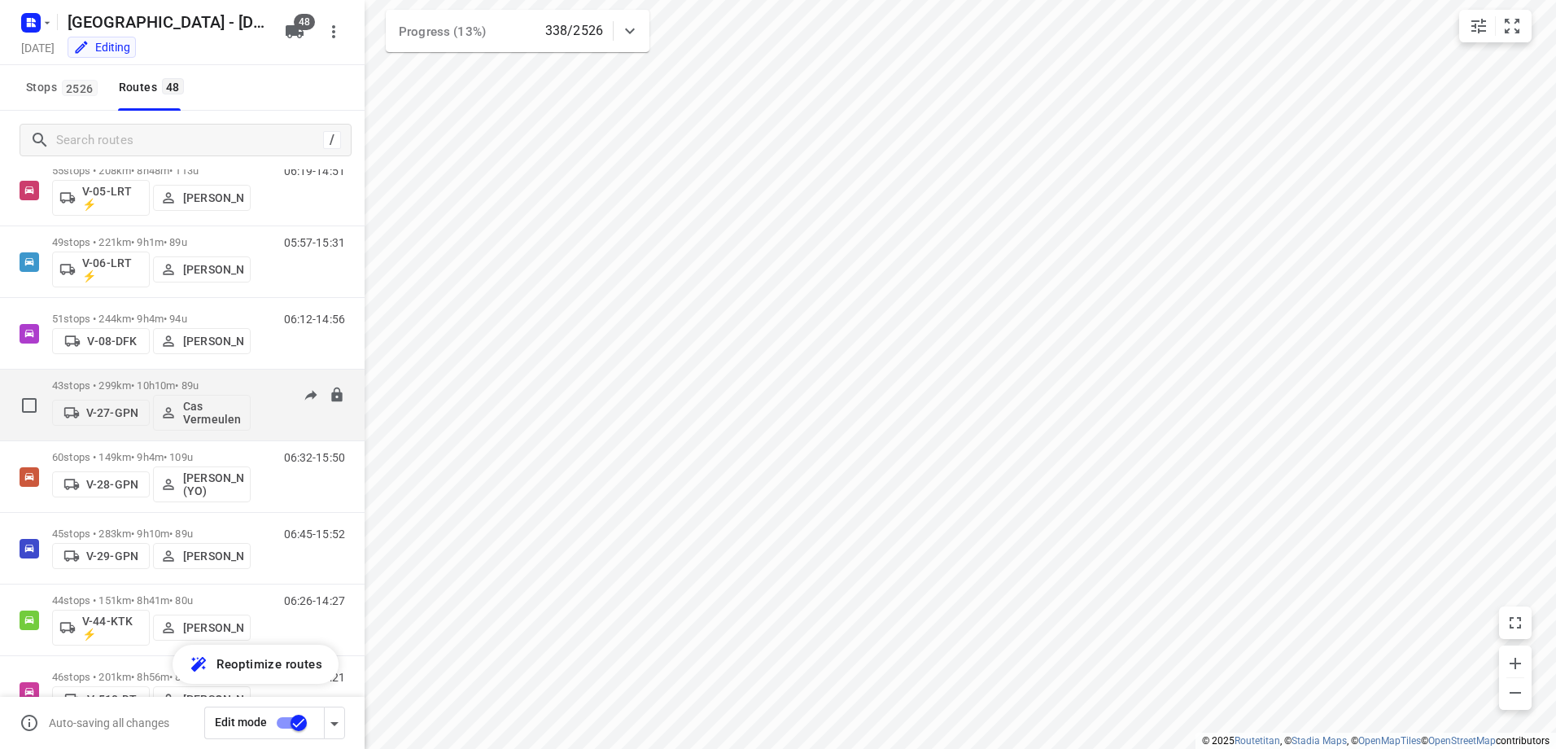
scroll to position [651, 0]
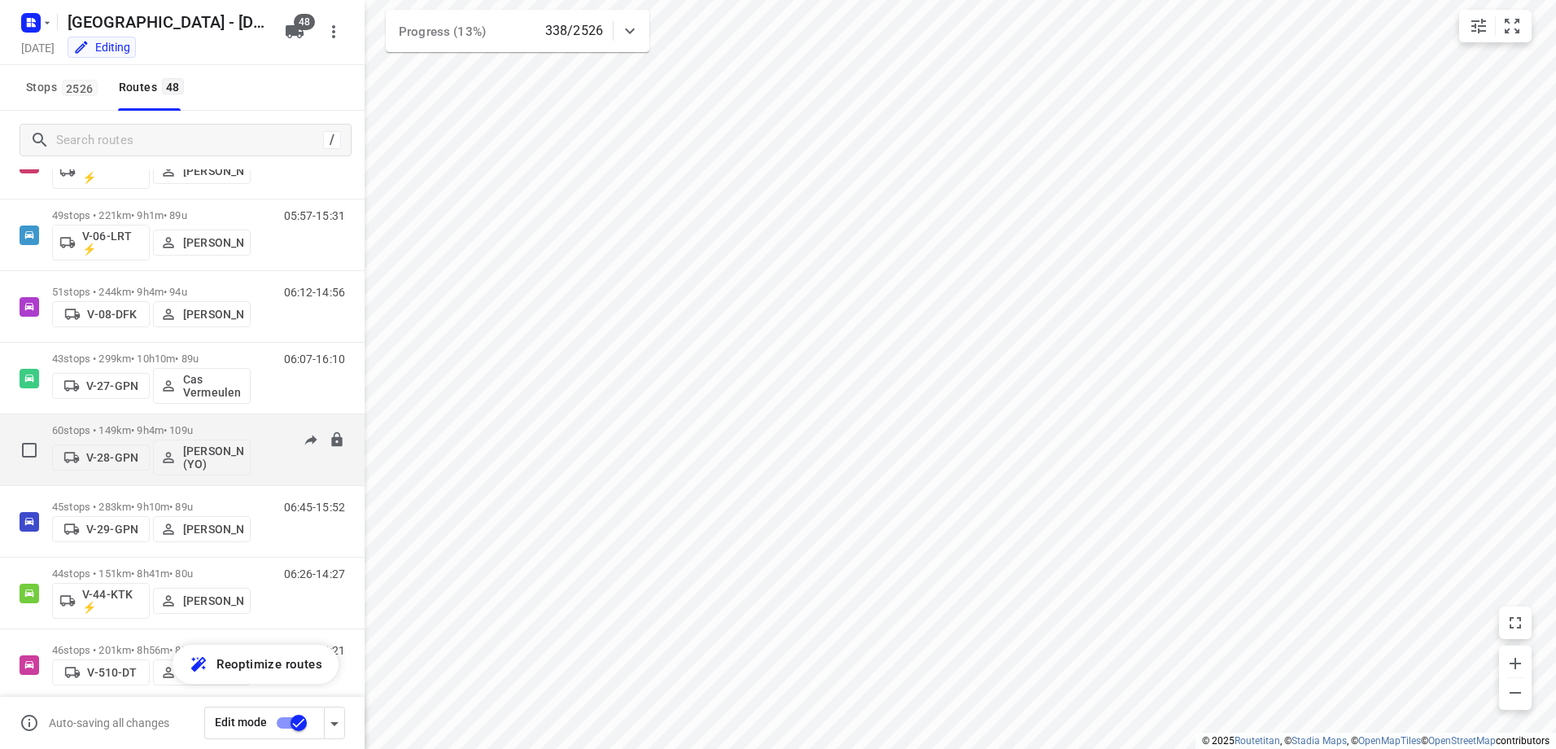
click at [144, 433] on p "60 stops • 149km • 9h4m • 109u" at bounding box center [151, 430] width 199 height 12
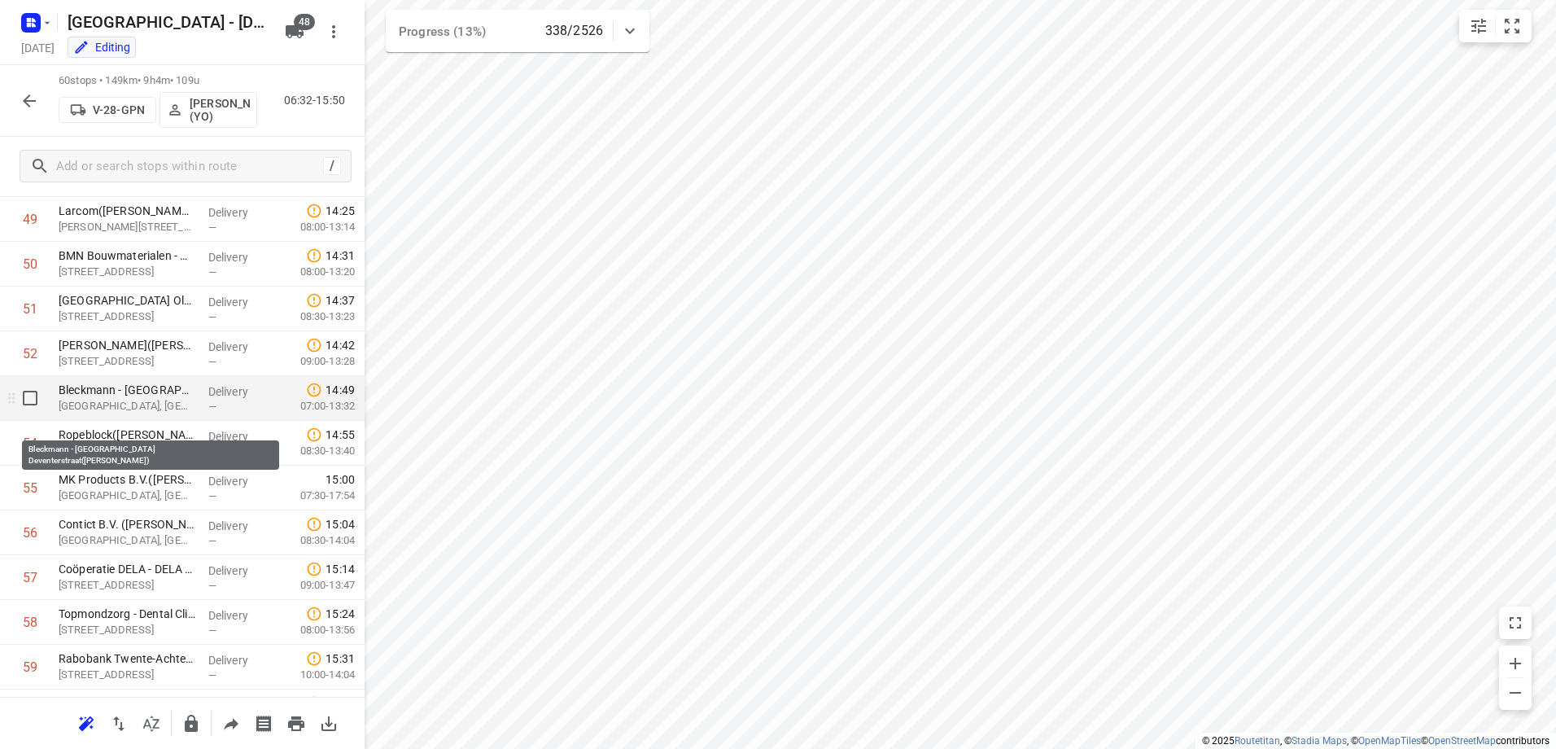
scroll to position [2311, 0]
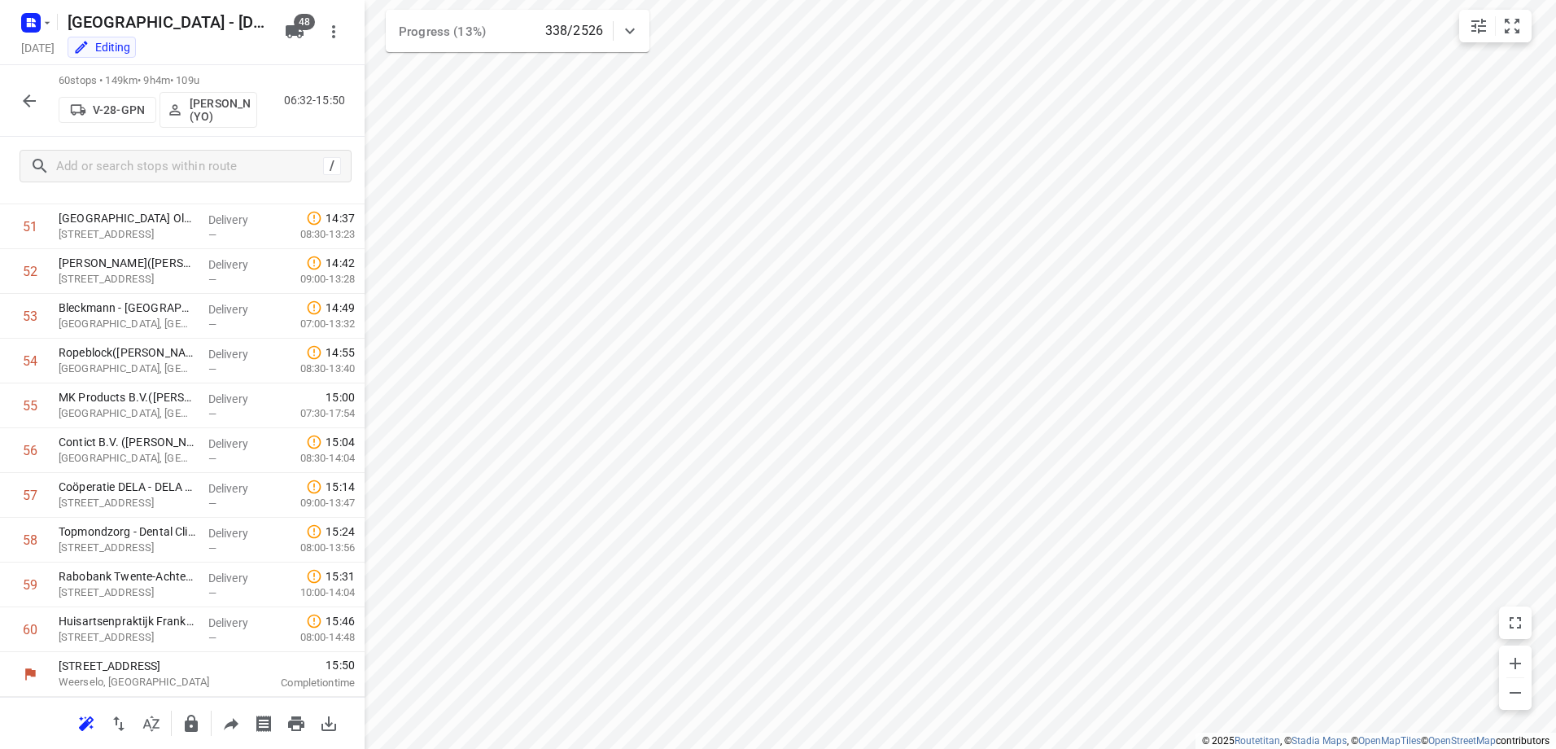
click at [37, 94] on icon "button" at bounding box center [30, 101] width 20 height 20
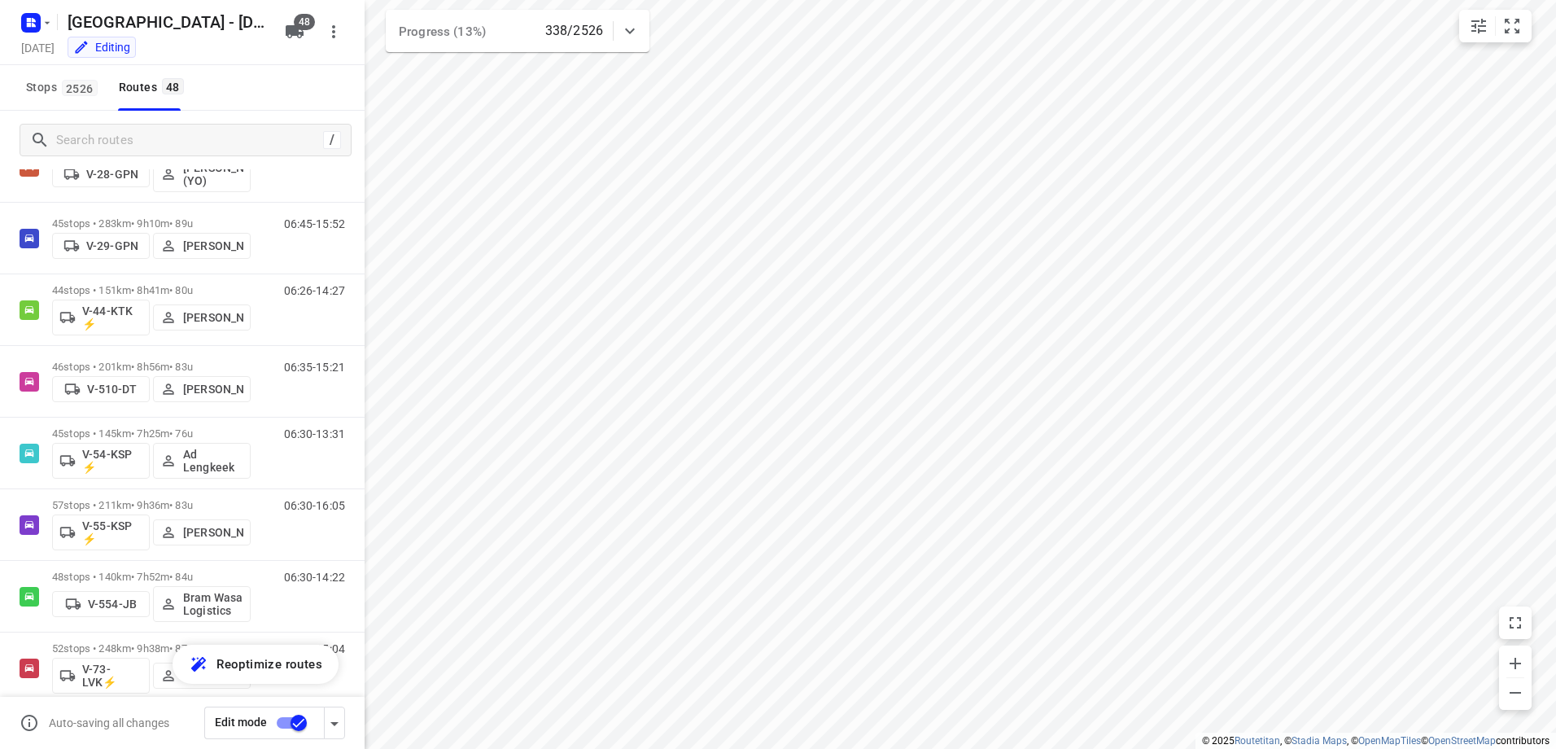
scroll to position [1221, 0]
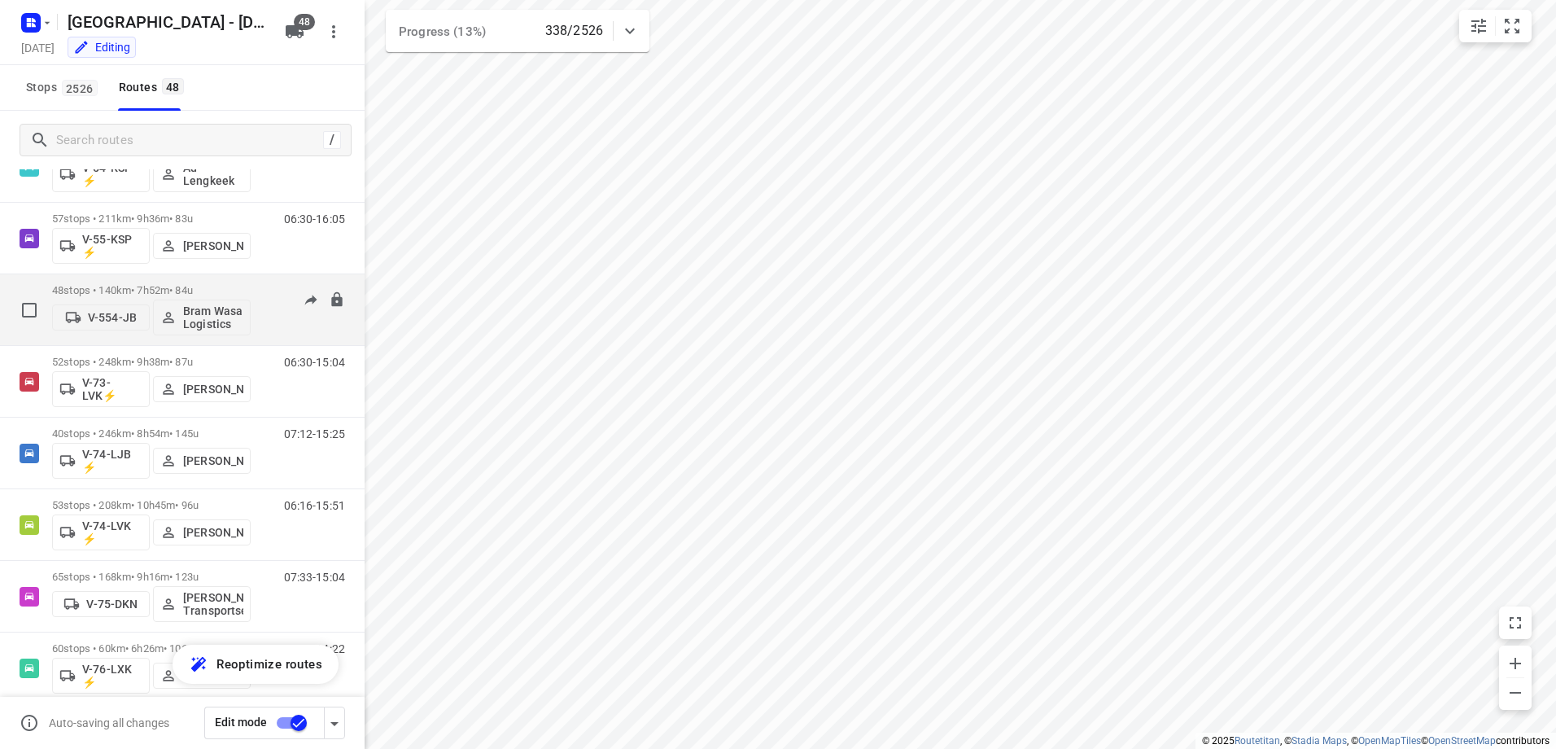
click at [153, 285] on p "48 stops • 140km • 7h52m • 84u" at bounding box center [151, 290] width 199 height 12
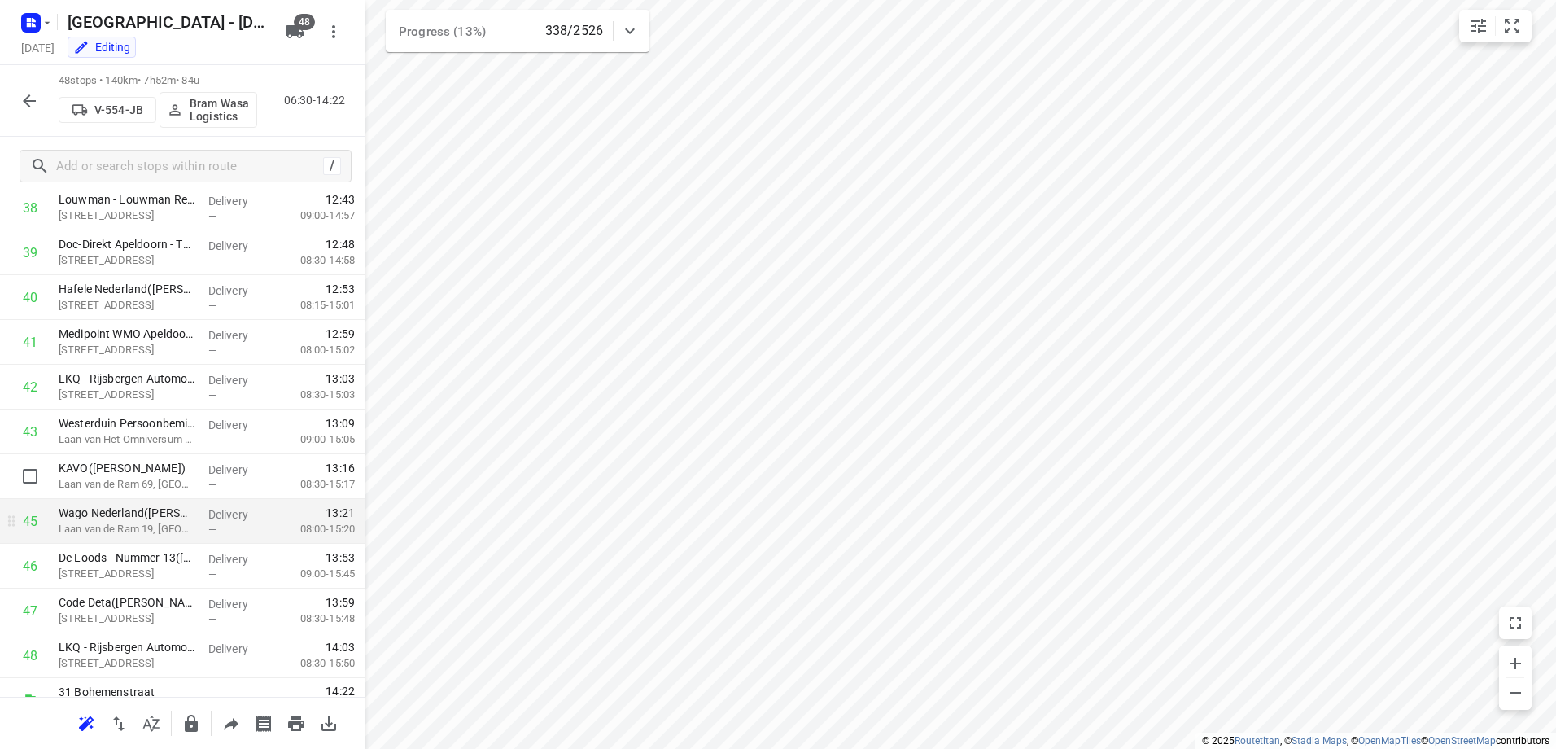
scroll to position [1773, 0]
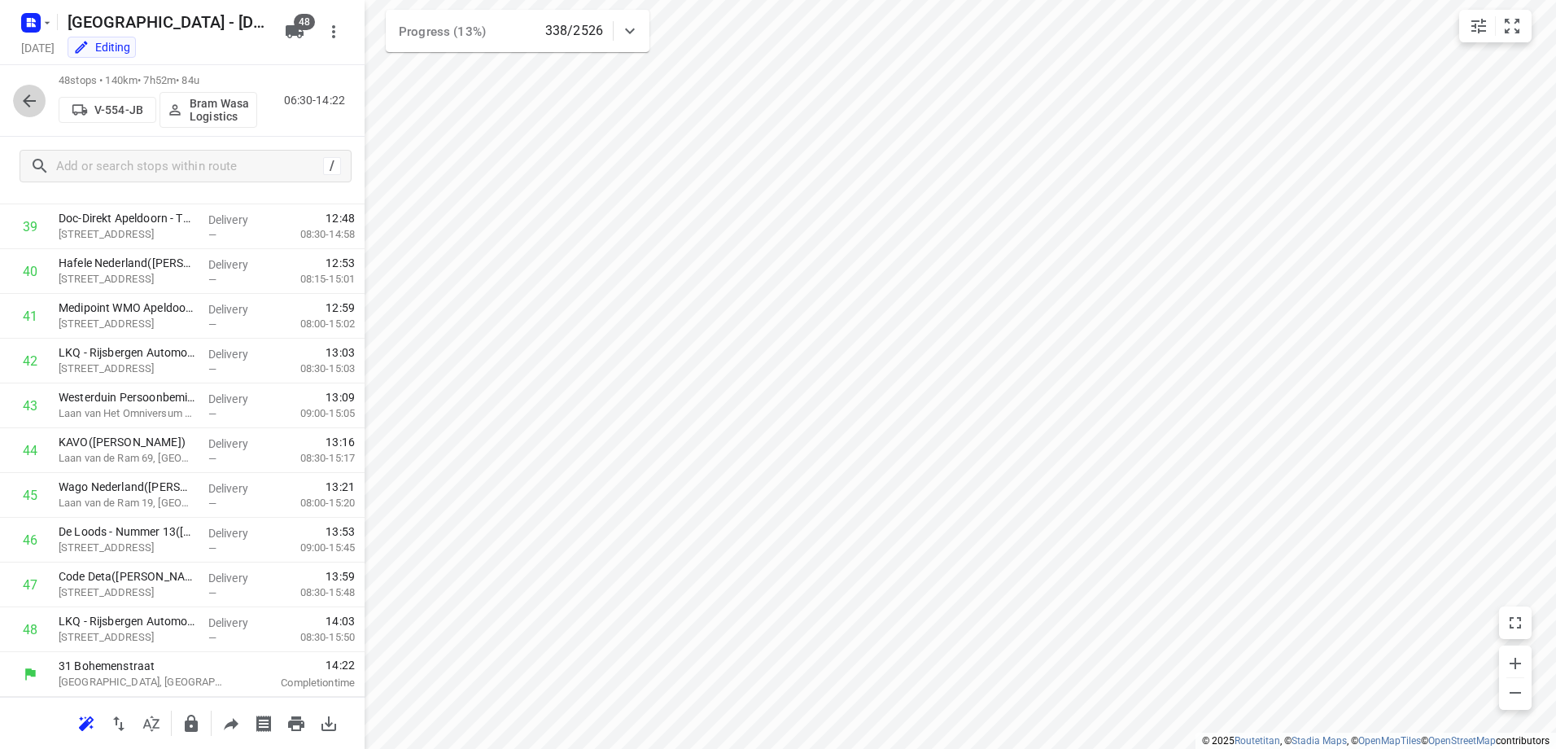
click at [36, 93] on icon "button" at bounding box center [30, 101] width 20 height 20
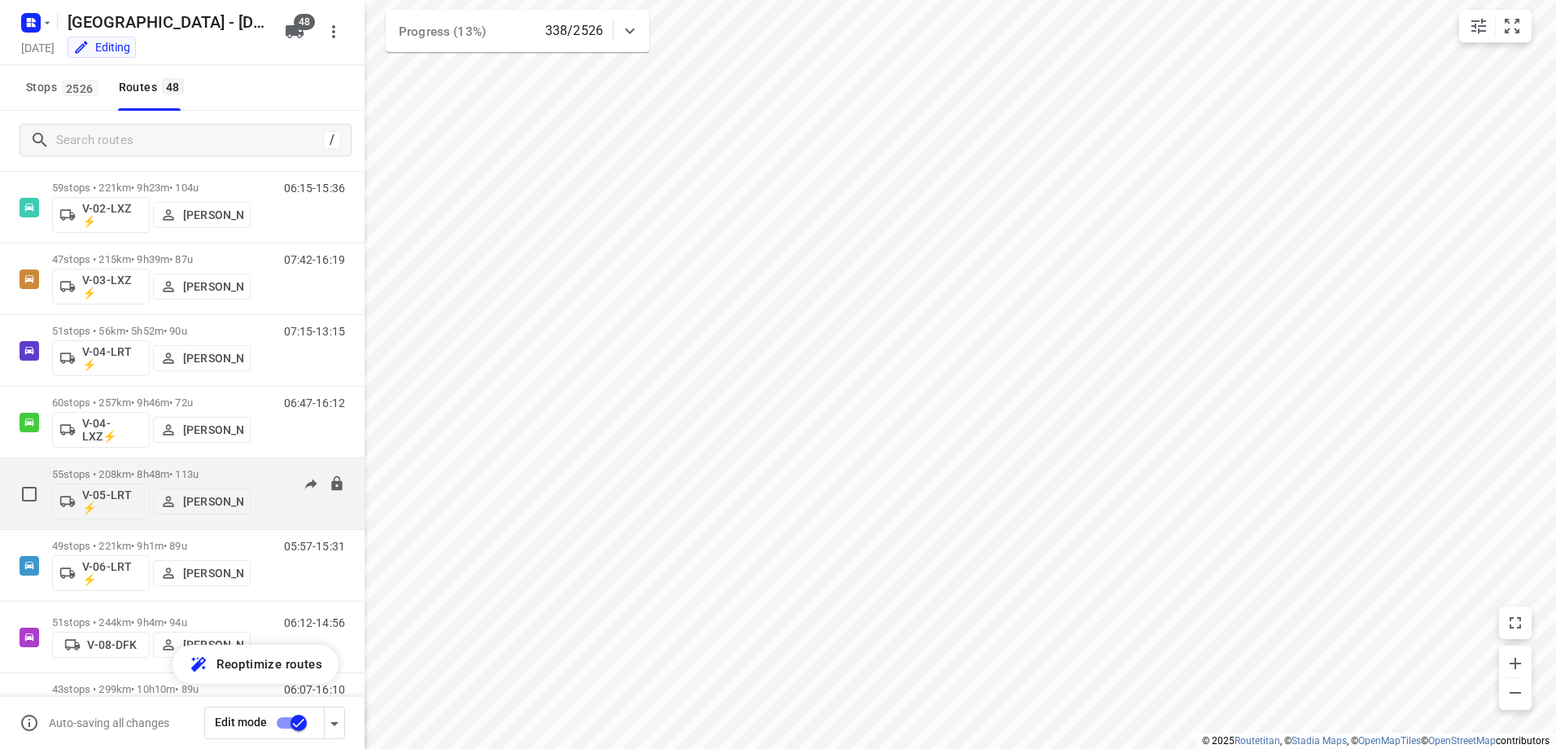
scroll to position [407, 0]
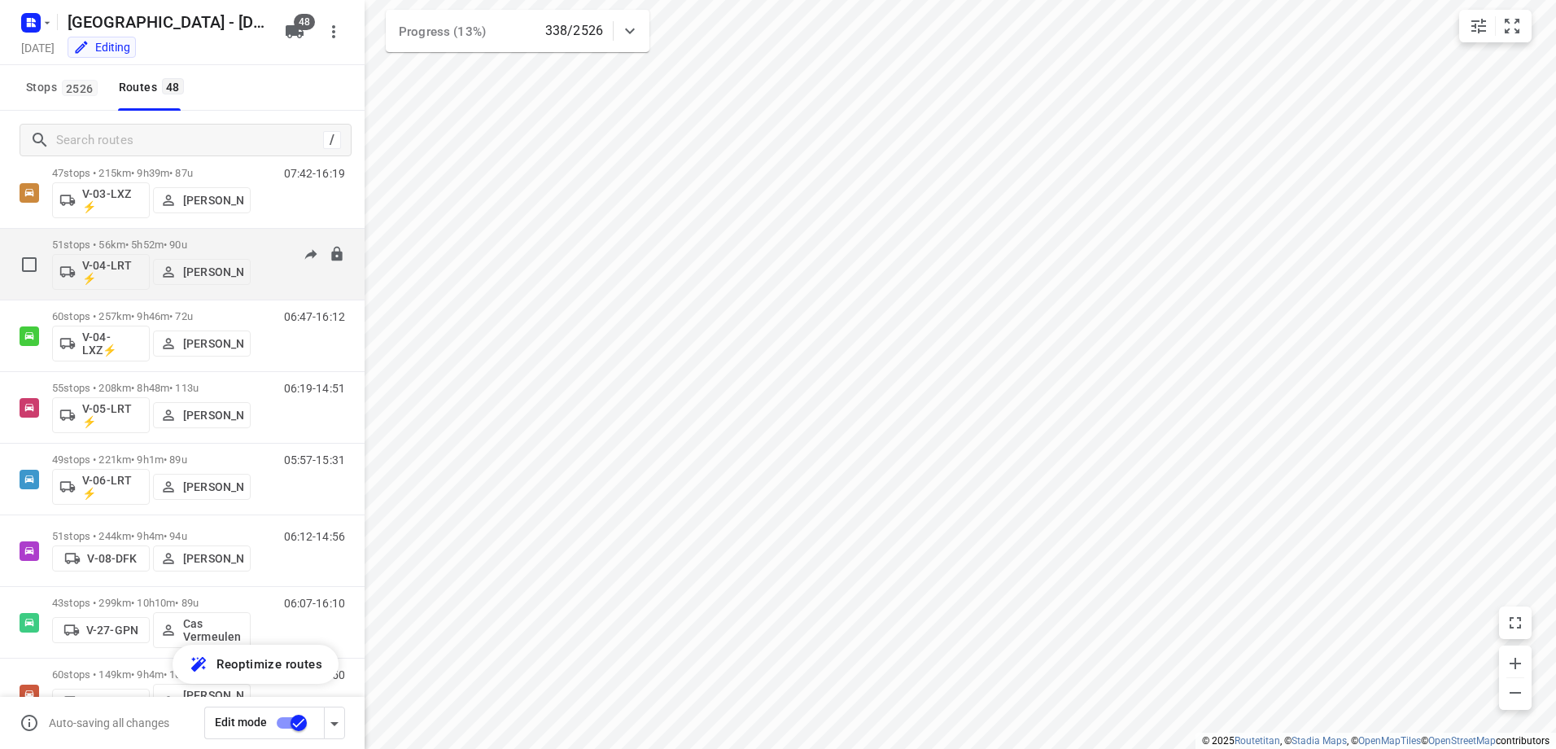
click at [153, 240] on p "51 stops • 56km • 5h52m • 90u" at bounding box center [151, 244] width 199 height 12
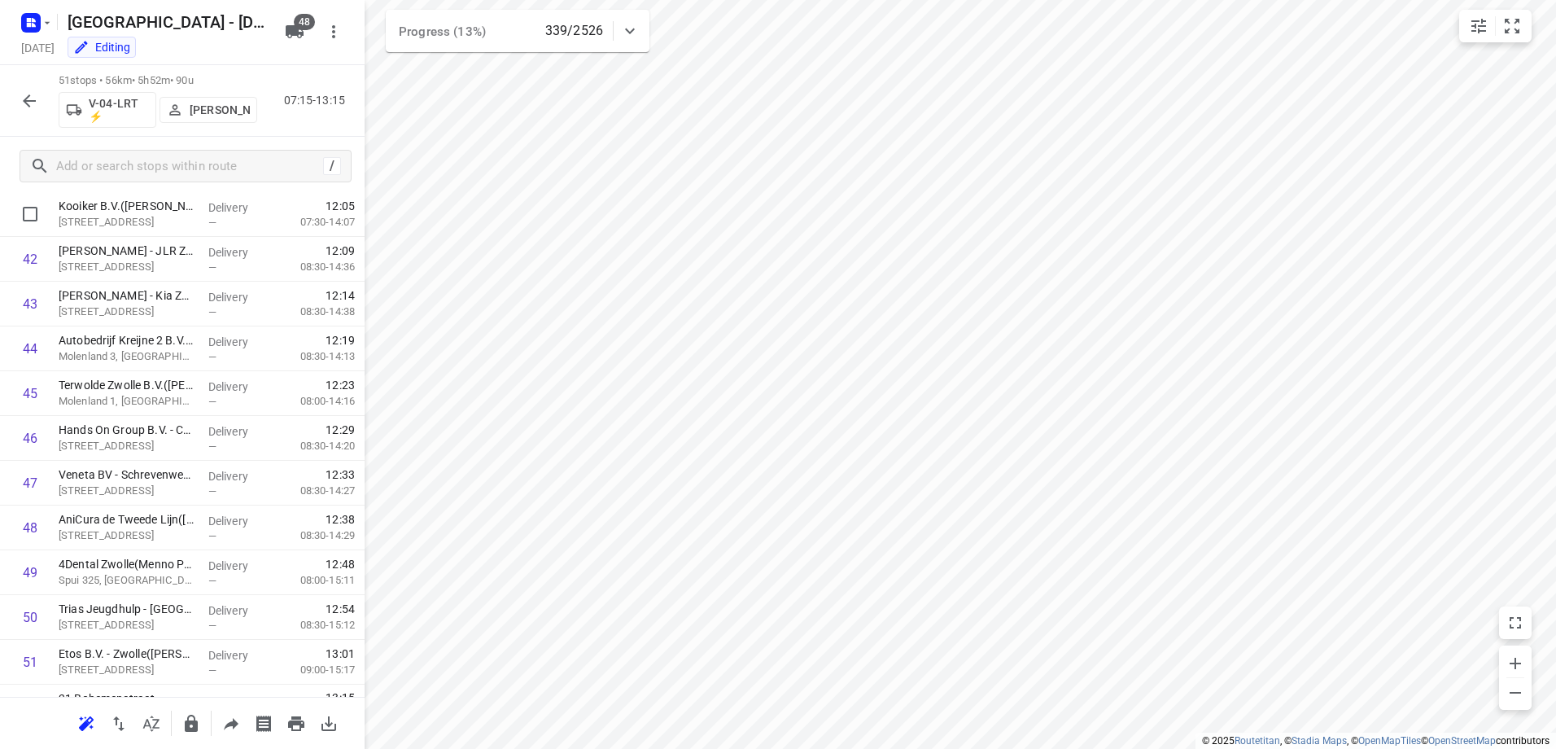
scroll to position [1908, 0]
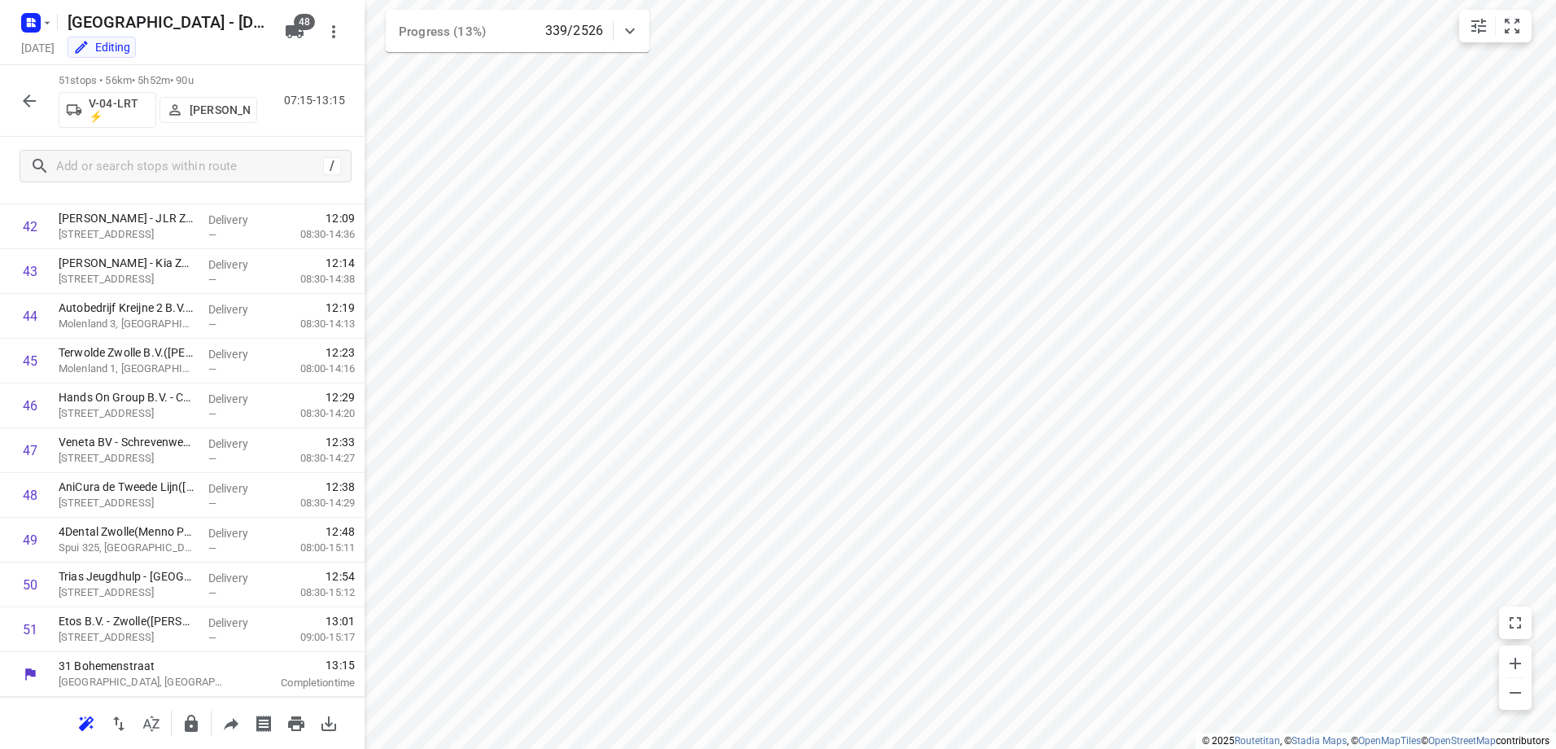
click at [24, 104] on icon "button" at bounding box center [30, 101] width 20 height 20
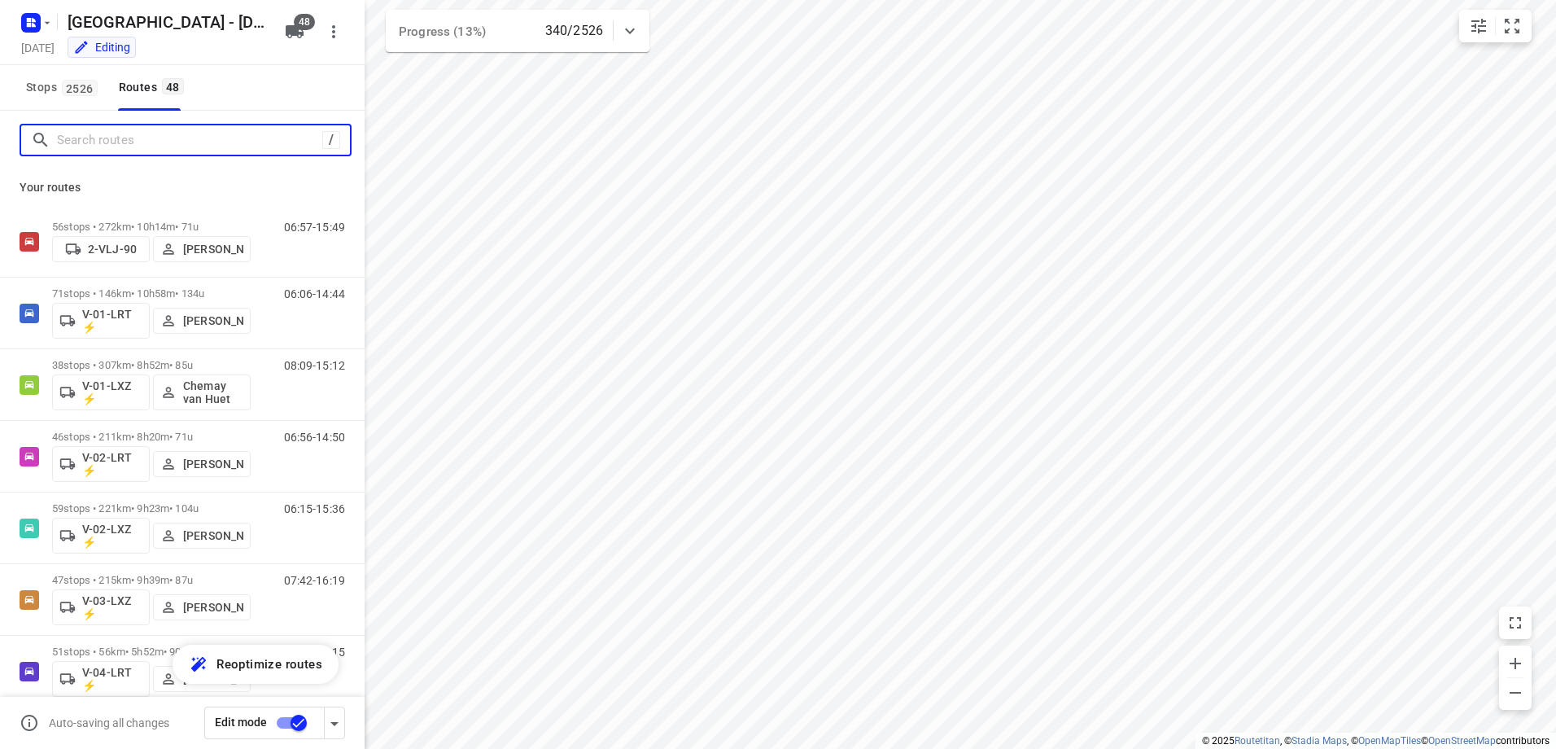
click at [151, 144] on input "Search routes" at bounding box center [189, 140] width 265 height 25
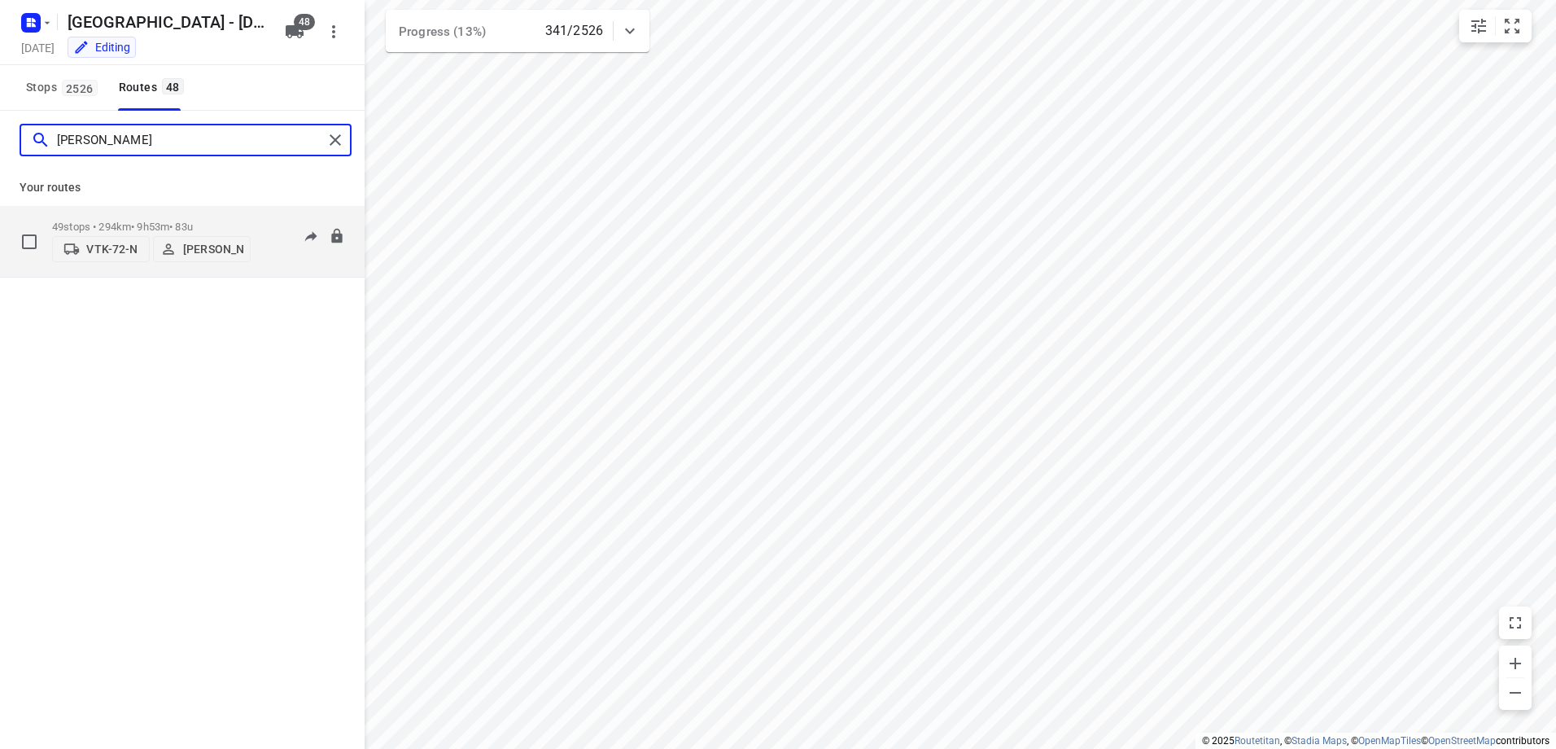
type input "[PERSON_NAME]"
click at [208, 243] on p "[PERSON_NAME]" at bounding box center [213, 249] width 60 height 13
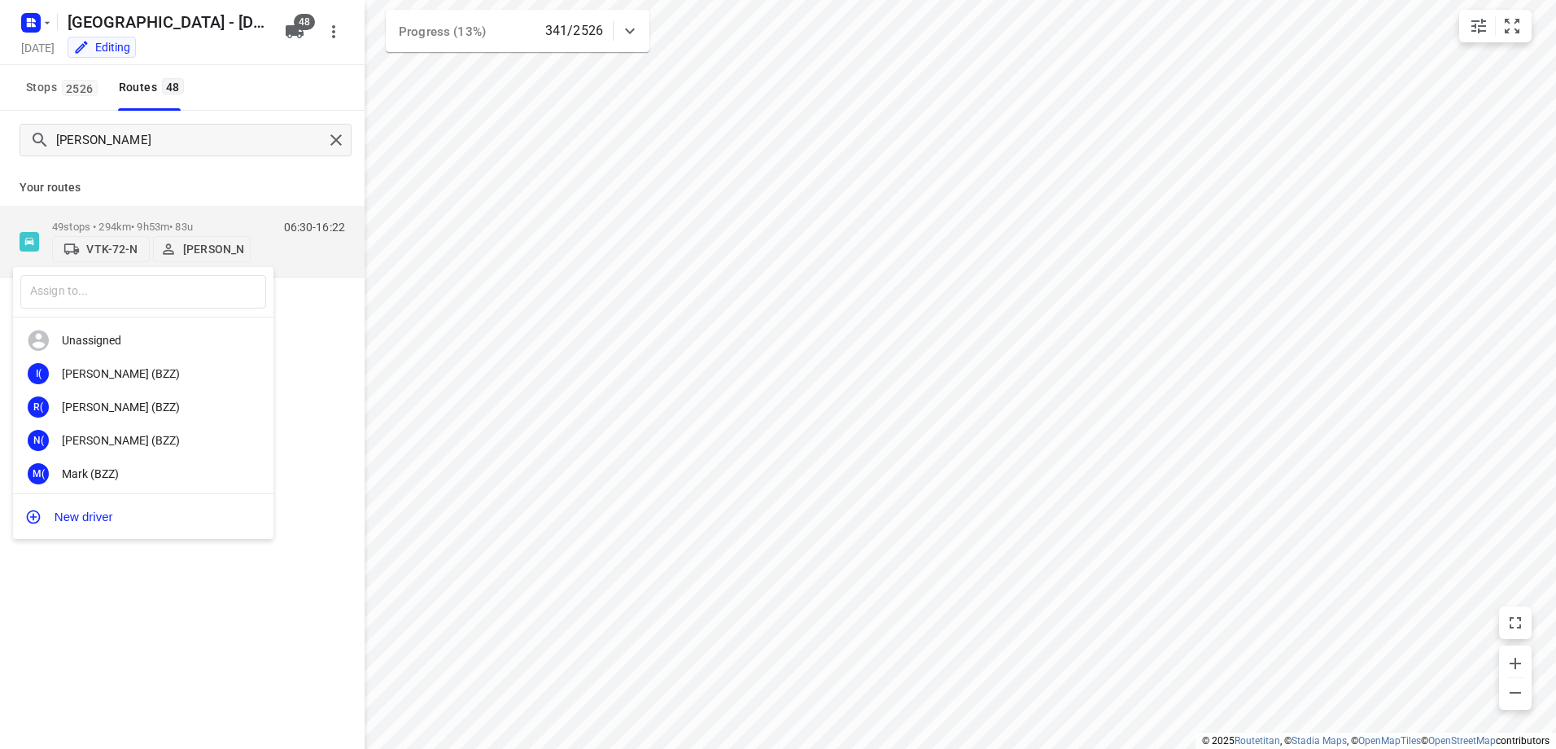
click at [217, 190] on div at bounding box center [778, 374] width 1556 height 749
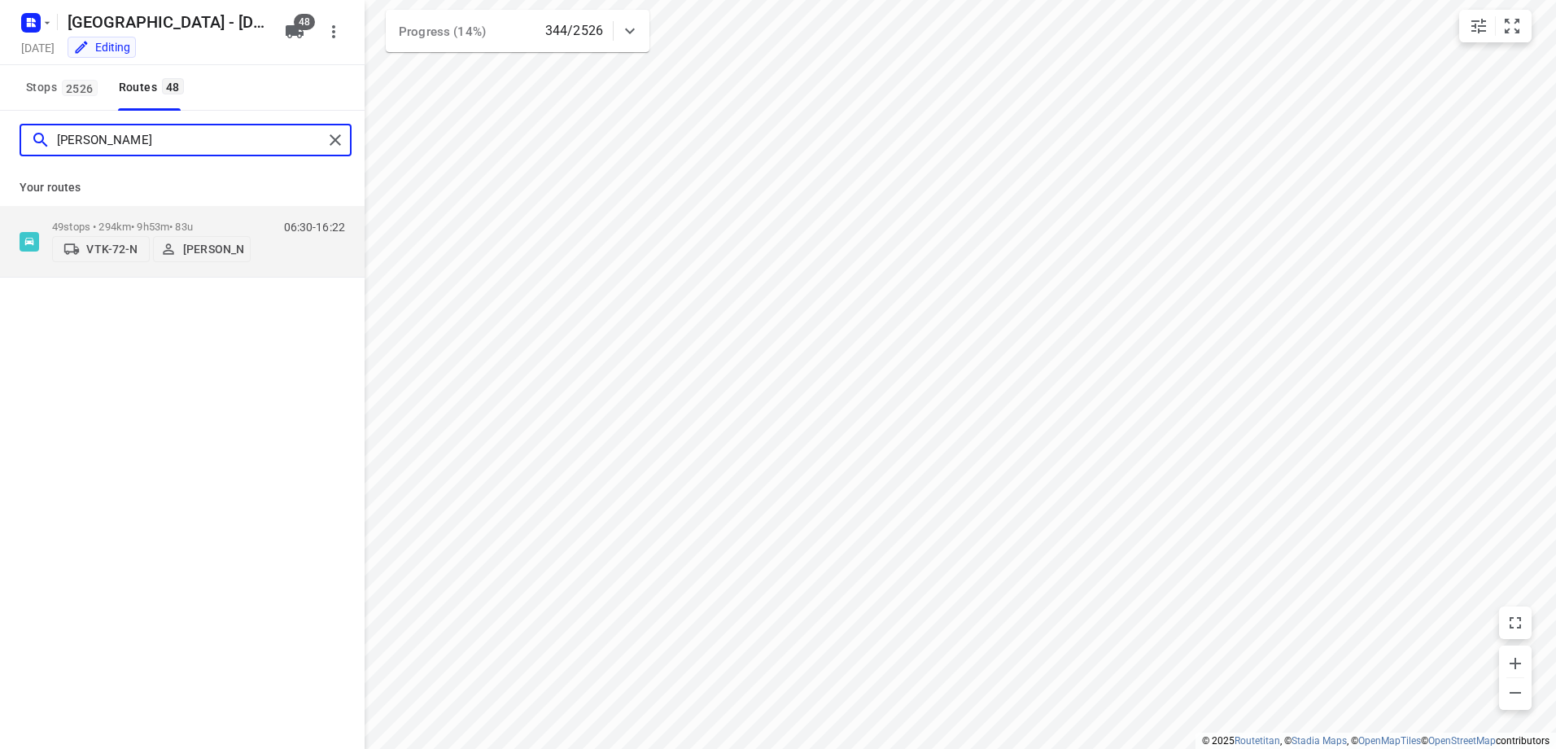
drag, startPoint x: 94, startPoint y: 149, endPoint x: 45, endPoint y: 149, distance: 49.6
click at [45, 149] on div "[PERSON_NAME]" at bounding box center [177, 140] width 292 height 25
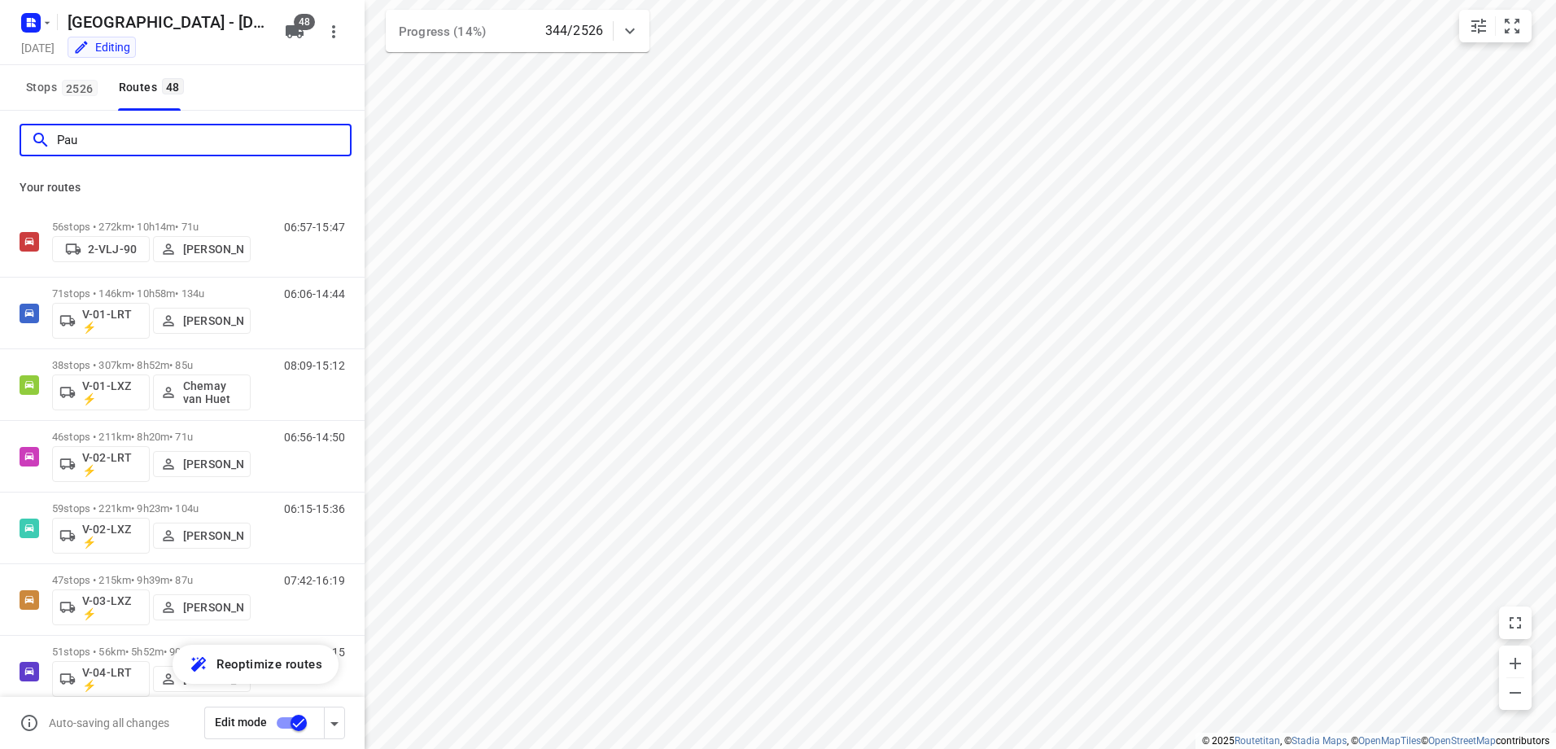
type input "[PERSON_NAME]"
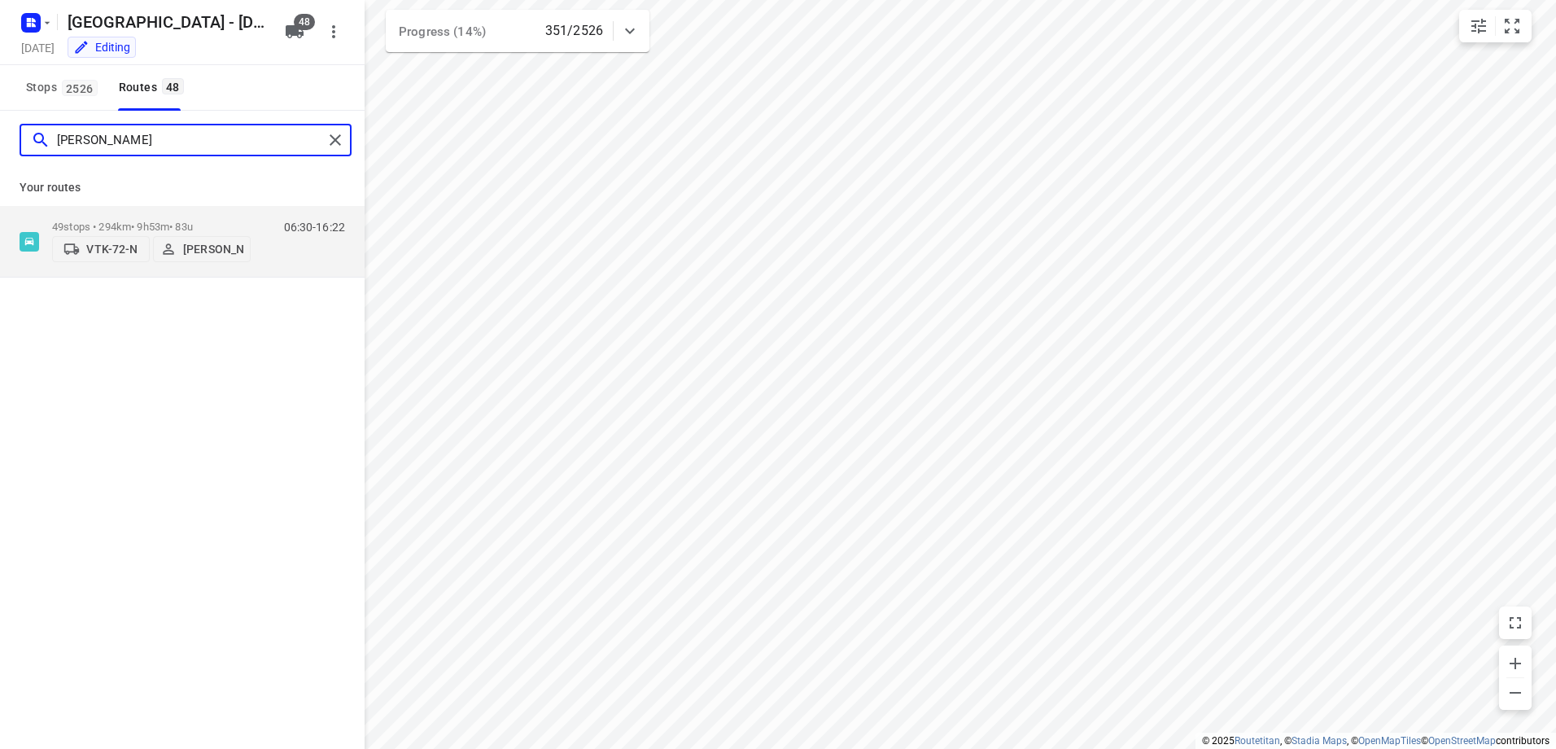
drag, startPoint x: 107, startPoint y: 144, endPoint x: 63, endPoint y: 139, distance: 44.2
click at [63, 139] on input "[PERSON_NAME]" at bounding box center [190, 140] width 266 height 25
click at [139, 215] on div "49 stops • 294km • 9h53m • 83u VTK-72-N [PERSON_NAME]" at bounding box center [151, 241] width 199 height 58
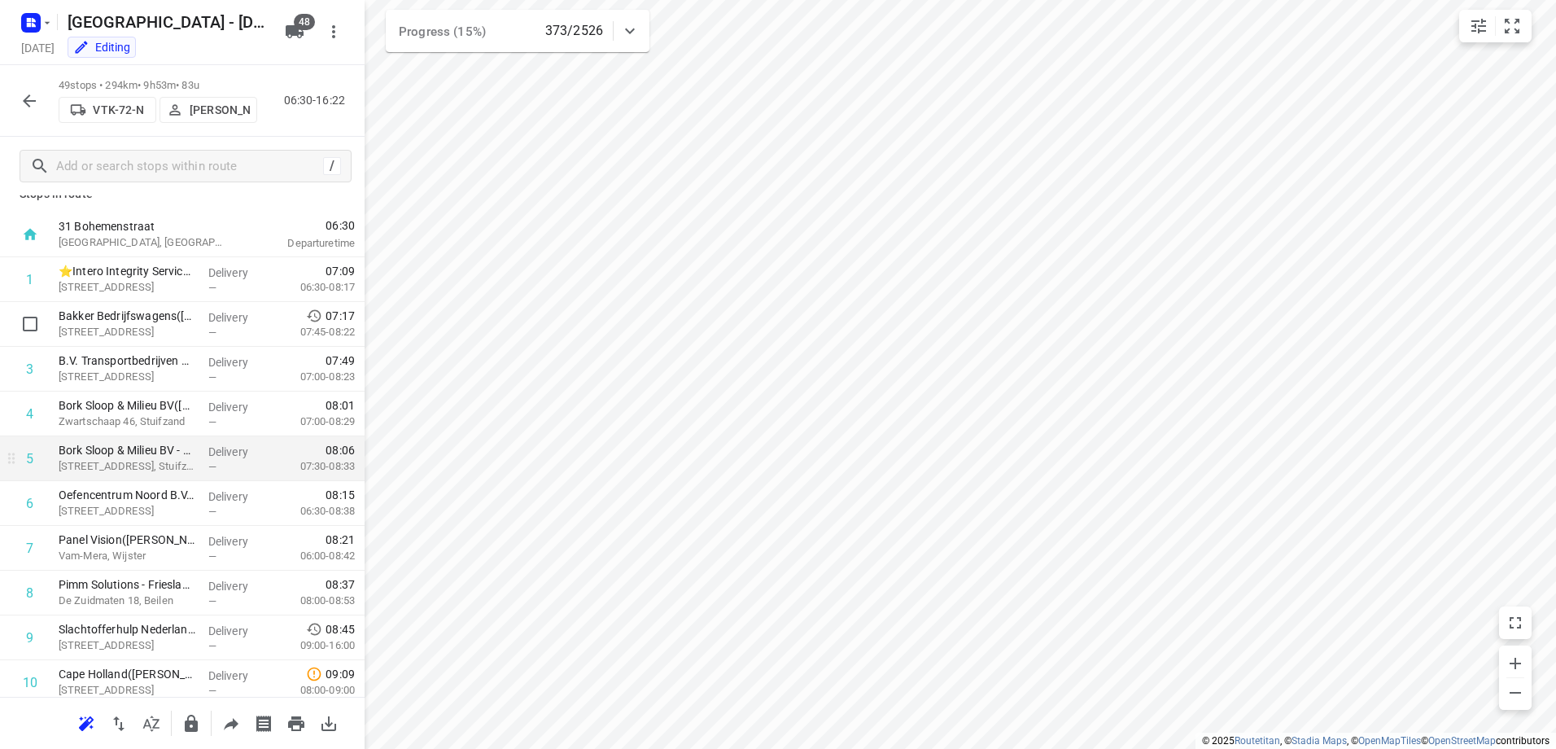
scroll to position [0, 0]
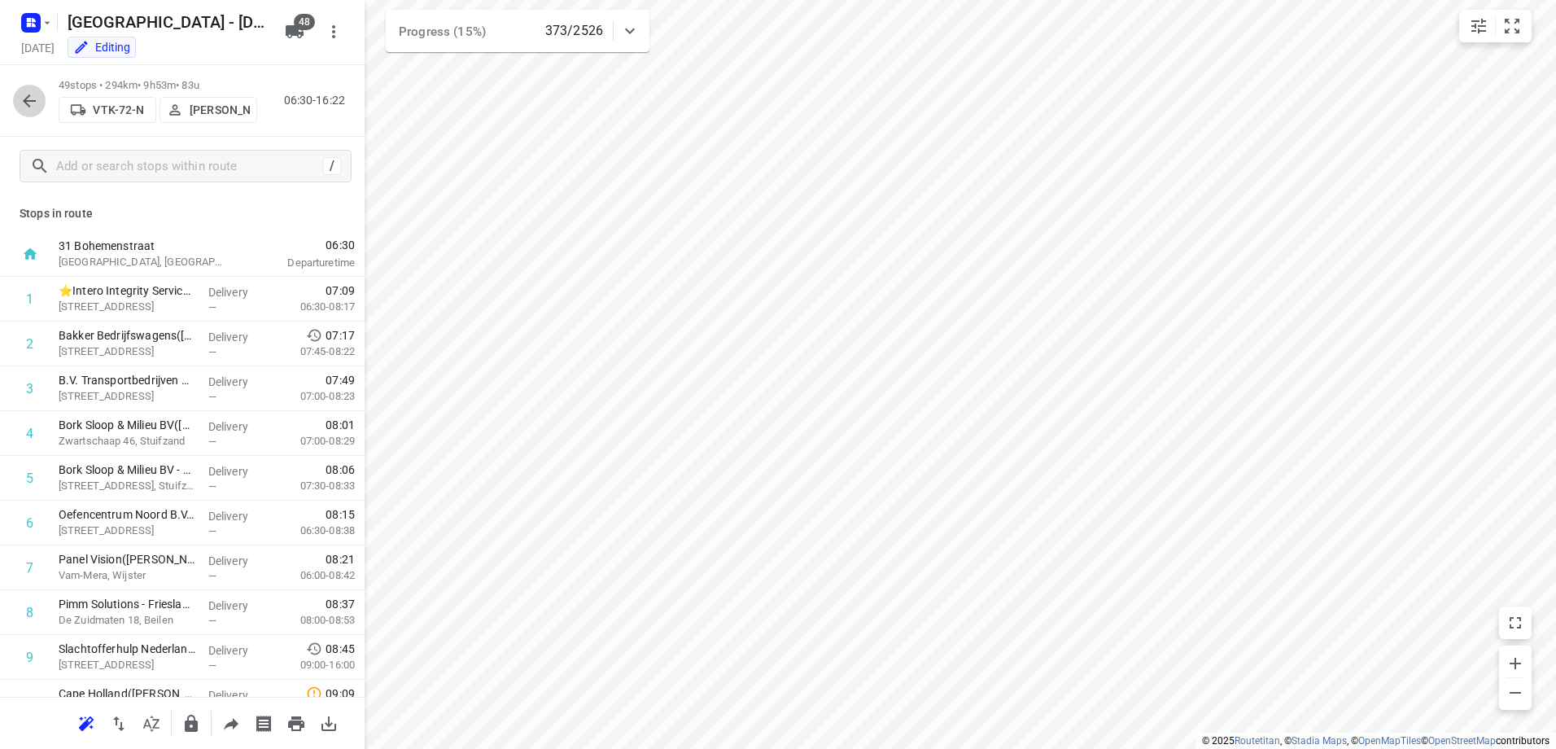
click at [33, 97] on icon "button" at bounding box center [30, 101] width 20 height 20
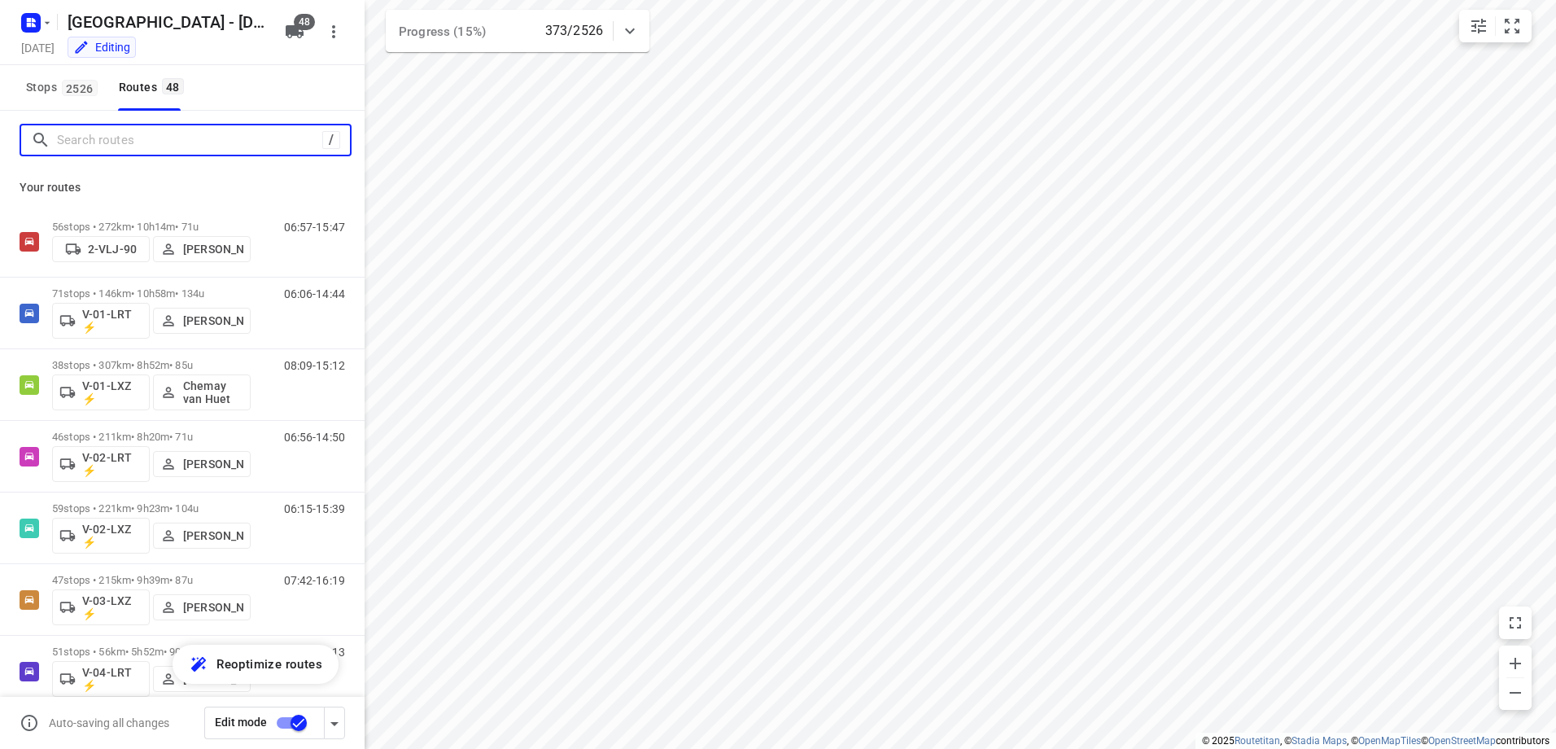
click at [165, 146] on input "Search routes" at bounding box center [189, 140] width 265 height 25
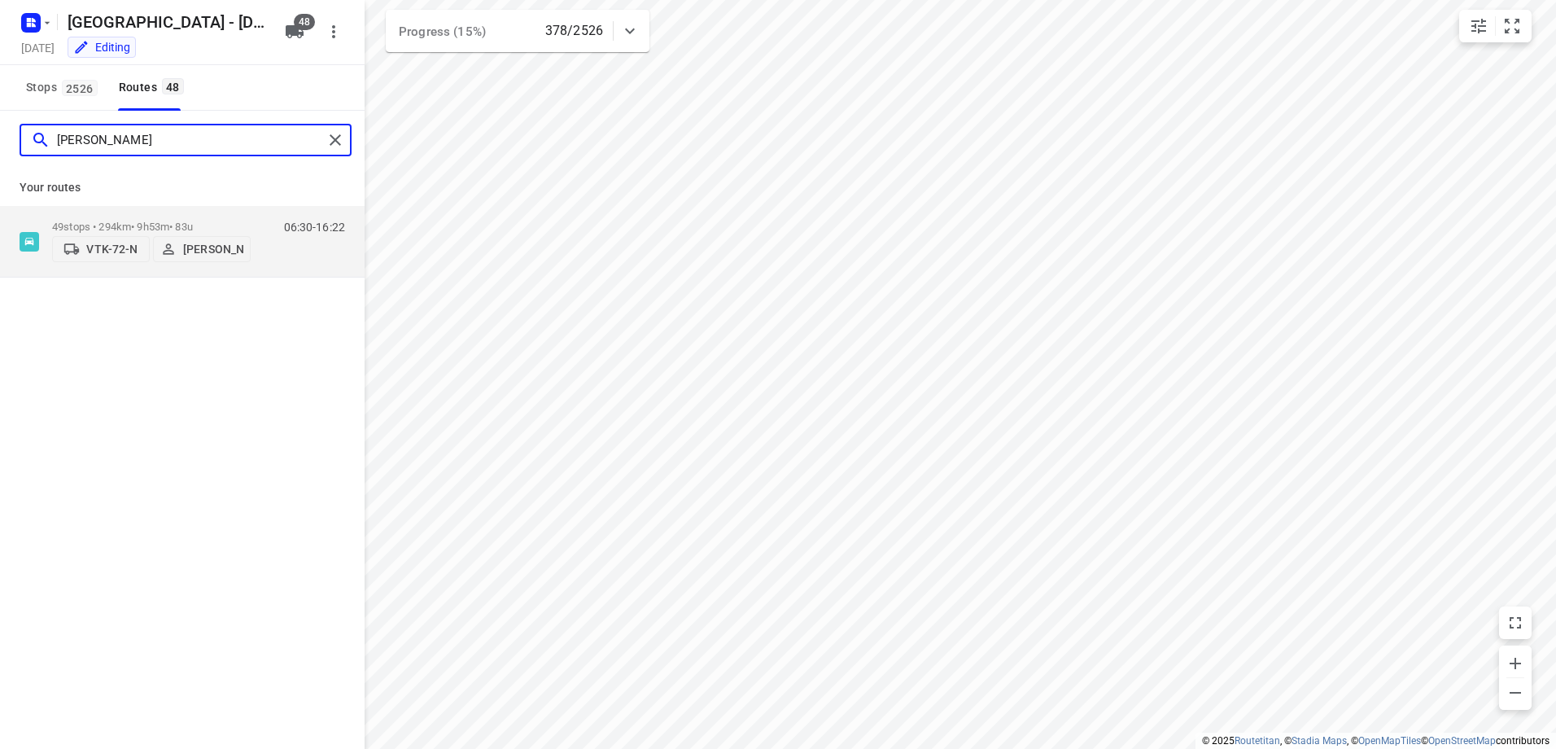
type input "[PERSON_NAME]"
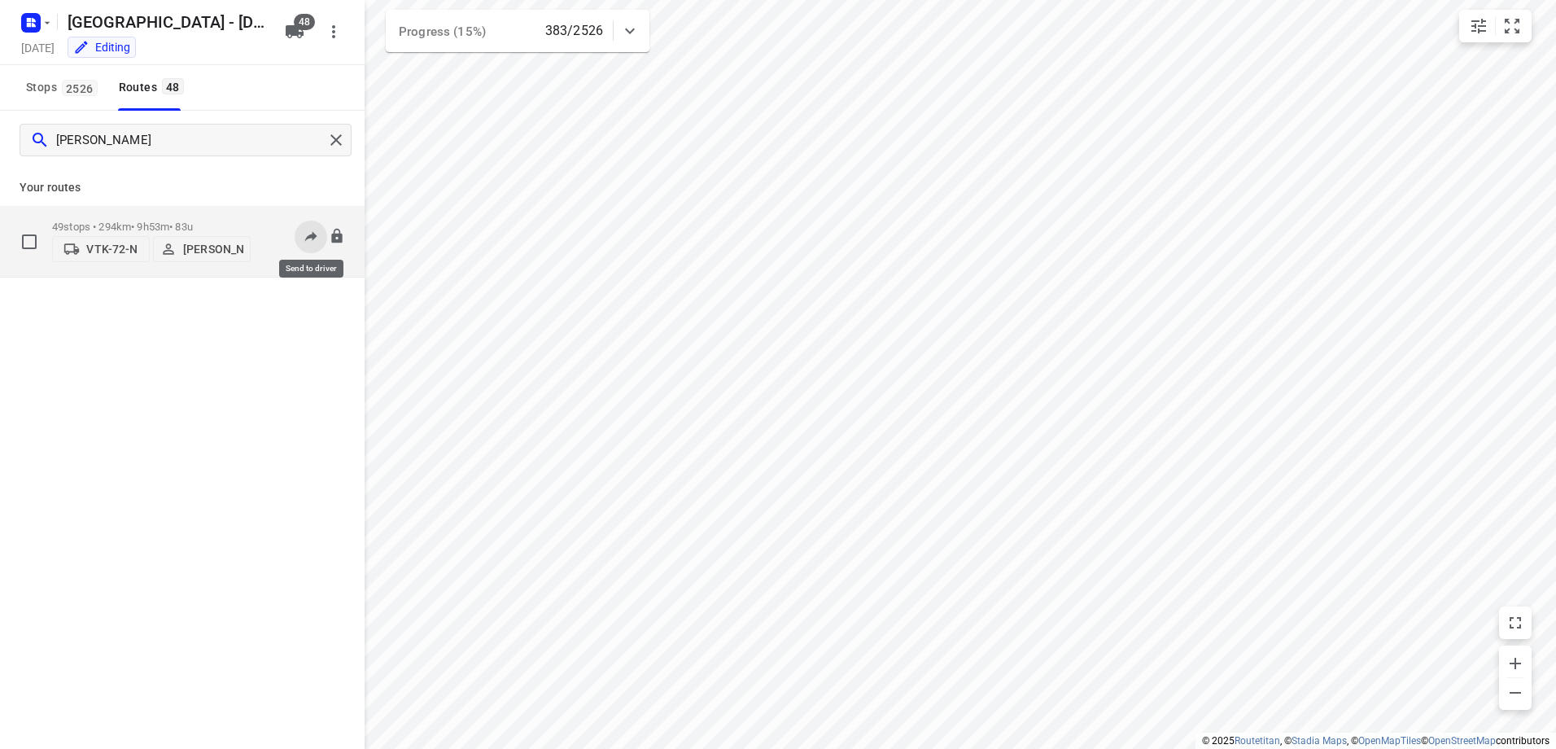
click at [313, 234] on icon at bounding box center [311, 236] width 12 height 11
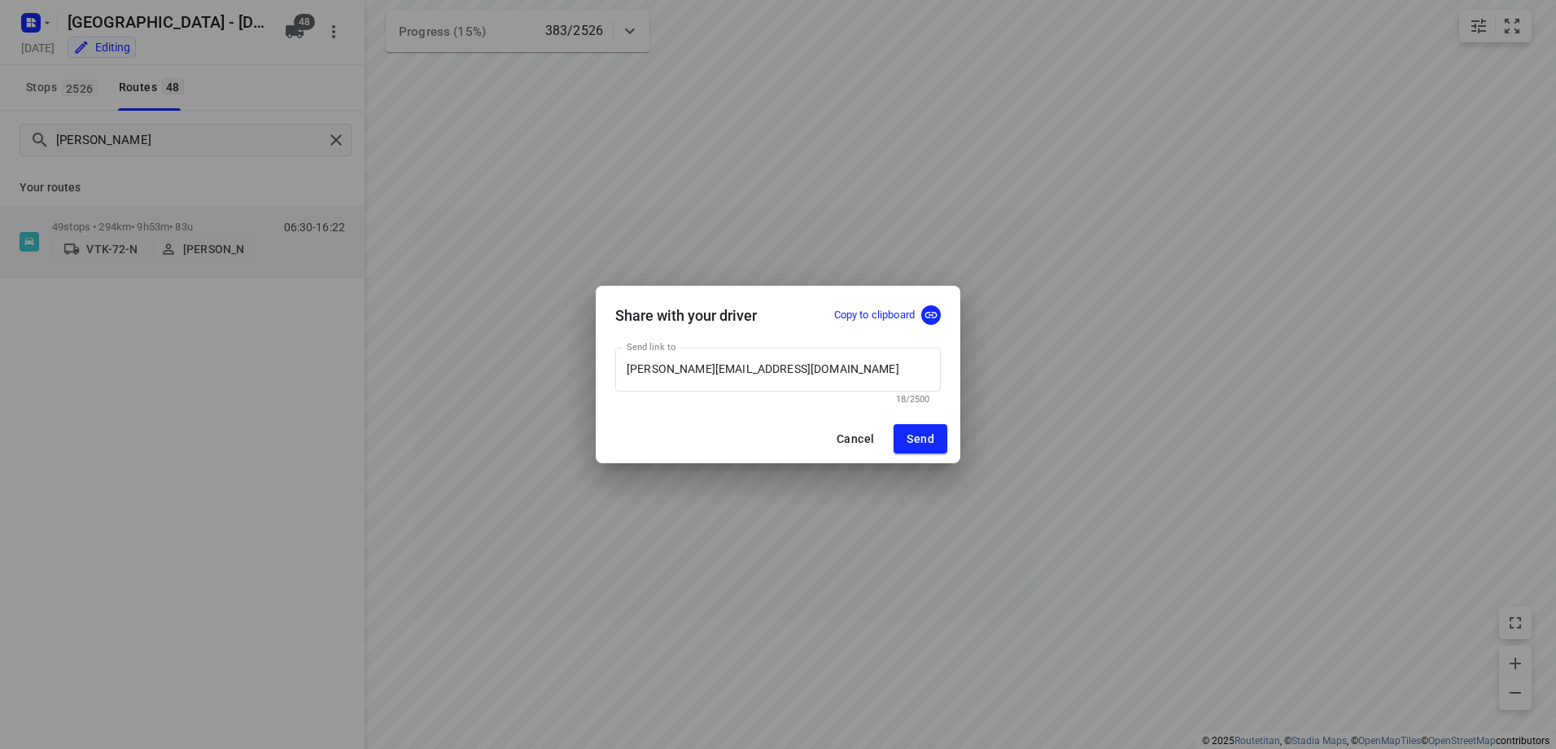
click at [251, 404] on div "Share with your driver Copy to clipboard Send link to [PERSON_NAME][EMAIL_ADDRE…" at bounding box center [778, 374] width 1556 height 749
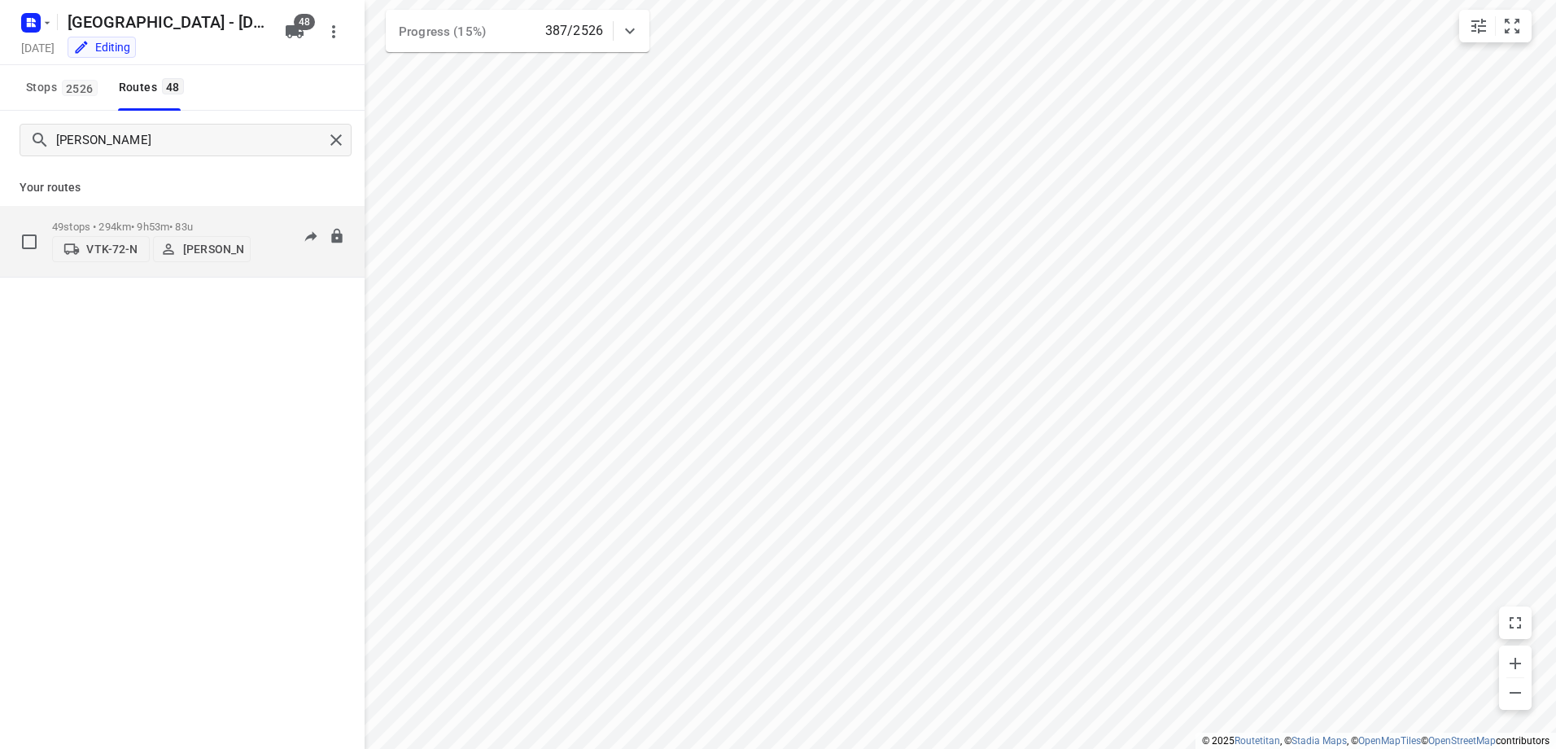
click at [133, 222] on p "49 stops • 294km • 9h53m • 83u" at bounding box center [151, 227] width 199 height 12
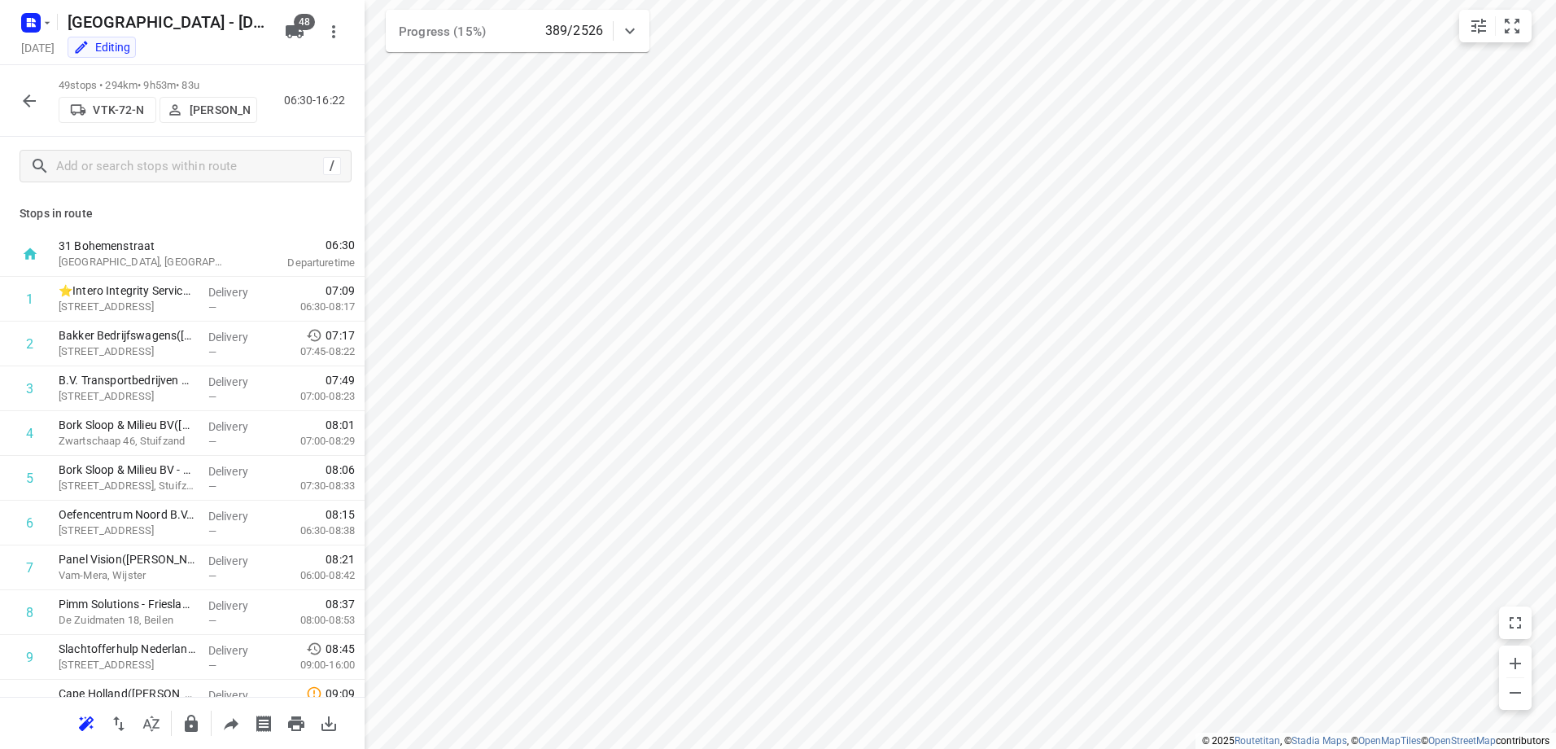
click at [31, 94] on icon "button" at bounding box center [30, 101] width 20 height 20
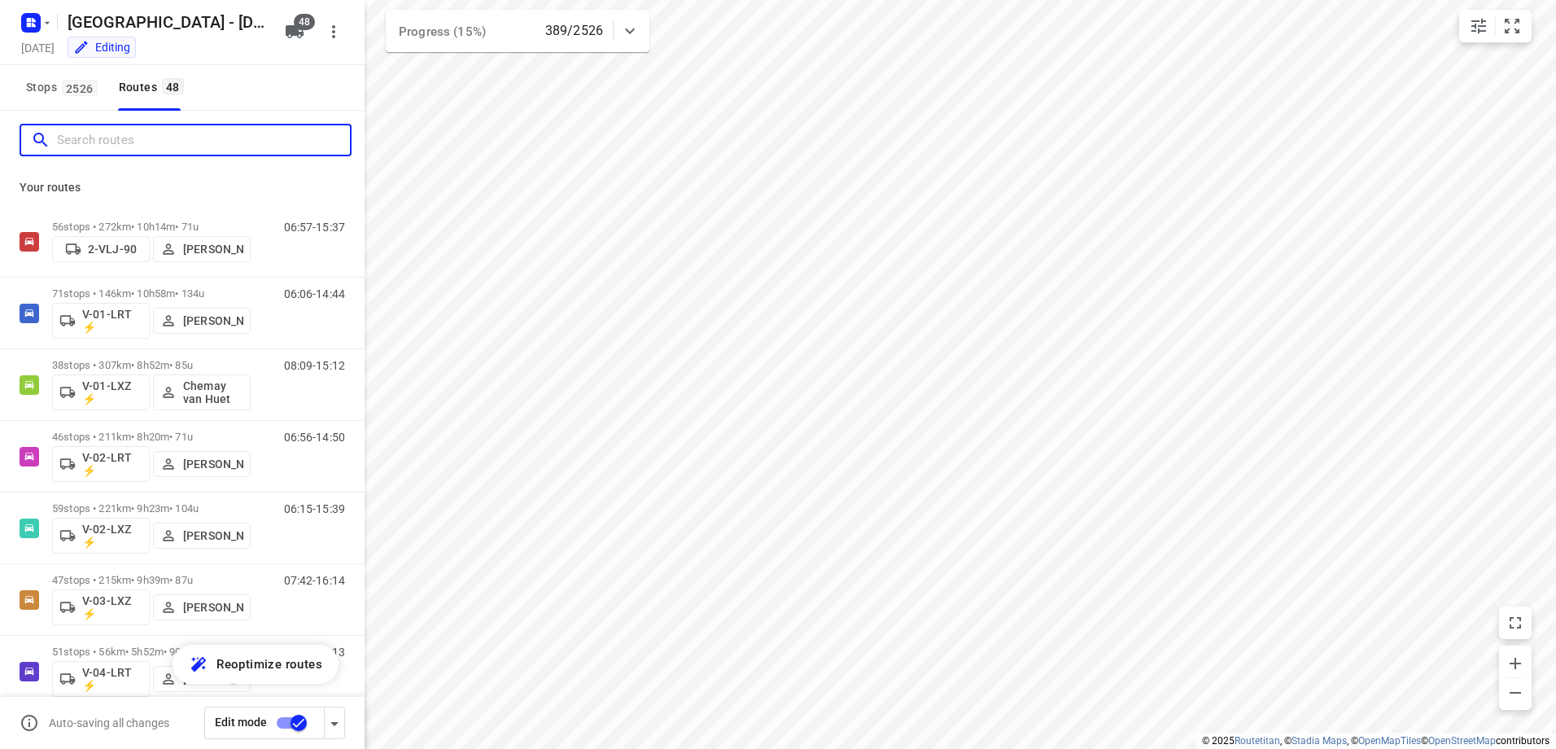
click at [197, 134] on input "Search routes" at bounding box center [203, 140] width 293 height 25
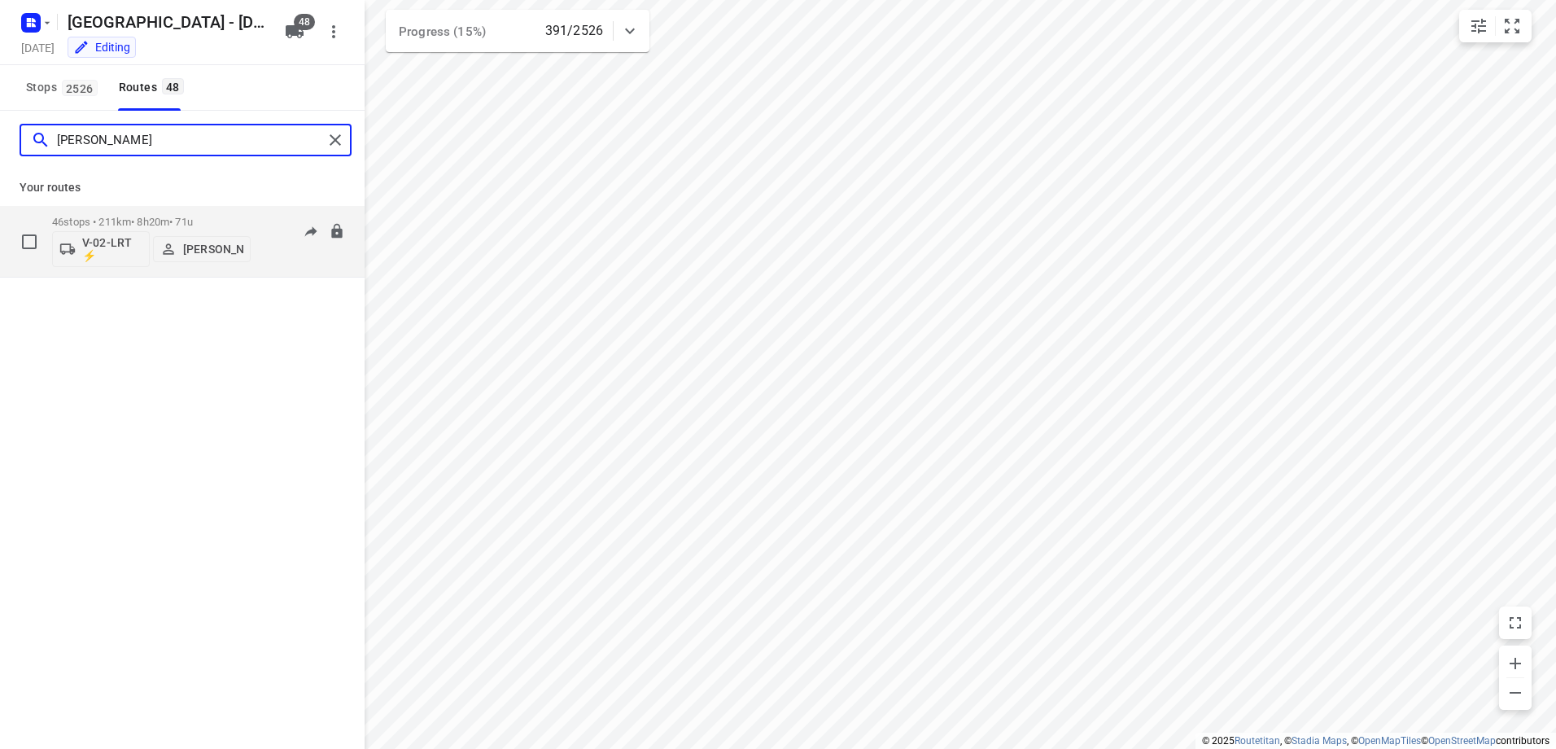
type input "[PERSON_NAME]"
click at [174, 221] on p "46 stops • 211km • 8h20m • 71u" at bounding box center [151, 222] width 199 height 12
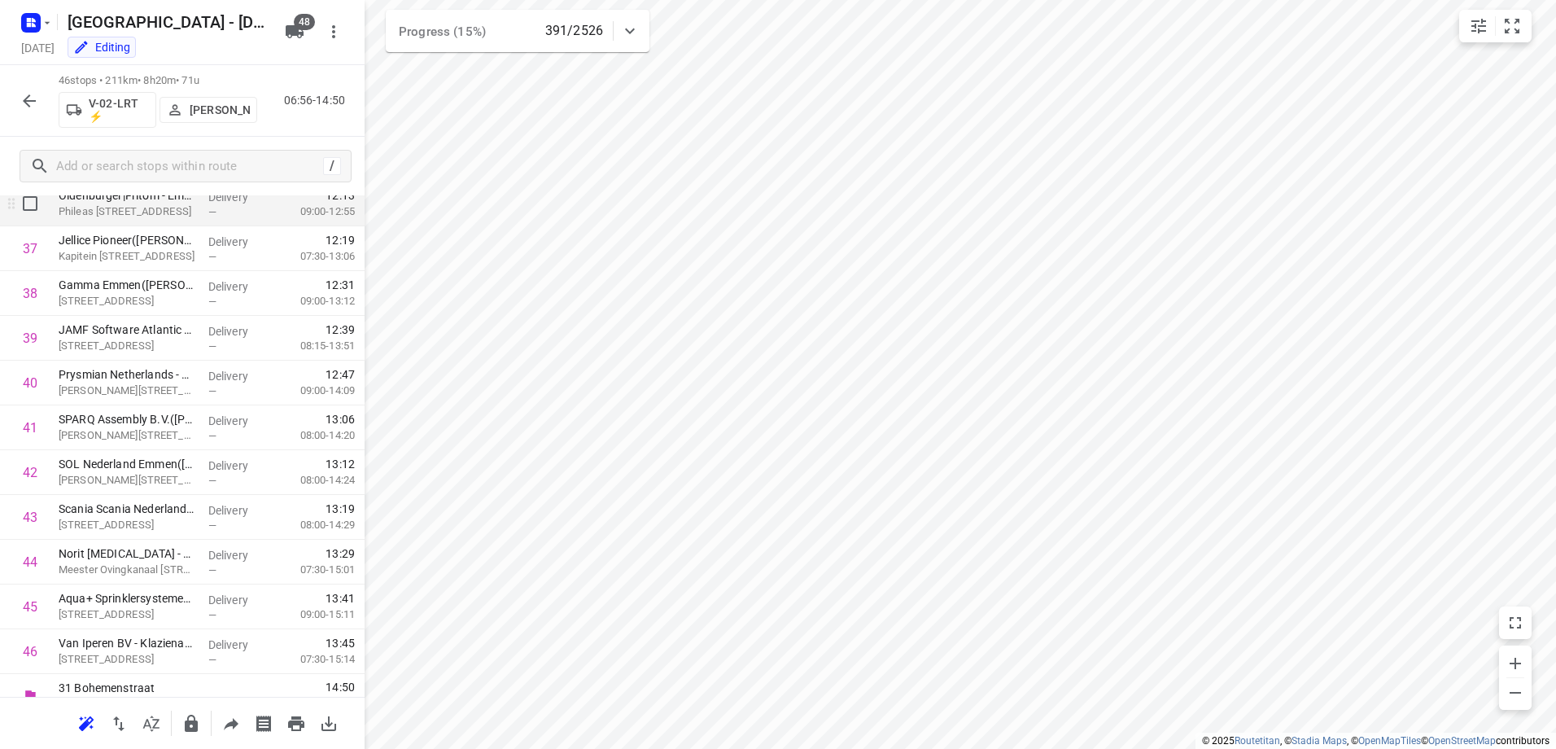
scroll to position [1684, 0]
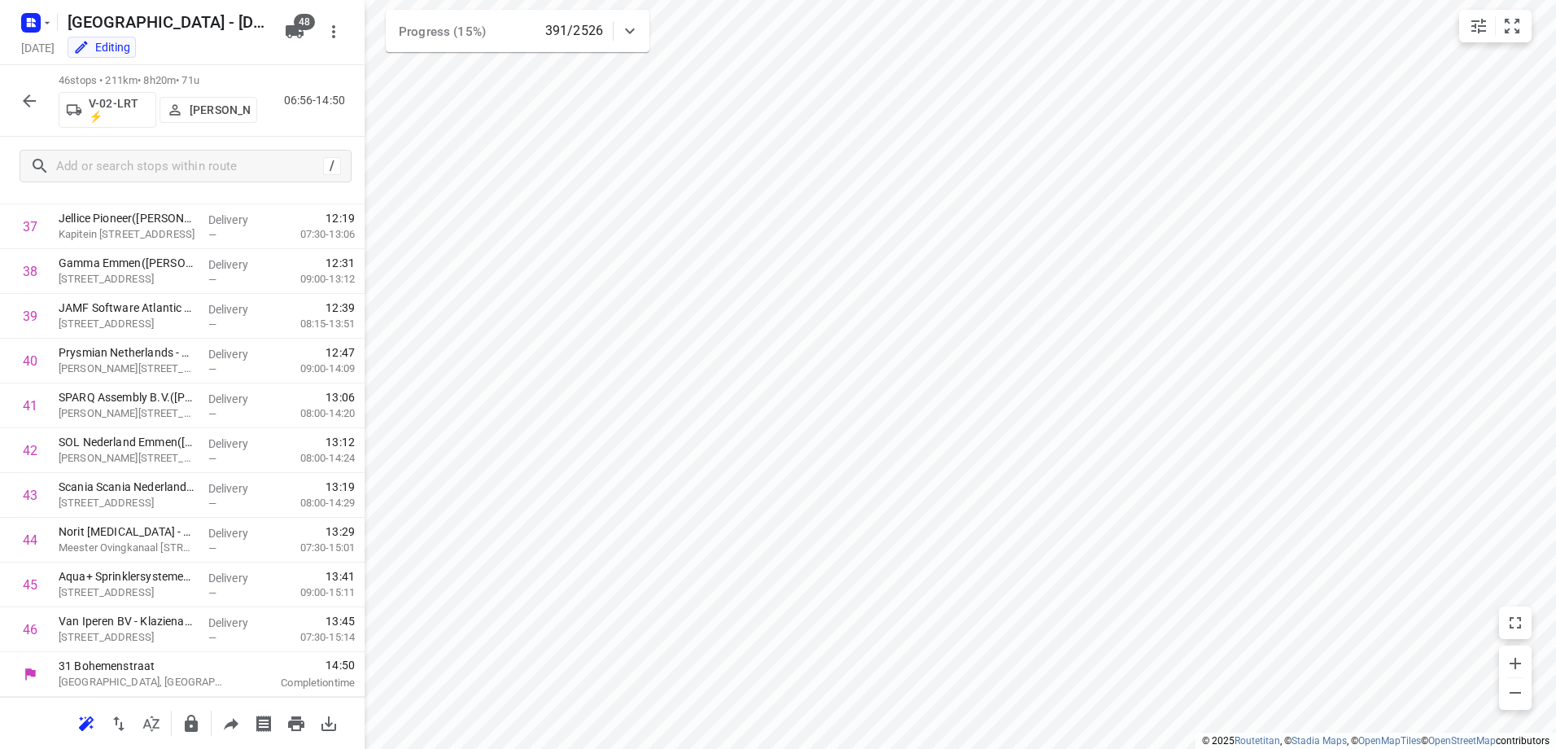
click at [36, 98] on icon "button" at bounding box center [30, 101] width 20 height 20
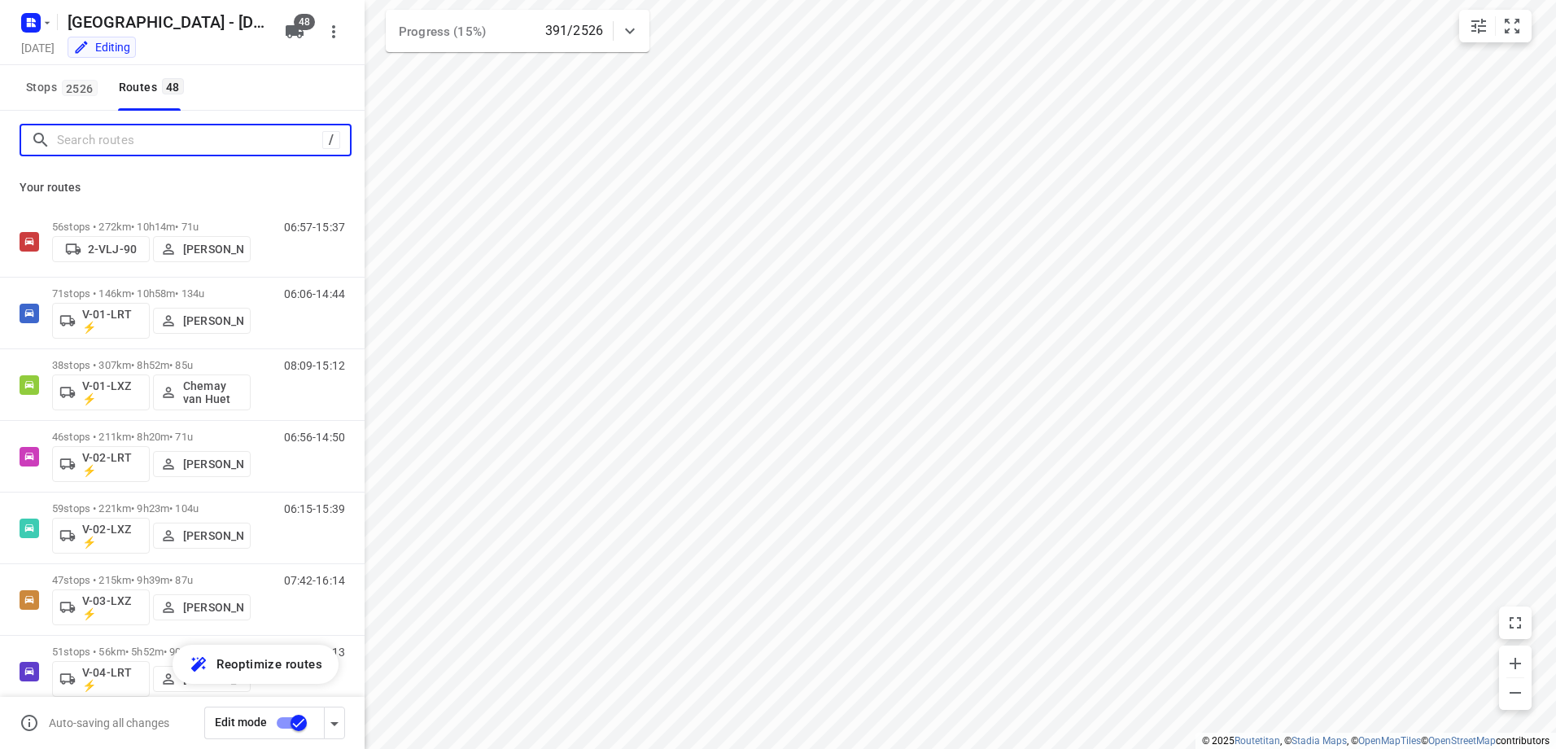
click at [155, 150] on input "Search routes" at bounding box center [189, 140] width 265 height 25
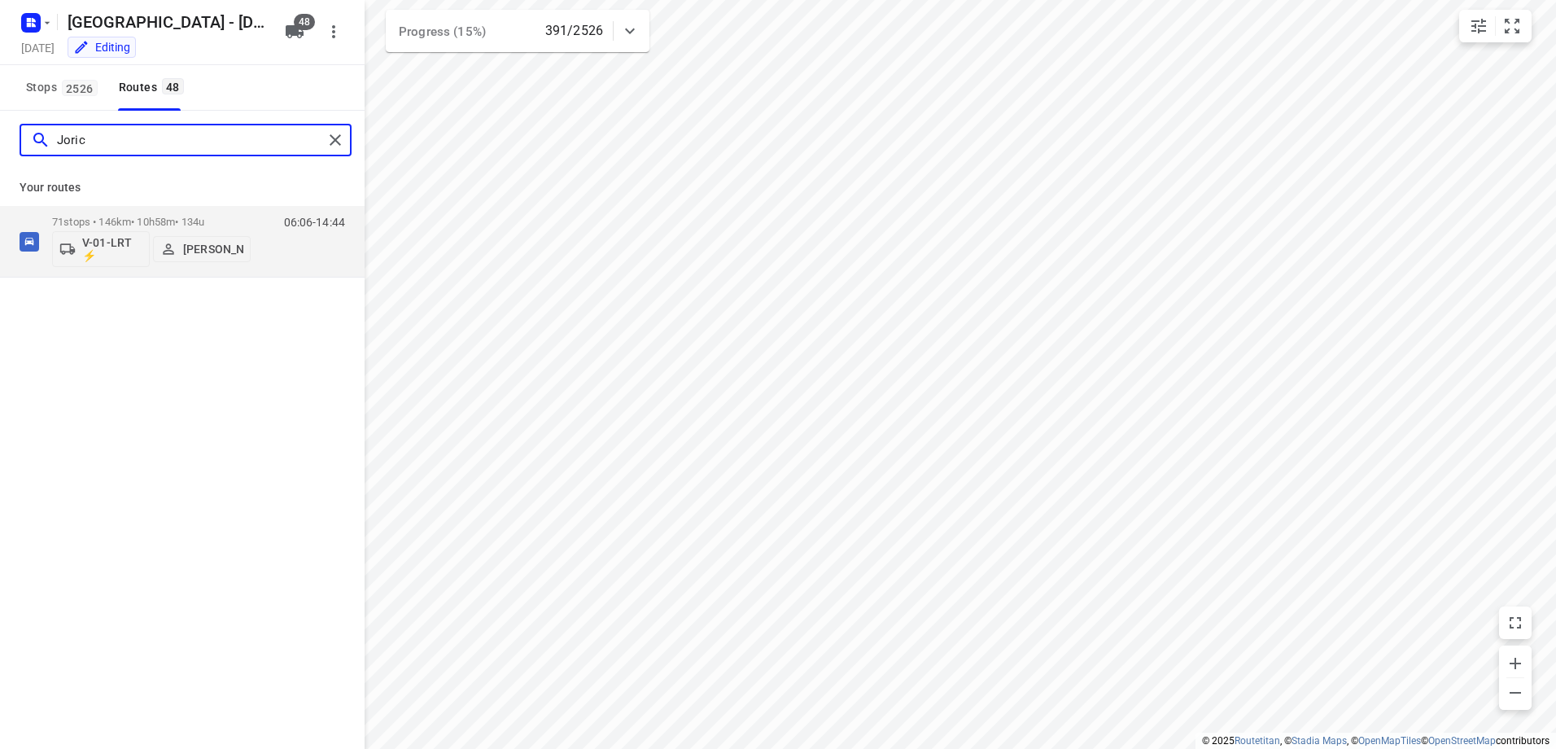
type input "[PERSON_NAME]"
click at [156, 225] on p "71 stops • 146km • 10h58m • 134u" at bounding box center [151, 222] width 199 height 12
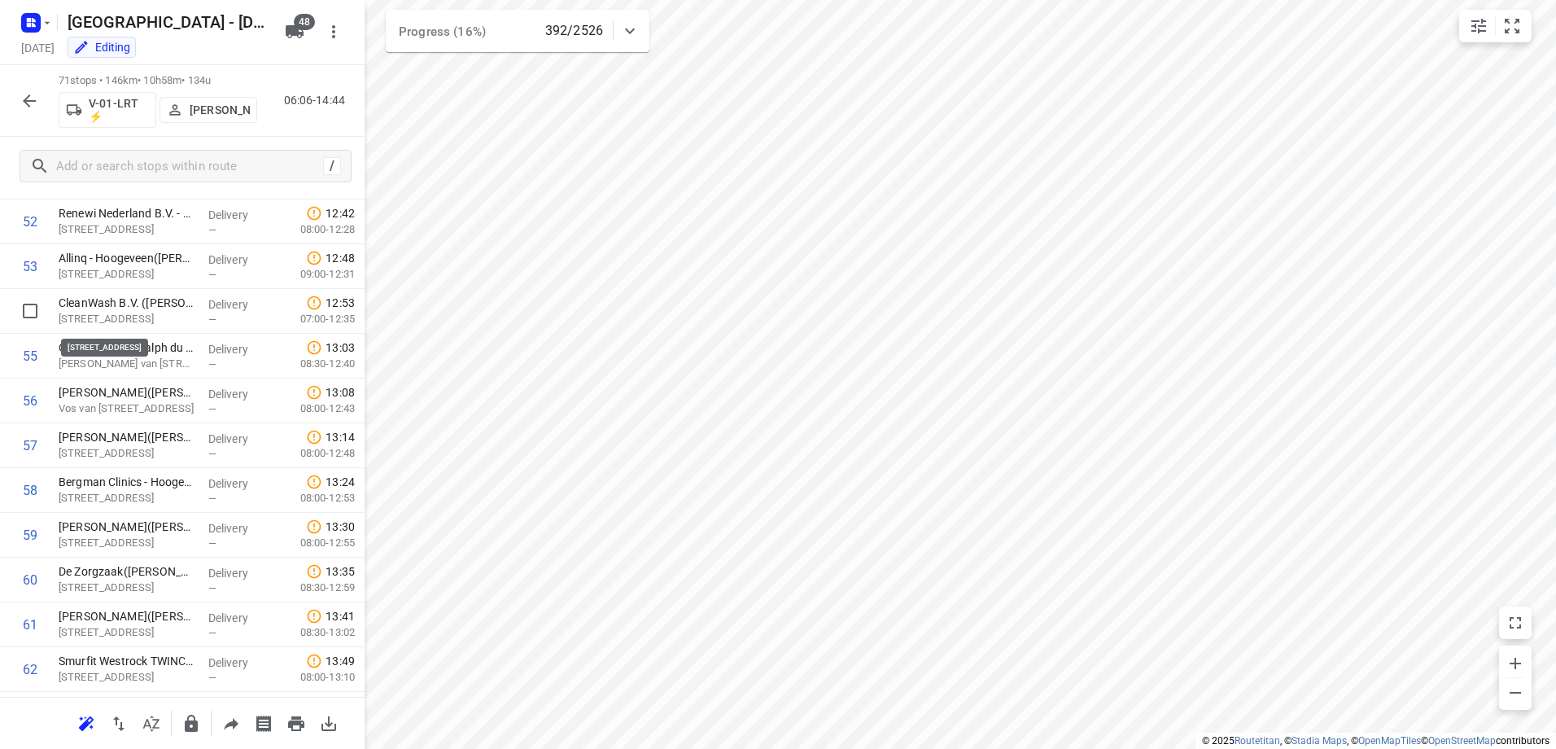
scroll to position [2803, 0]
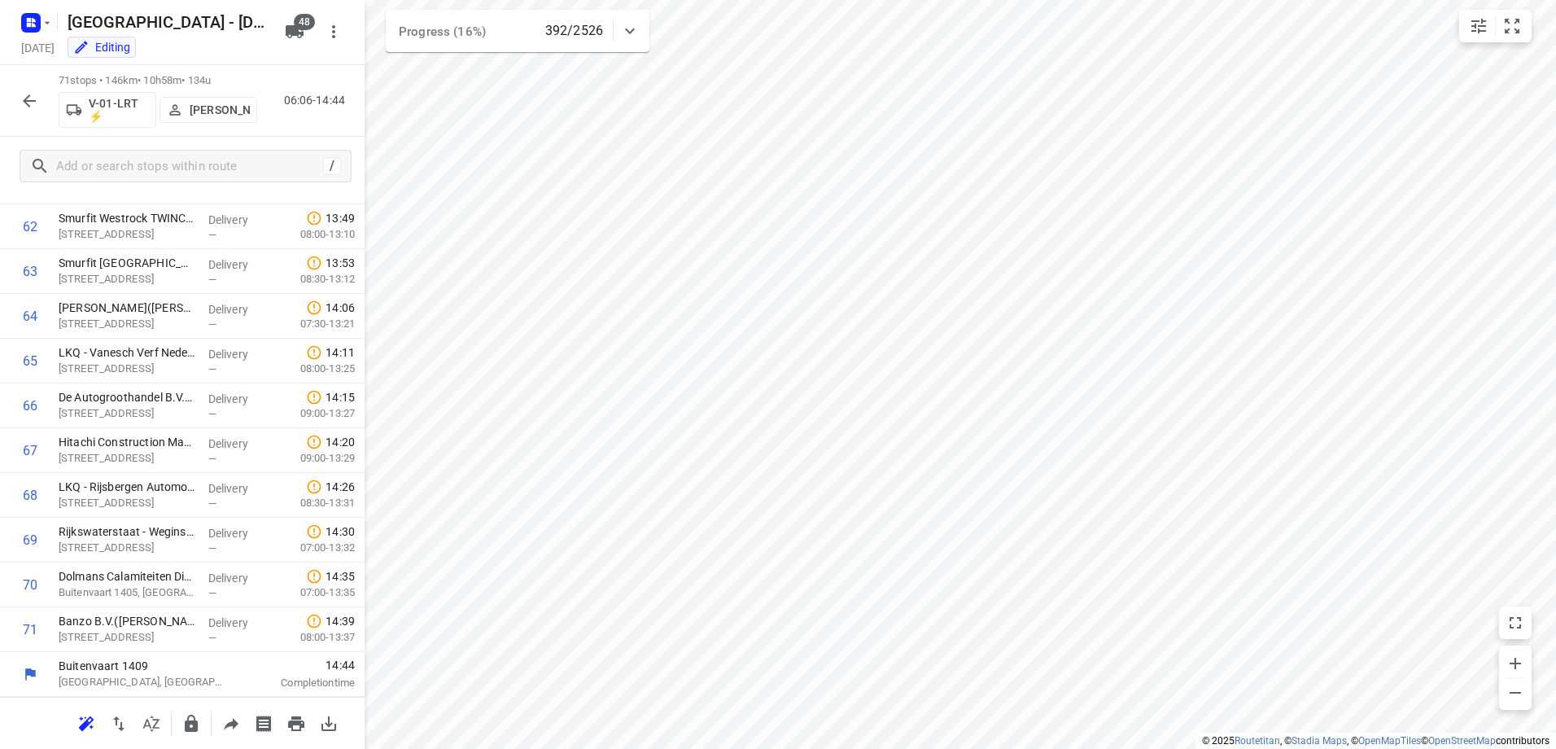
click at [12, 99] on div "71 stops • 146km • 10h58m • 134u V-01-LRT ⚡ [PERSON_NAME] 06:06-14:44" at bounding box center [182, 101] width 365 height 72
click at [31, 94] on icon "button" at bounding box center [30, 101] width 20 height 20
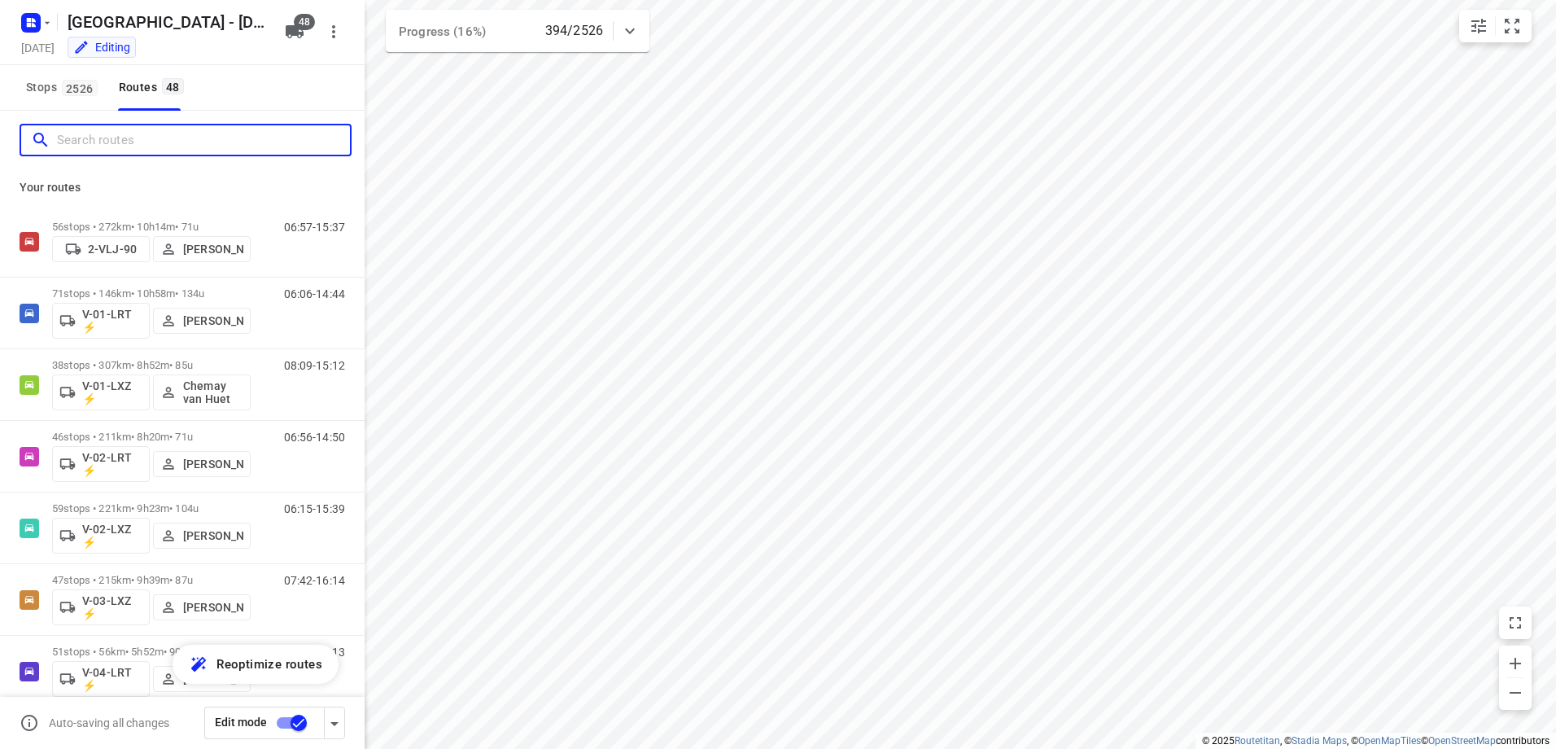
click at [172, 144] on input "Search routes" at bounding box center [203, 140] width 293 height 25
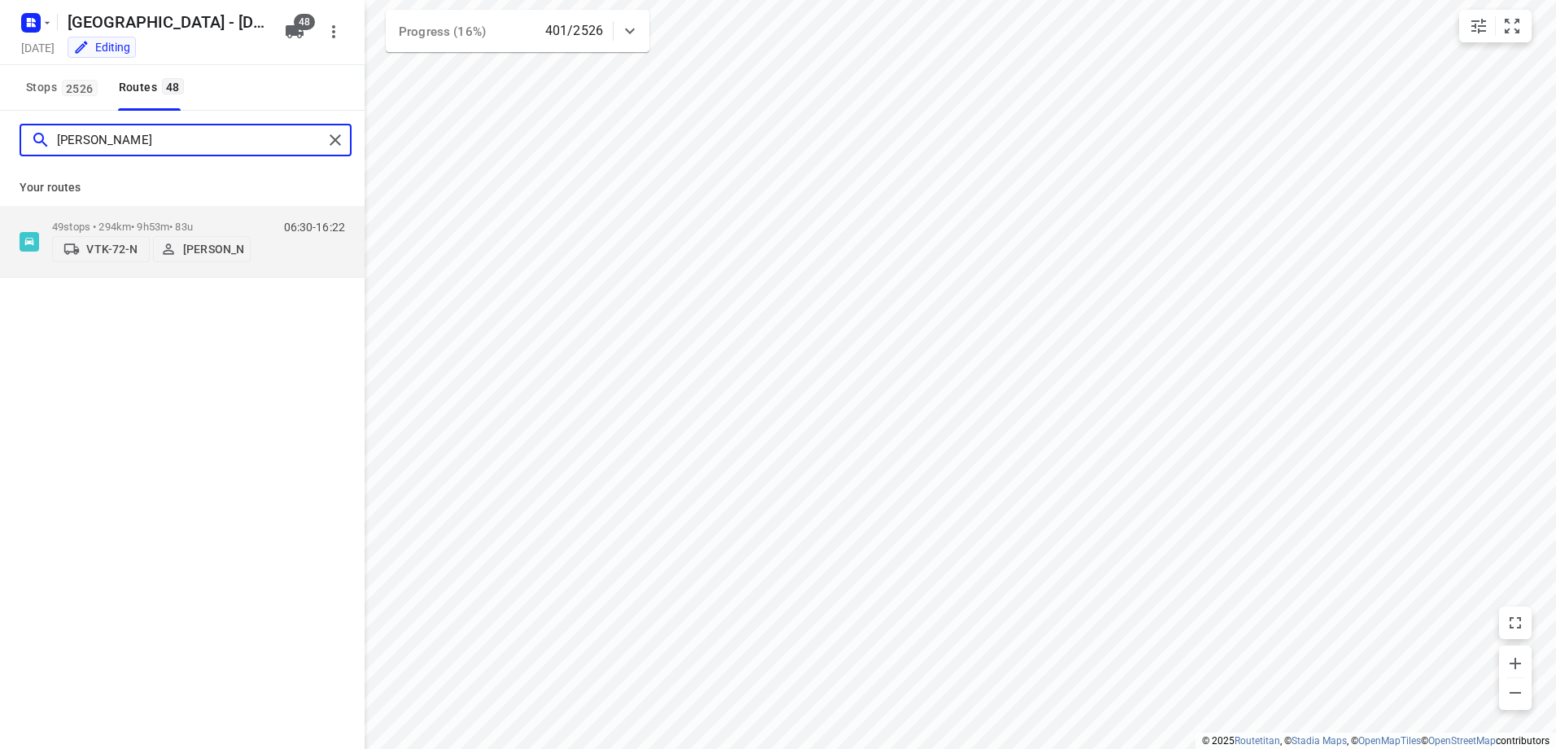
type input "[PERSON_NAME]"
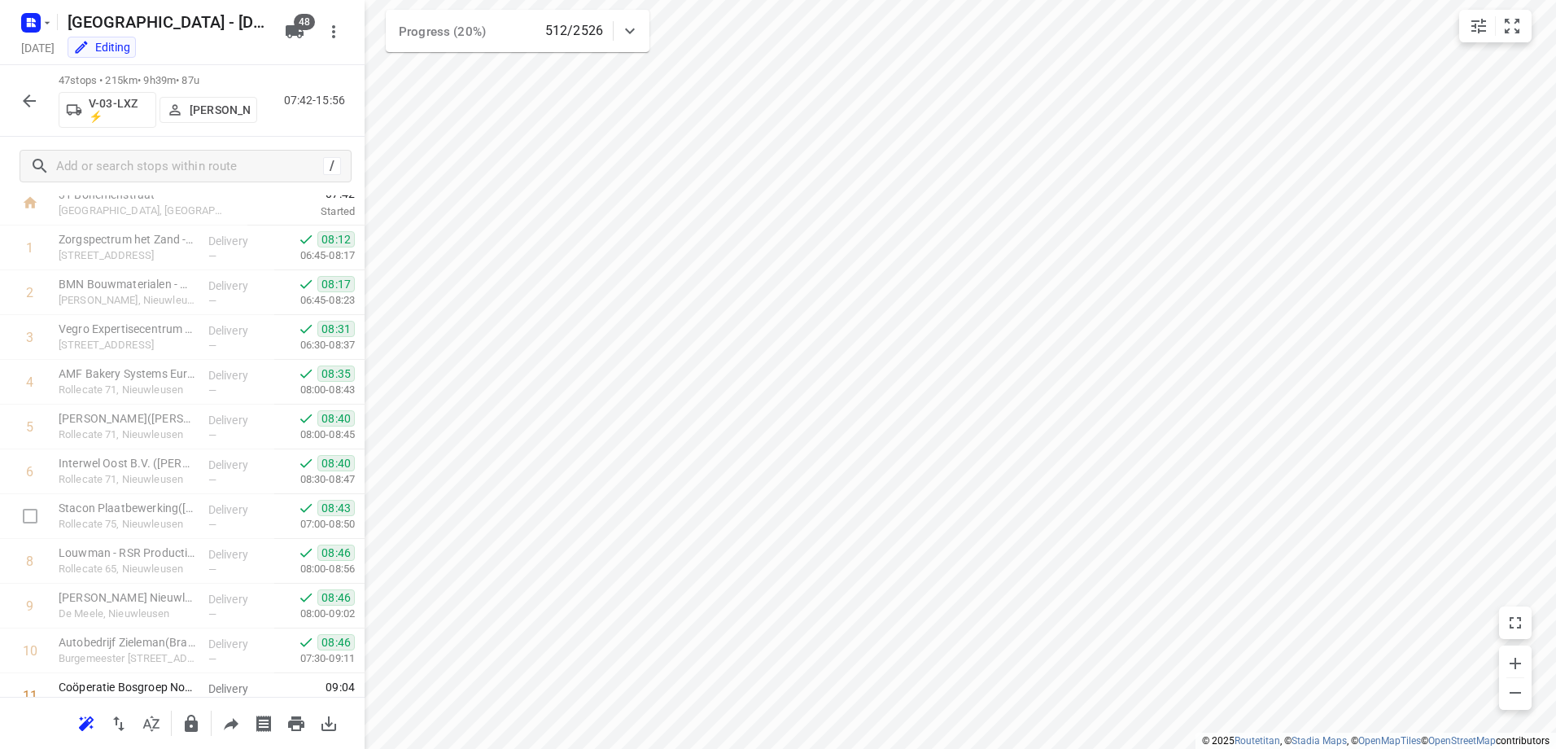
scroll to position [0, 0]
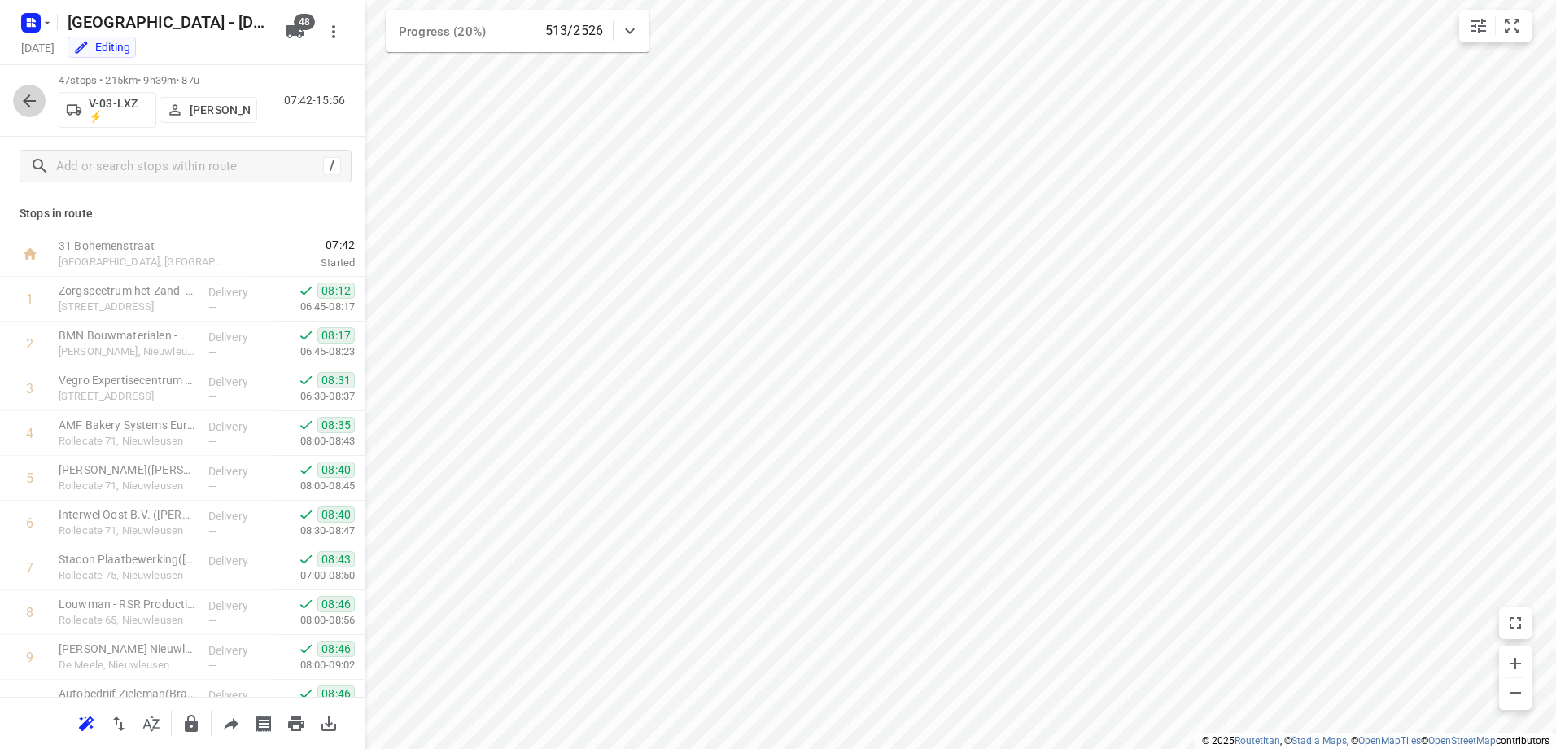
click at [42, 98] on button "button" at bounding box center [29, 101] width 33 height 33
